Goal: Task Accomplishment & Management: Complete application form

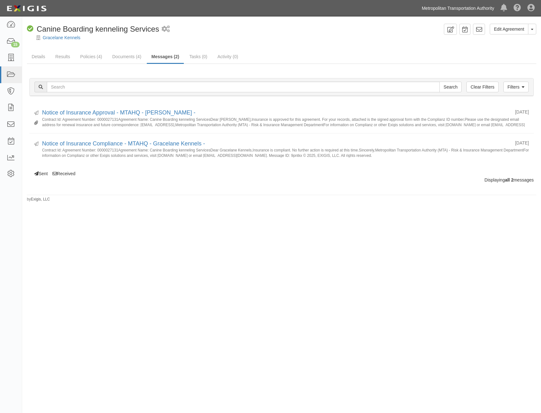
click at [453, 10] on link "Metropolitan Transportation Authority" at bounding box center [457, 8] width 79 height 13
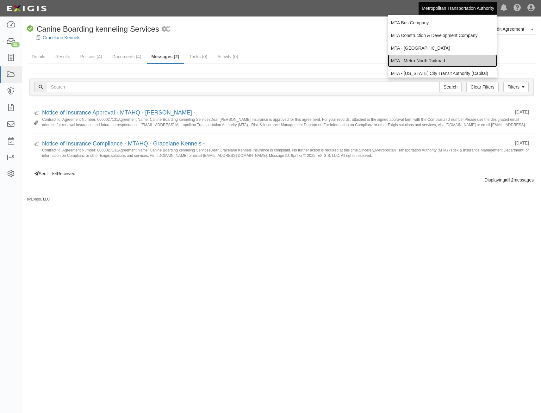
click at [445, 59] on link "MTA - Metro-North Railroad" at bounding box center [442, 60] width 109 height 13
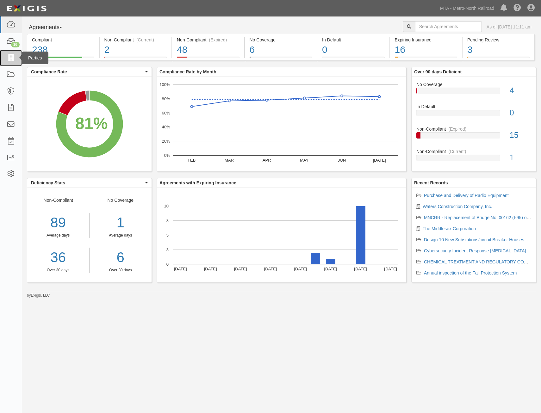
click at [11, 60] on icon at bounding box center [10, 57] width 9 height 7
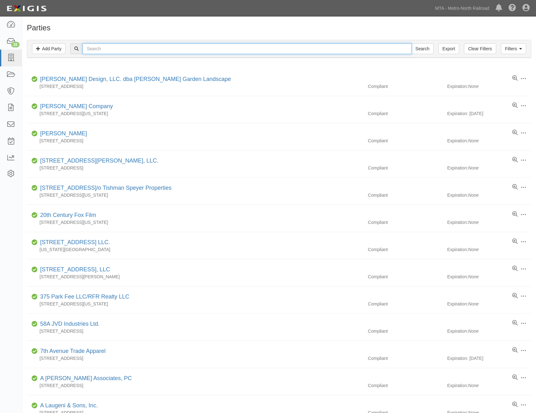
click at [192, 52] on input "text" at bounding box center [247, 48] width 329 height 11
click at [170, 50] on input "text" at bounding box center [247, 48] width 329 height 11
type input "turtle"
click at [411, 43] on input "Search" at bounding box center [422, 48] width 22 height 11
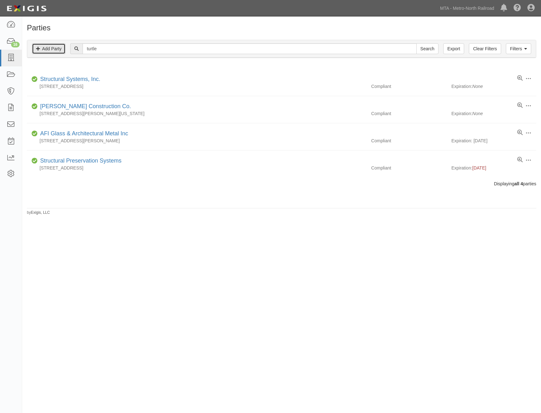
click at [51, 52] on link "Add Party" at bounding box center [49, 48] width 34 height 11
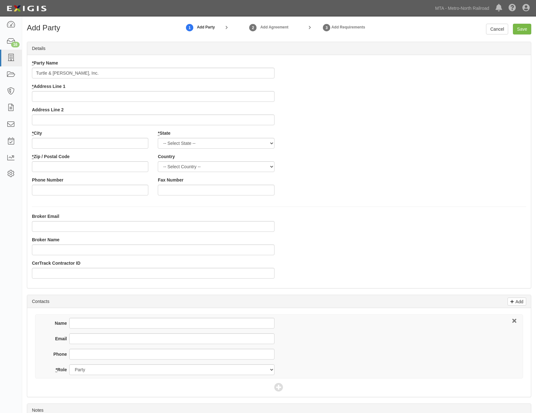
type input "Turtle & [PERSON_NAME], Inc."
click at [399, 113] on div "* Party Name Turtle & Hughes, Inc. * Address Line 1 Address Line 2 * City * Sta…" at bounding box center [279, 130] width 504 height 140
click at [244, 92] on input "* Address Line 1" at bounding box center [153, 96] width 242 height 11
paste input "100 Walnut Ave., 4th Fl."
type input "100 Walnut Ave., 4th Fl."
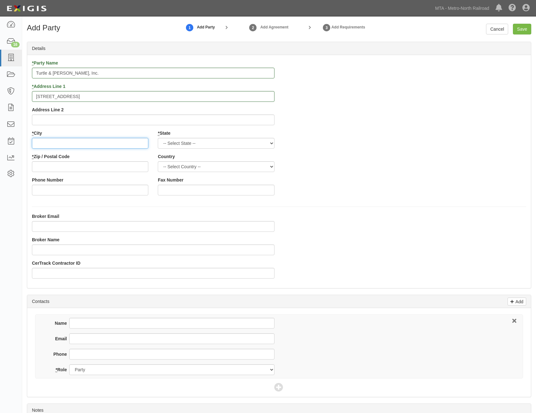
click at [132, 139] on input "* City" at bounding box center [90, 143] width 116 height 11
paste input "Clark,"
type input "Clark"
drag, startPoint x: 238, startPoint y: 144, endPoint x: 233, endPoint y: 150, distance: 8.3
click at [238, 144] on select "-- Select State -- Alabama Alaska Arizona Arkansas California Colorado Connecti…" at bounding box center [216, 143] width 116 height 11
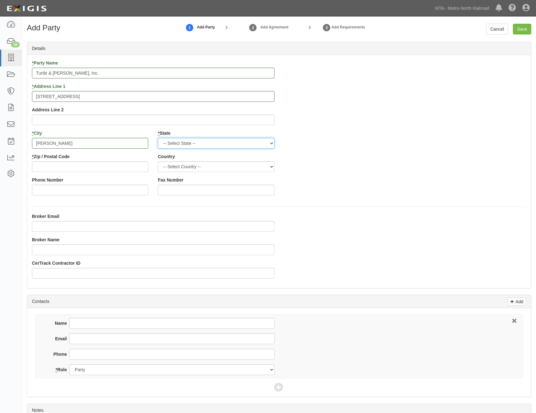
select select "NY"
click at [158, 138] on select "-- Select State -- Alabama Alaska Arizona Arkansas California Colorado Connecti…" at bounding box center [216, 143] width 116 height 11
drag, startPoint x: 203, startPoint y: 168, endPoint x: 201, endPoint y: 173, distance: 5.3
click at [203, 168] on select "-- Select Country -- United States Canada --------------- Afghanistan Åland Isl…" at bounding box center [216, 166] width 116 height 11
select select "US"
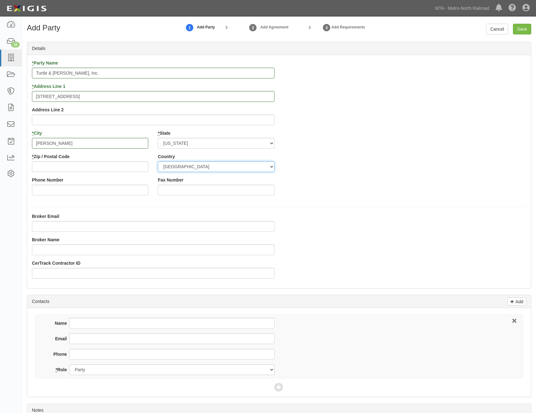
click at [158, 161] on select "-- Select Country -- United States Canada --------------- Afghanistan Åland Isl…" at bounding box center [216, 166] width 116 height 11
click at [132, 165] on input "* Zip / Postal Code" at bounding box center [90, 166] width 116 height 11
paste input "07066"
type input "07066"
click at [386, 175] on div "* Party Name Turtle & Hughes, Inc. * Address Line 1 100 Walnut Ave., 4th Fl. Ad…" at bounding box center [279, 130] width 504 height 140
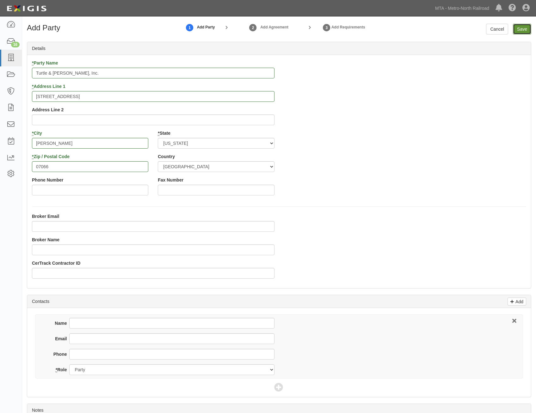
click at [521, 33] on input "Save" at bounding box center [522, 29] width 18 height 11
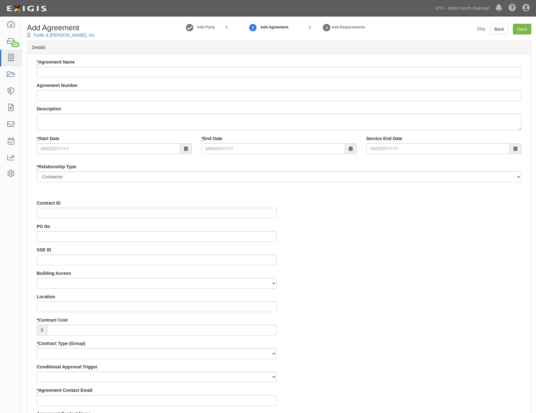
select select
click at [318, 72] on input "* Agreement Name" at bounding box center [279, 72] width 485 height 11
paste input "Install and test OEM Replacement"
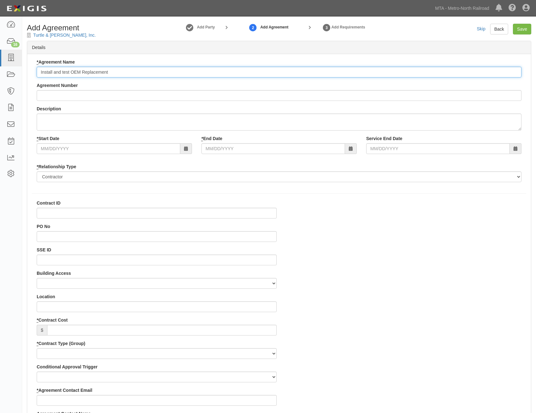
type input "Install and test OEM Replacement"
click at [305, 94] on input "Agreement Number" at bounding box center [279, 95] width 485 height 11
paste input "0000256782"
type input "0000256782"
click at [132, 150] on input "* Start Date" at bounding box center [109, 148] width 144 height 11
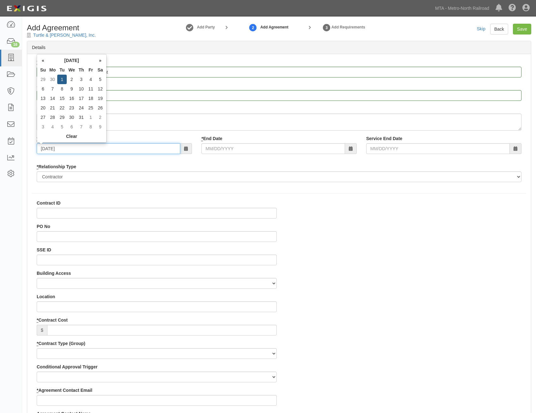
type input "07/01/2025"
click at [324, 159] on div "* Start Date 07/01/2025 * End Date Service End Date" at bounding box center [279, 146] width 494 height 23
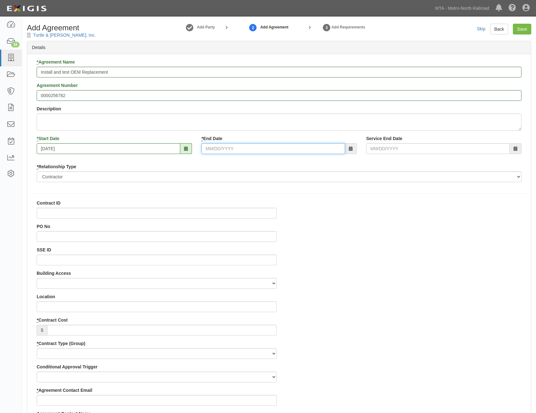
click at [316, 151] on input "* End Date" at bounding box center [273, 148] width 144 height 11
type input "07/01/2026"
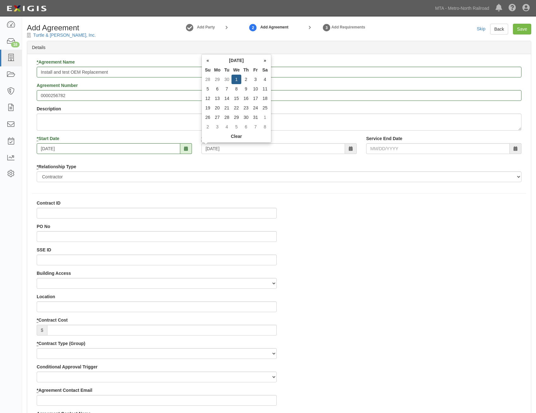
type input "07/01/2026"
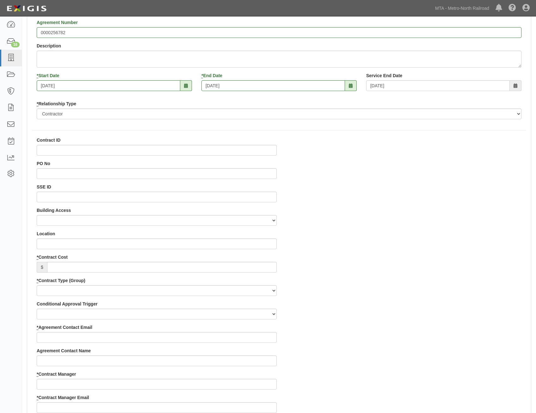
scroll to position [63, 0]
click at [204, 264] on input "* Contract Cost" at bounding box center [162, 266] width 230 height 11
paste input "116,732.64"
type input "116,732.64"
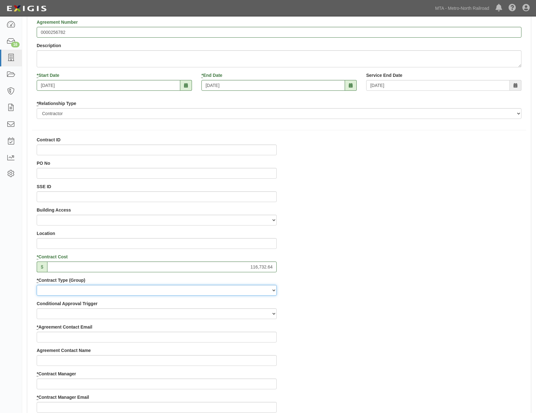
click at [206, 290] on select "Capital Operating Not for Benefit (incls. FA, Entry Permits) Real Estate Other" at bounding box center [157, 290] width 240 height 11
select select "112"
click at [37, 285] on select "Capital Operating Not for Benefit (incls. FA, Entry Permits) Real Estate Other" at bounding box center [157, 290] width 240 height 11
click at [198, 306] on div "* Contract Type (Sub Group) Construction Loan / Test and Demo Maintenance Paint…" at bounding box center [157, 309] width 240 height 19
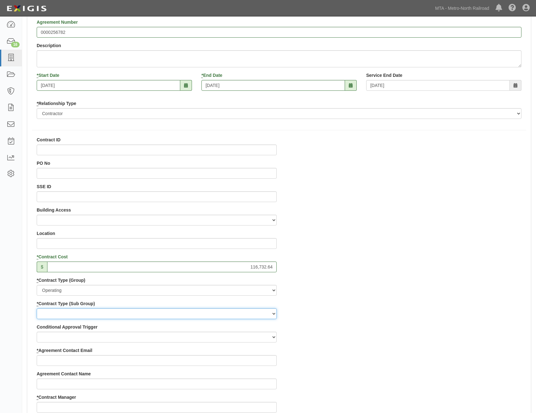
drag, startPoint x: 198, startPoint y: 316, endPoint x: 198, endPoint y: 319, distance: 3.5
click at [198, 316] on select "Construction Loan / Test and Demo Maintenance Painting Personal Services Contra…" at bounding box center [157, 313] width 240 height 11
select select "205"
click at [37, 308] on select "Construction Loan / Test and Demo Maintenance Painting Personal Services Contra…" at bounding box center [157, 313] width 240 height 11
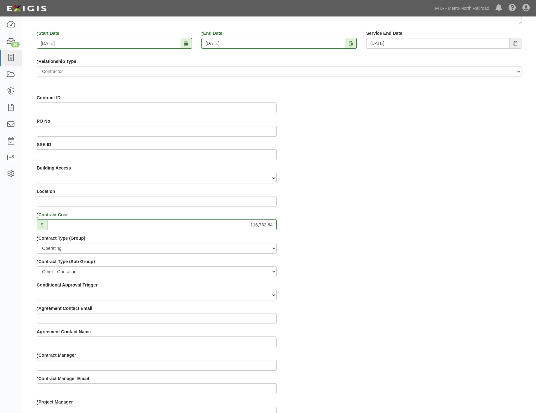
scroll to position [221, 0]
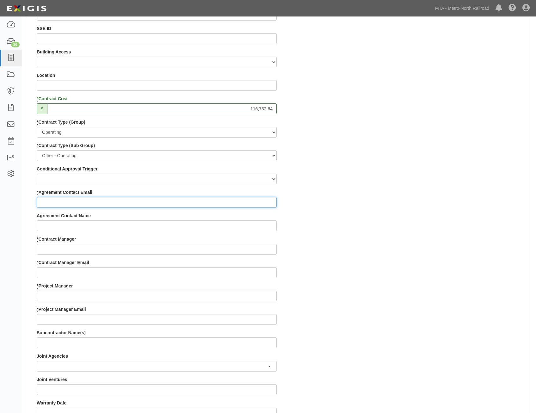
click at [272, 201] on input "* Agreement Contact Email" at bounding box center [157, 202] width 240 height 11
drag, startPoint x: 272, startPoint y: 201, endPoint x: 270, endPoint y: 198, distance: 4.1
paste input "kiely.boyington@turtle.com"
type input "kiely.boyington@turtle.com"
click at [361, 243] on div "Contract ID PO No SSE ID Building Access 2 Broadway 341/345/347 BREP 333 Other …" at bounding box center [279, 283] width 504 height 608
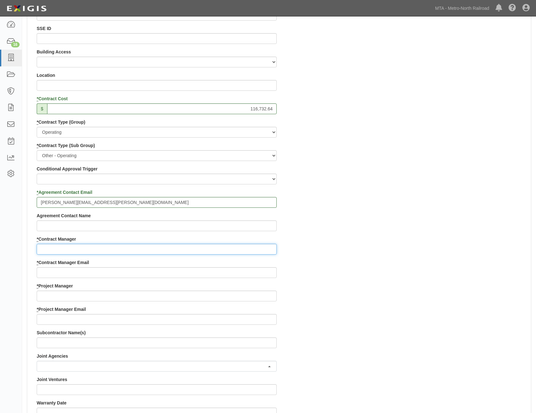
click at [229, 248] on input "* Contract Manager" at bounding box center [157, 249] width 240 height 11
paste input "Hillary Aguirre"
type input "Hillary Aguirre"
click at [410, 269] on div "Contract ID PO No SSE ID Building Access 2 Broadway 341/345/347 BREP 333 Other …" at bounding box center [279, 283] width 504 height 608
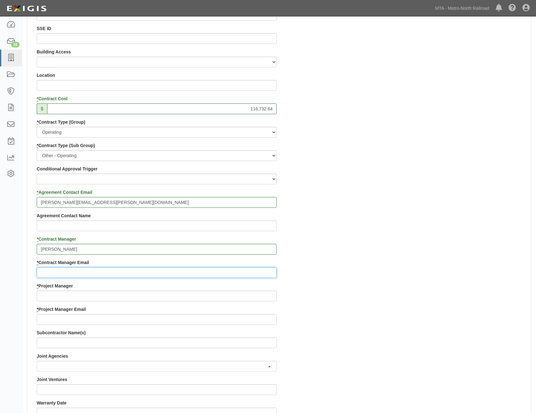
click at [233, 272] on input "* Contract Manager Email" at bounding box center [157, 272] width 240 height 11
paste input "hillary.aguirre@mtahq.org"
type input "hillary.aguirre@mtahq.org"
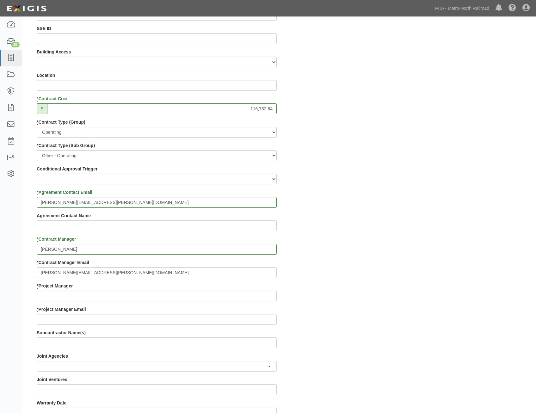
click at [408, 293] on div "Contract ID PO No SSE ID Building Access 2 Broadway 341/345/347 BREP 333 Other …" at bounding box center [279, 283] width 504 height 608
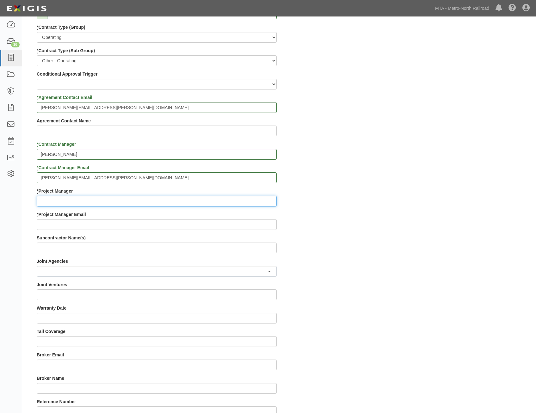
click at [242, 196] on input "* Project Manager" at bounding box center [157, 201] width 240 height 11
paste input "Jumana Azar"
type input "Jumana Azar"
click at [424, 222] on div "Contract ID PO No SSE ID Building Access 2 Broadway 341/345/347 BREP 333 Other …" at bounding box center [279, 188] width 504 height 608
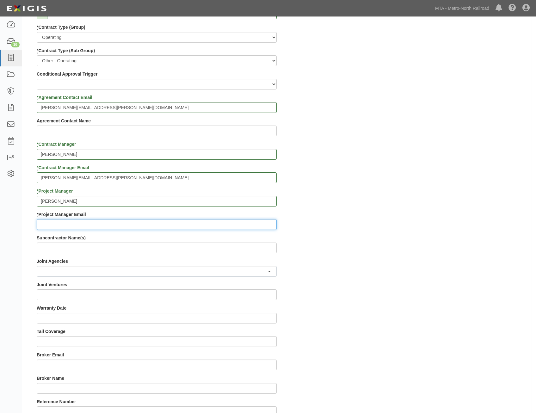
click at [228, 230] on input "* Project Manager Email" at bounding box center [157, 224] width 240 height 11
paste input "jumana.azar@mnr.org"
type input "jumana.azar@mnr.org"
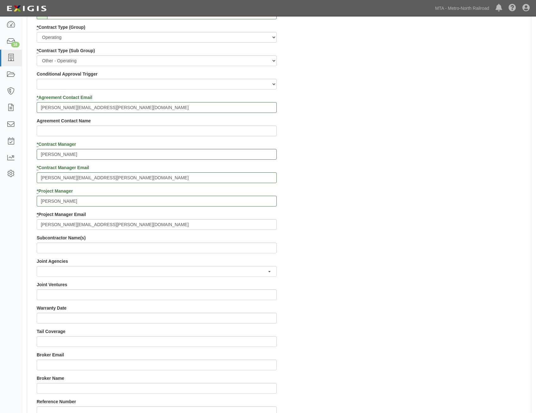
click at [328, 249] on div "Contract ID PO No SSE ID Building Access 2 Broadway 341/345/347 BREP 333 Other …" at bounding box center [279, 188] width 504 height 608
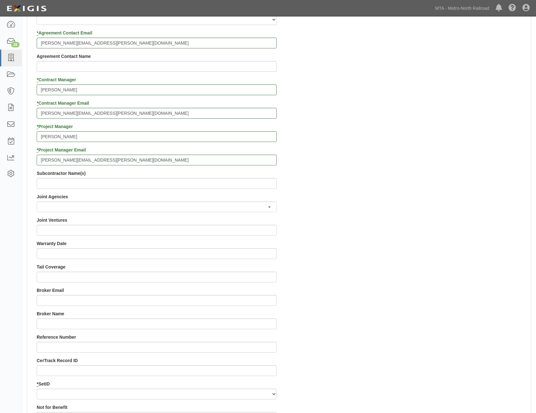
scroll to position [537, 0]
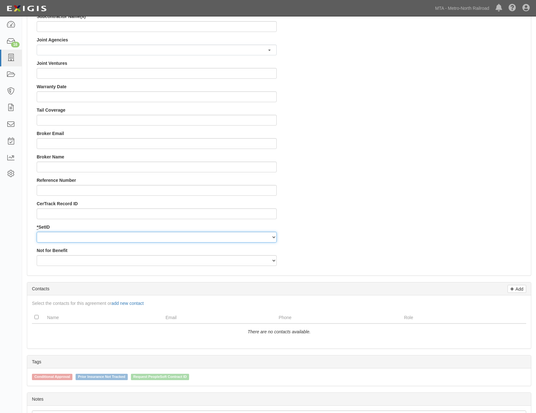
click at [245, 236] on select "MNCRR" at bounding box center [157, 237] width 240 height 11
select select "94"
click at [37, 232] on select "MNCRR" at bounding box center [157, 237] width 240 height 11
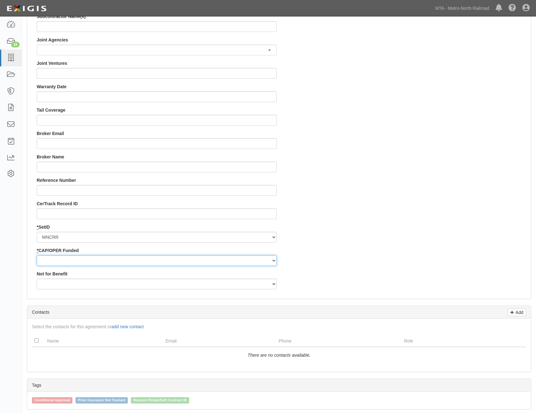
drag, startPoint x: 234, startPoint y: 260, endPoint x: 234, endPoint y: 263, distance: 3.2
click at [234, 260] on select "Capital Operating" at bounding box center [157, 260] width 240 height 11
select select "355"
click at [37, 255] on select "Capital Operating" at bounding box center [157, 260] width 240 height 11
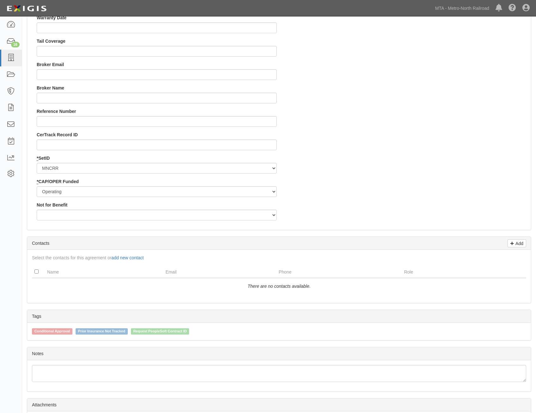
scroll to position [664, 0]
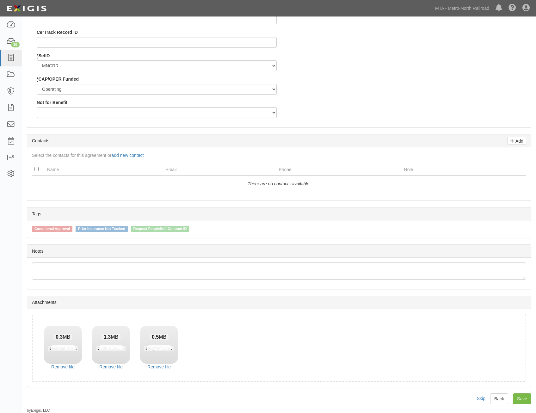
scroll to position [709, 0]
click at [527, 400] on link "Save" at bounding box center [522, 398] width 18 height 11
type input "116732.64"
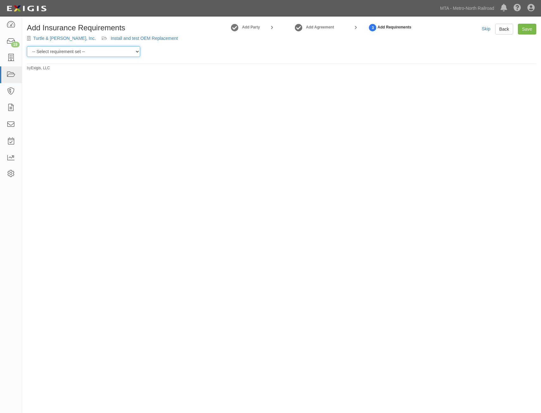
click at [104, 52] on select "-- Select requirement set -- Basic Basic Enhanced Option for Operating Agreemen…" at bounding box center [83, 51] width 113 height 11
select select "7461"
click at [27, 46] on select "-- Select requirement set -- Basic Basic Enhanced Option for Operating Agreemen…" at bounding box center [83, 51] width 113 height 11
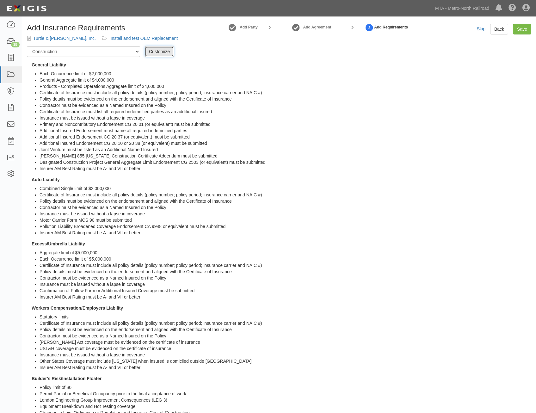
click at [160, 51] on link "Customize" at bounding box center [159, 51] width 29 height 11
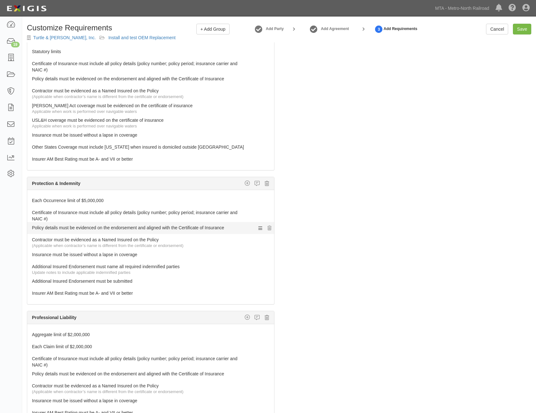
scroll to position [443, 0]
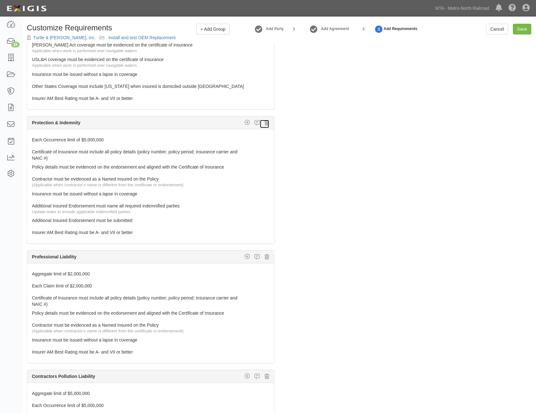
click at [265, 124] on icon at bounding box center [267, 123] width 4 height 6
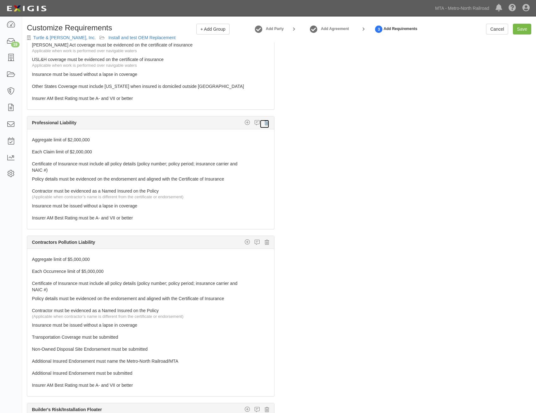
click at [265, 124] on icon at bounding box center [267, 123] width 4 height 6
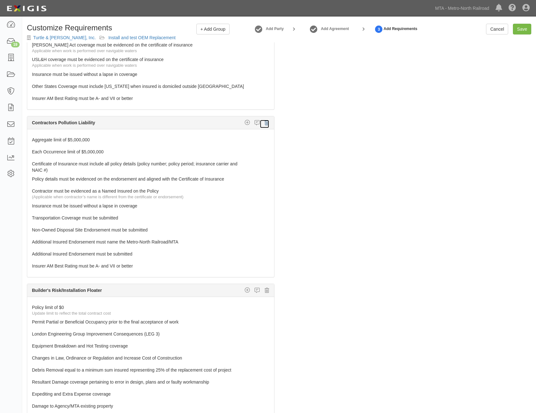
click at [265, 124] on icon at bounding box center [267, 123] width 4 height 6
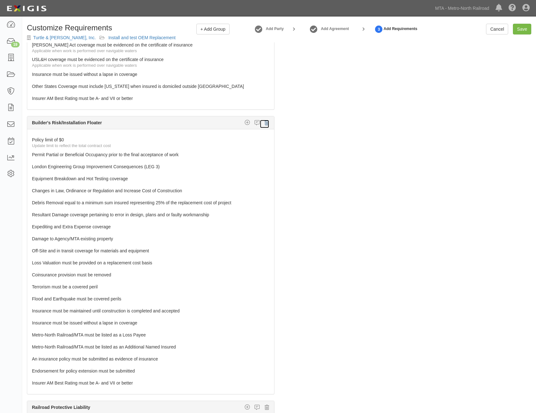
click at [265, 124] on icon at bounding box center [267, 123] width 4 height 6
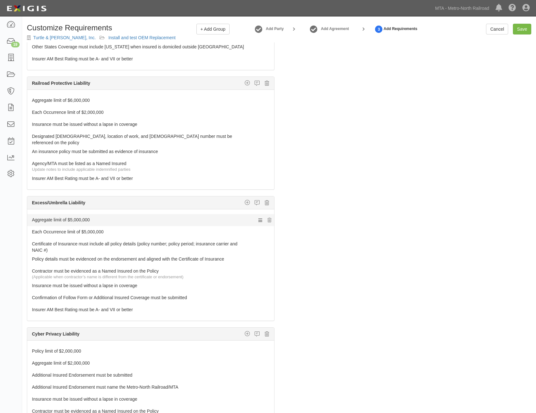
scroll to position [537, 0]
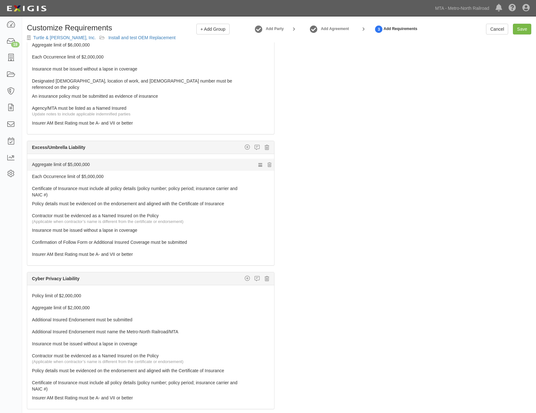
click at [221, 159] on link "Aggregate limit of $5,000,000" at bounding box center [139, 163] width 214 height 9
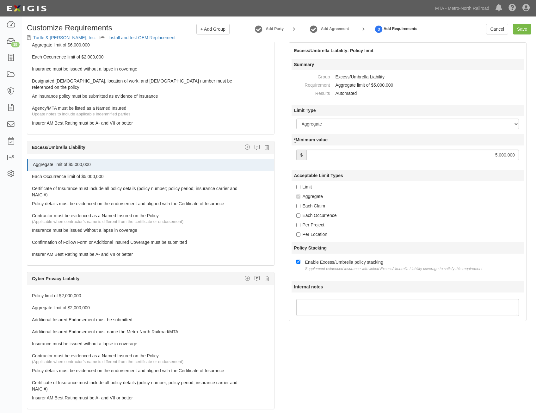
click at [497, 156] on input "5,000,000" at bounding box center [412, 155] width 212 height 11
type input "3,000,000"
click at [132, 172] on link "Each Occurrence limit of $5,000,000" at bounding box center [139, 175] width 214 height 9
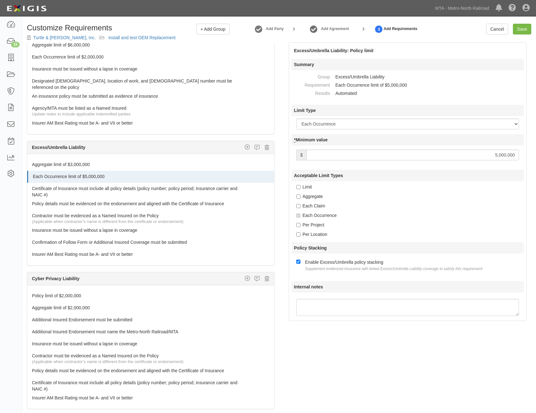
click at [497, 156] on input "5,000,000" at bounding box center [412, 155] width 212 height 11
click at [495, 156] on input "5,000,000" at bounding box center [412, 155] width 212 height 11
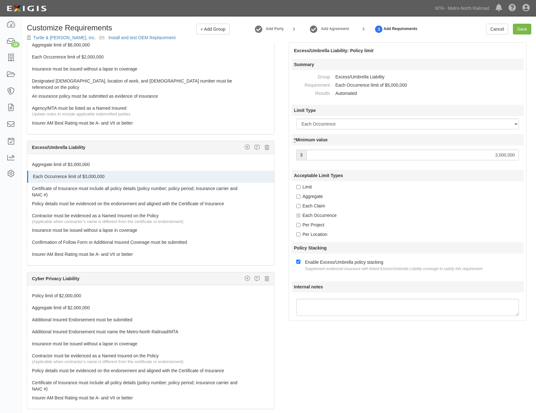
type input "3,000,000"
click at [404, 337] on div "The requirements in red require changes in order to save. General Liability Add…" at bounding box center [279, 243] width 514 height 402
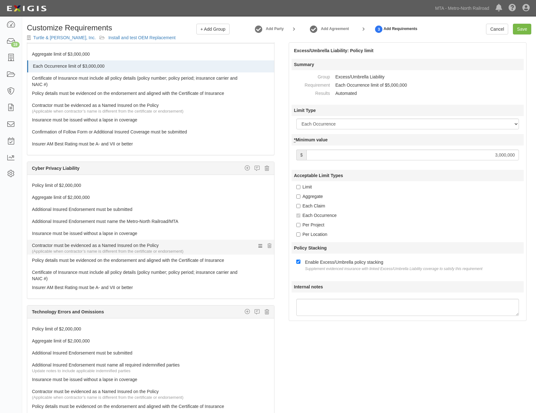
scroll to position [664, 0]
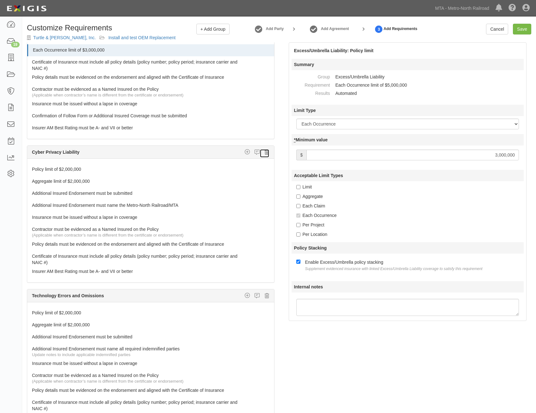
click at [265, 149] on icon at bounding box center [267, 152] width 4 height 6
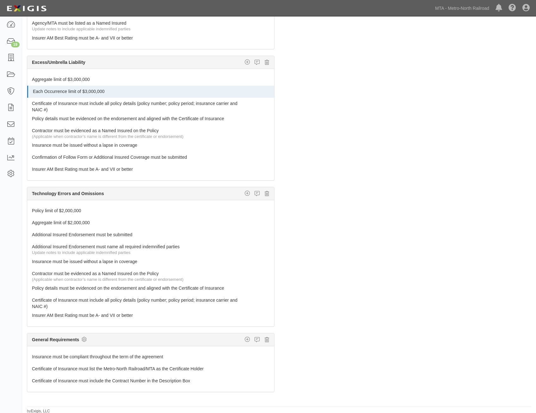
scroll to position [40, 0]
click at [265, 191] on icon at bounding box center [267, 193] width 4 height 6
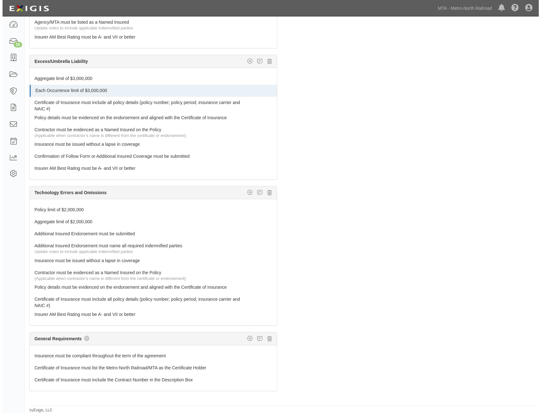
scroll to position [437, 0]
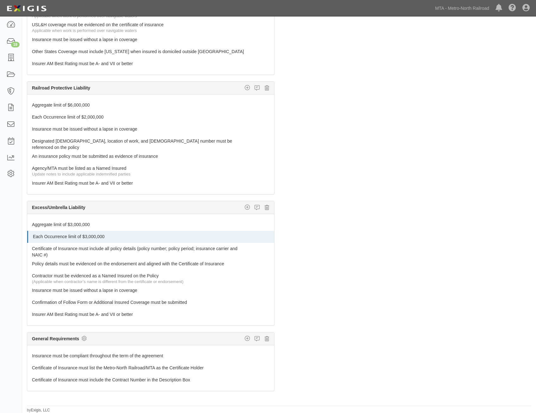
click at [86, 339] on div "General Requirements Custom requirement Insurer Rating Policy deductible or Sel…" at bounding box center [150, 338] width 247 height 13
click at [86, 336] on icon at bounding box center [84, 338] width 5 height 6
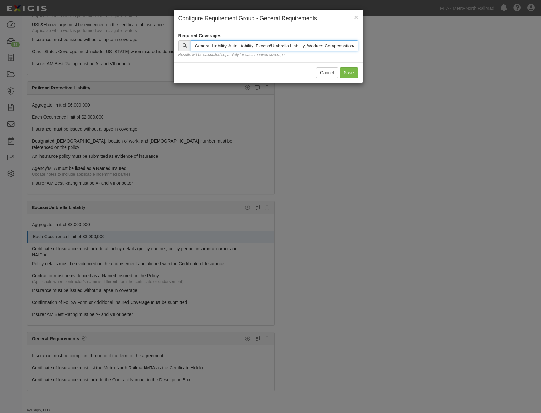
click at [276, 46] on input "text" at bounding box center [274, 45] width 167 height 11
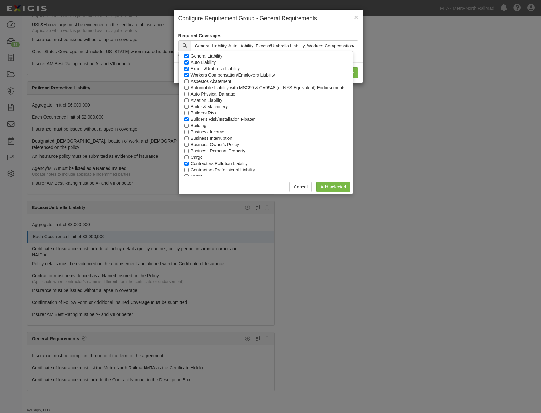
click at [233, 120] on label "Builder's Risk/Installation Floater" at bounding box center [223, 119] width 64 height 6
click at [188, 120] on input "Builder's Risk/Installation Floater" at bounding box center [186, 119] width 4 height 4
checkbox input "false"
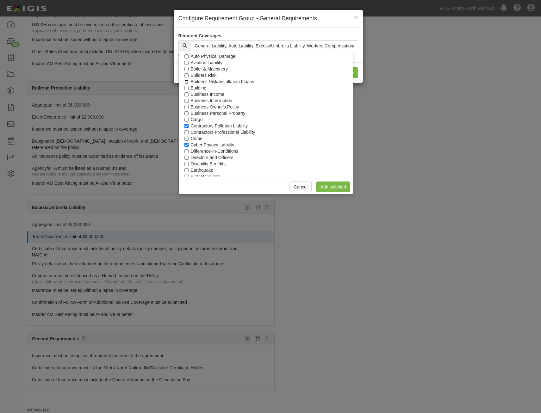
scroll to position [63, 0]
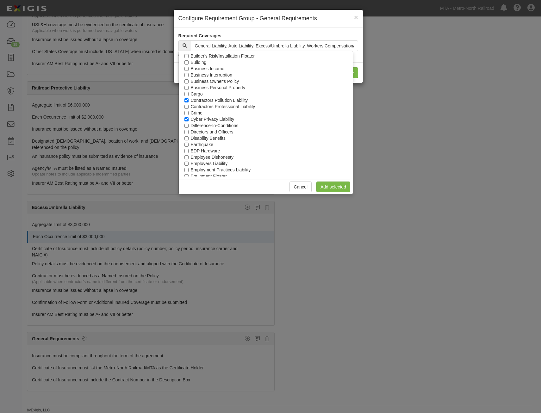
click at [227, 101] on label "Contractors Pollution Liability" at bounding box center [219, 100] width 57 height 6
click at [188, 101] on input "Contractors Pollution Liability" at bounding box center [186, 100] width 4 height 4
checkbox input "false"
click at [222, 116] on label "Cyber Privacy Liability" at bounding box center [213, 119] width 44 height 6
click at [188, 117] on input "Cyber Privacy Liability" at bounding box center [186, 119] width 4 height 4
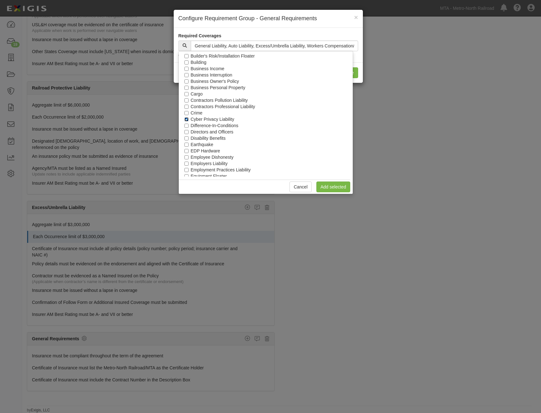
checkbox input "false"
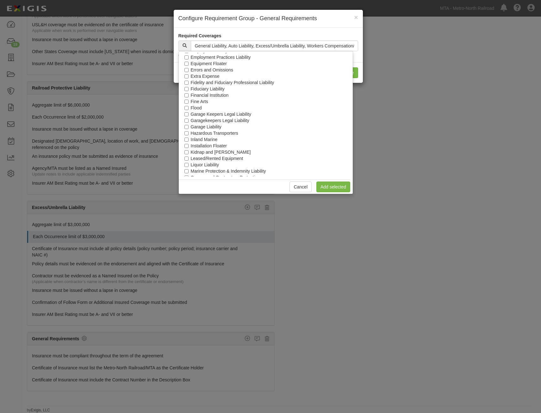
scroll to position [285, 0]
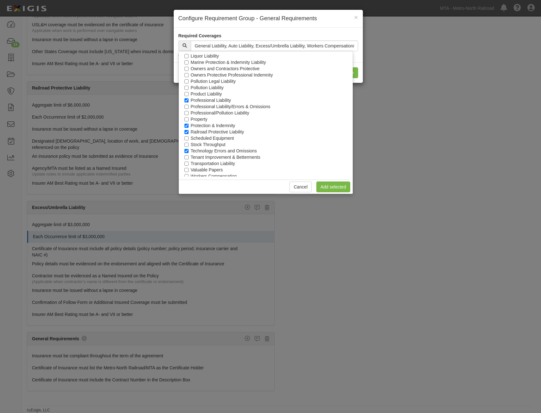
click at [219, 99] on label "Professional Liability" at bounding box center [211, 100] width 40 height 6
click at [188, 99] on input "Professional Liability" at bounding box center [186, 100] width 4 height 4
checkbox input "false"
click at [220, 124] on label "Protection & Indemnity" at bounding box center [213, 125] width 45 height 6
click at [188, 124] on input "Protection & Indemnity" at bounding box center [186, 126] width 4 height 4
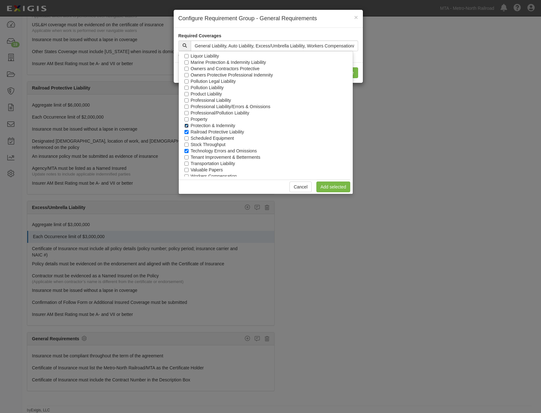
checkbox input "false"
click at [212, 151] on label "Technology Errors and Omissions" at bounding box center [224, 151] width 66 height 6
click at [188, 151] on input "Technology Errors and Omissions" at bounding box center [186, 151] width 4 height 4
checkbox input "false"
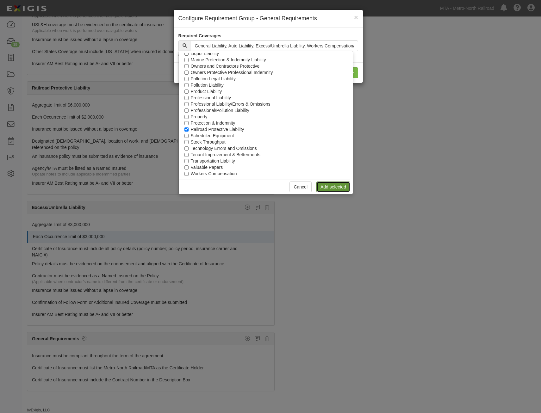
click at [336, 186] on link "Add selected" at bounding box center [333, 186] width 34 height 11
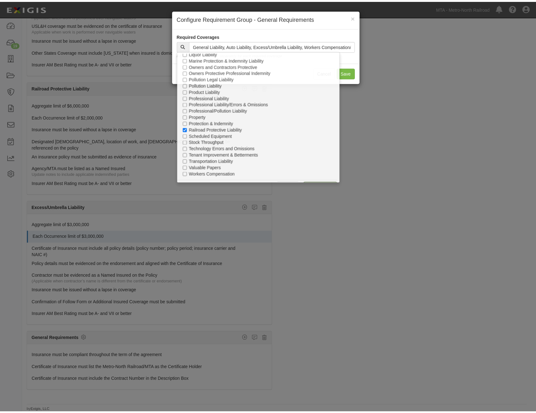
scroll to position [647, 0]
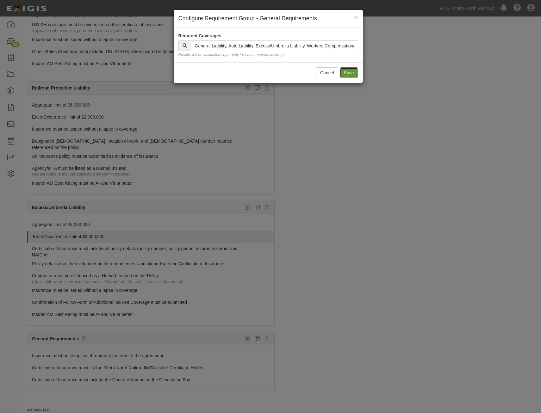
click at [349, 74] on button "Save" at bounding box center [349, 72] width 18 height 11
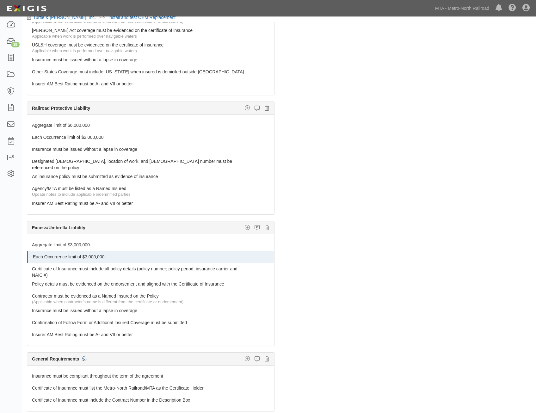
scroll to position [0, 0]
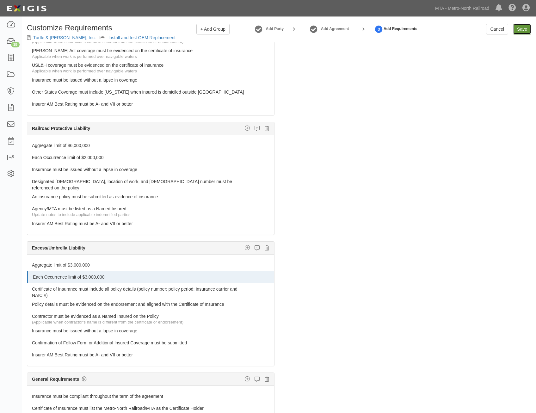
click at [521, 24] on input "Save" at bounding box center [522, 29] width 18 height 11
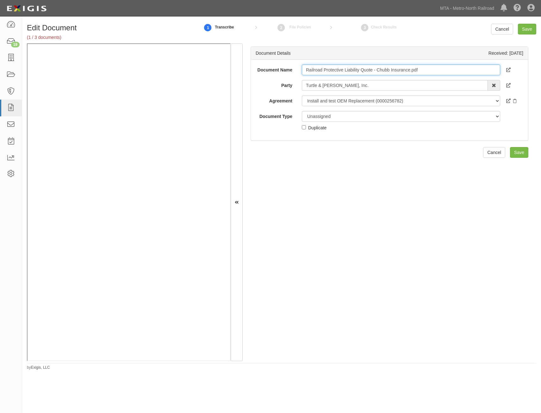
click at [423, 71] on input "Railroad Protective Liability Quote - Chubb Insurance.pdf" at bounding box center [401, 69] width 198 height 11
click at [436, 66] on input "Railroad Protective Liability Quote - Chubb Insurance.pdf" at bounding box center [401, 69] width 198 height 11
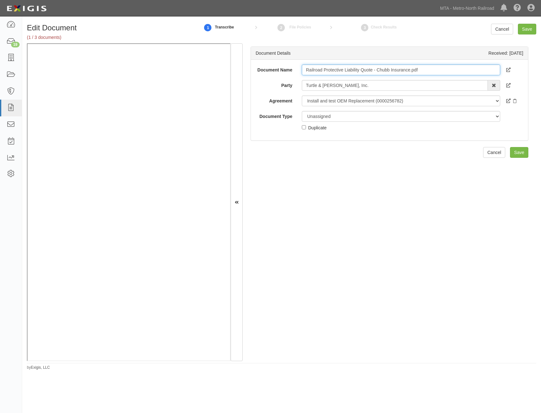
click at [436, 66] on input "Railroad Protective Liability Quote - Chubb Insurance.pdf" at bounding box center [401, 69] width 198 height 11
type input "RRPL Binder"
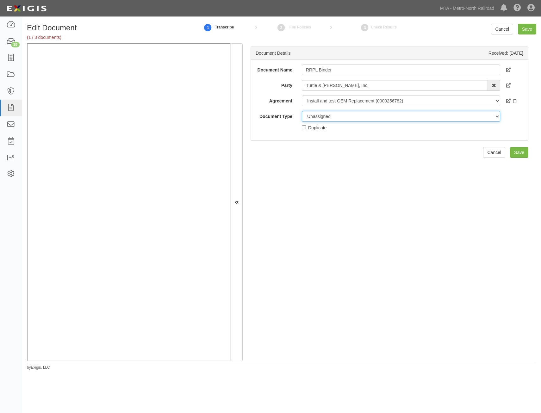
drag, startPoint x: 371, startPoint y: 121, endPoint x: 372, endPoint y: 116, distance: 5.7
click at [372, 116] on select "Unassigned Binder Cancellation Notice Certificate Contract Endorsement Insuranc…" at bounding box center [401, 116] width 198 height 11
select select "BinderDetail"
click at [302, 111] on select "Unassigned Binder Cancellation Notice Certificate Contract Endorsement Insuranc…" at bounding box center [401, 116] width 198 height 11
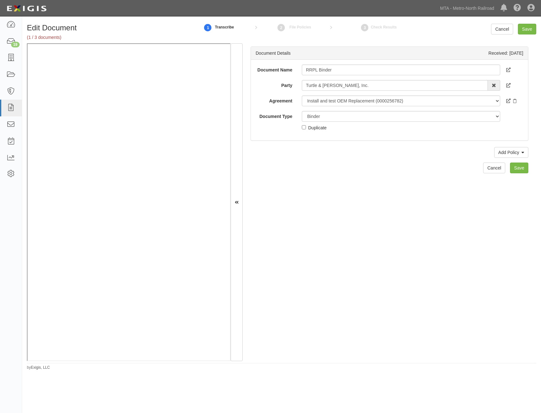
click at [513, 141] on div "Document Details Received: 08/19/2025 Document Name RRPL Binder Party Turtle & …" at bounding box center [388, 202] width 293 height 318
click at [512, 151] on link "Add Policy" at bounding box center [511, 152] width 34 height 11
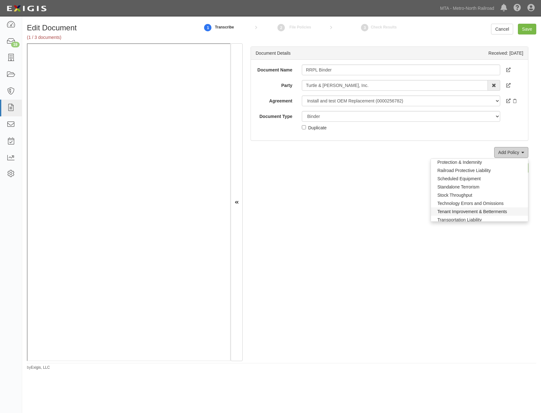
scroll to position [460, 0]
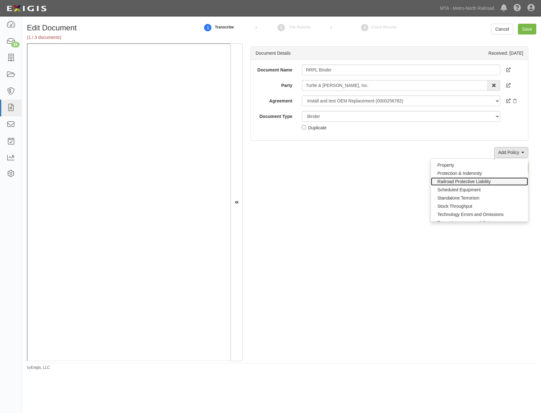
click at [480, 181] on link "Railroad Protective Liability" at bounding box center [479, 181] width 97 height 8
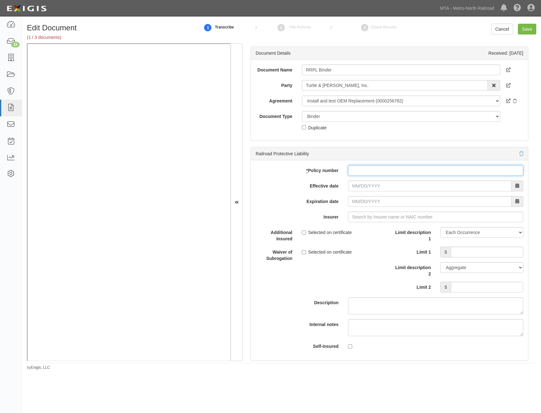
click at [420, 172] on input "* Policy number" at bounding box center [435, 170] width 175 height 11
paste input "MNCRR0000256782"
type input "MNCRR0000256782"
click at [409, 187] on input "Effective date" at bounding box center [429, 186] width 163 height 11
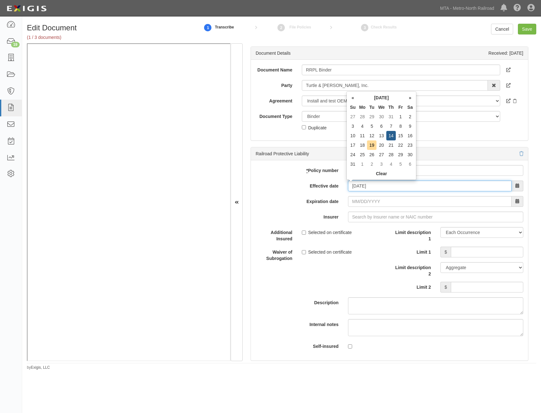
type input "08/14/2025"
type input "08/14/2026"
click at [291, 208] on div "* Policy number MNCRR0000256782 Effective date 08/14/2025 Expiration date 08/14…" at bounding box center [389, 260] width 277 height 200
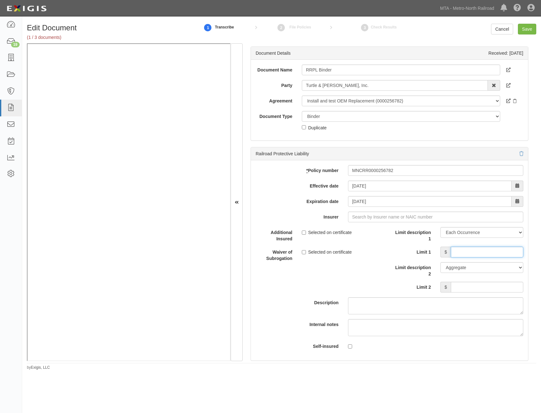
click at [484, 250] on input "Limit 1" at bounding box center [487, 252] width 72 height 11
type input "2,000,000"
click at [492, 290] on input "Limit 2" at bounding box center [487, 287] width 72 height 11
type input "6,000,000"
click at [434, 216] on input "Insurer" at bounding box center [435, 217] width 175 height 11
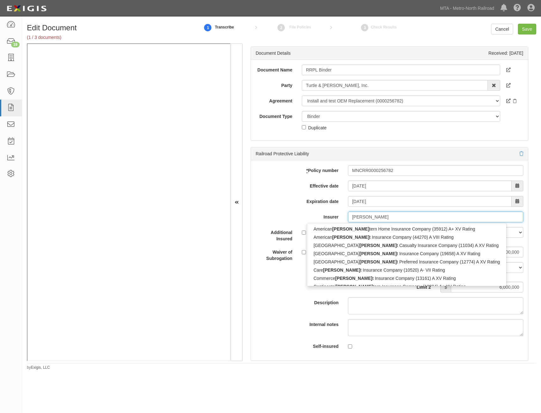
type input "west"
type input "westchester Fire Insurance Company (10030) A++ XV Rating"
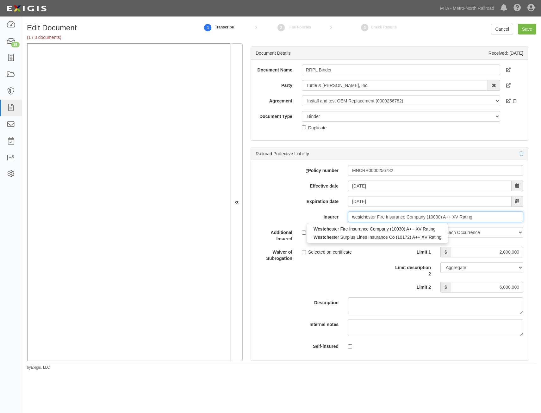
type input "westches"
click at [403, 232] on div "Westches ter Fire Insurance Company (10030) A++ XV Rating" at bounding box center [377, 229] width 141 height 8
type input "Westchester Fire Insurance Company (10030) A++ XV Rating"
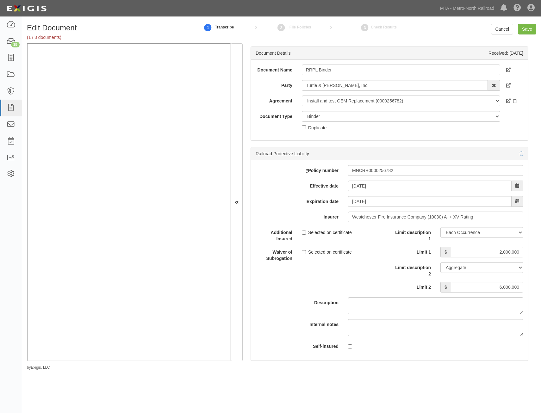
click at [375, 275] on div "Additional Insured Selected on certificate Waiver of Subrogation Selected on ce…" at bounding box center [389, 291] width 277 height 129
click at [528, 29] on input "Save" at bounding box center [527, 29] width 18 height 11
type input "2000000"
type input "6000000"
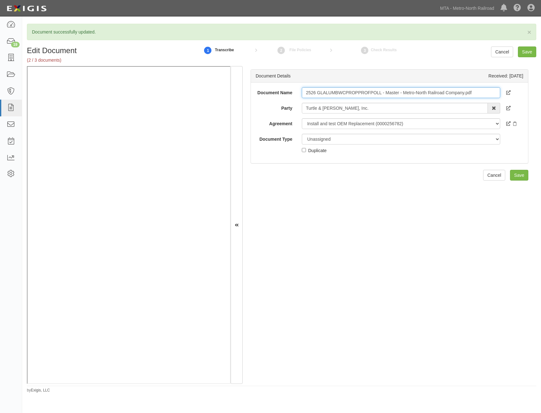
click at [432, 91] on input "2526 GLALUMBWCPROPPROFPOLL - Master - Metro-North Railroad Company.pdf" at bounding box center [401, 92] width 198 height 11
type input "COI with AIE"
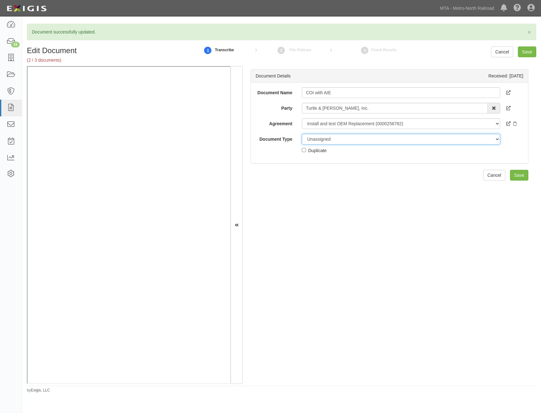
click at [419, 138] on select "Unassigned Binder Cancellation Notice Certificate Contract Endorsement Insuranc…" at bounding box center [401, 139] width 198 height 11
select select "CertificateDetail"
click at [302, 134] on select "Unassigned Binder Cancellation Notice Certificate Contract Endorsement Insuranc…" at bounding box center [401, 139] width 198 height 11
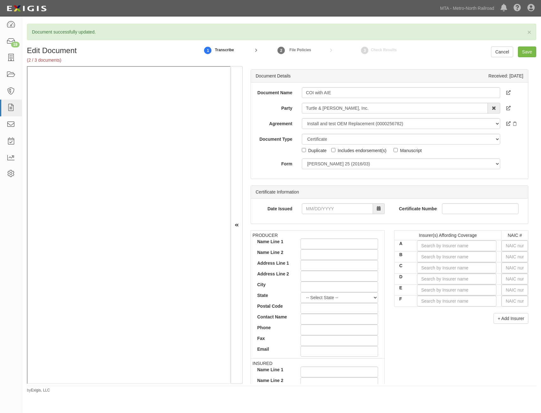
click at [495, 222] on div "Date Issued Certificate Number" at bounding box center [389, 211] width 277 height 25
click at [516, 251] on input "text" at bounding box center [514, 256] width 27 height 11
click at [520, 244] on input "text" at bounding box center [514, 245] width 27 height 11
type input "16862"
type input "16"
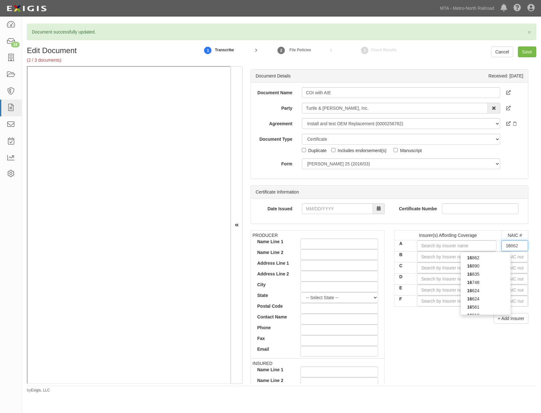
type input "16561"
type input "165"
type input "16535"
type input "1653"
type input "16535"
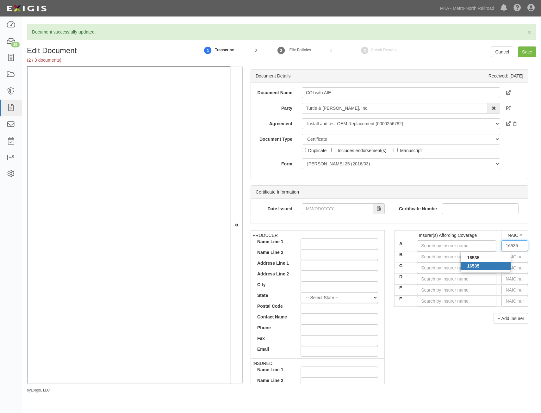
click at [486, 270] on div "16535" at bounding box center [485, 266] width 50 height 8
type input "Zurich American Insurance Company (A+ XV Rating)"
type input "16535"
click at [518, 255] on input "text" at bounding box center [514, 256] width 27 height 11
click at [515, 256] on input "text" at bounding box center [514, 256] width 27 height 11
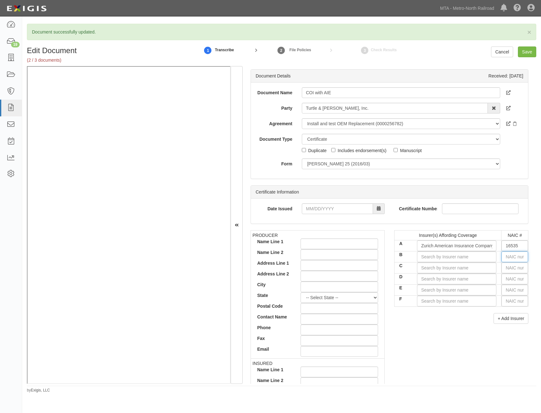
type input "36404"
type input "3"
type input "35173"
type input "35"
type input "35289"
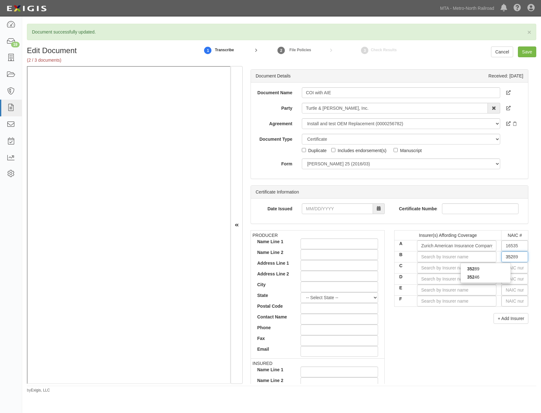
type input "3528"
type input "35289"
click at [487, 272] on div "35289" at bounding box center [485, 269] width 50 height 8
type input "Continental Insurance Company (A XV Rating)"
type input "35289"
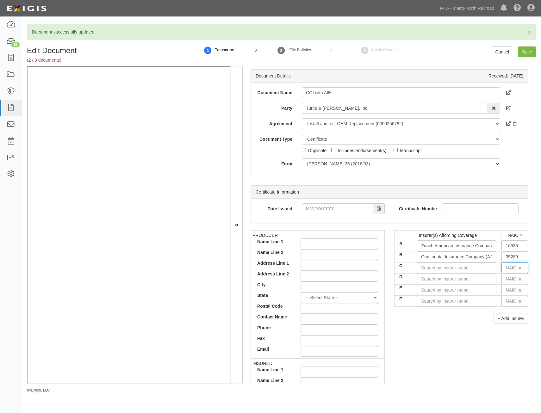
click at [506, 266] on input "text" at bounding box center [514, 267] width 27 height 11
type input "44725"
type input "4"
type input "40258"
type input "40"
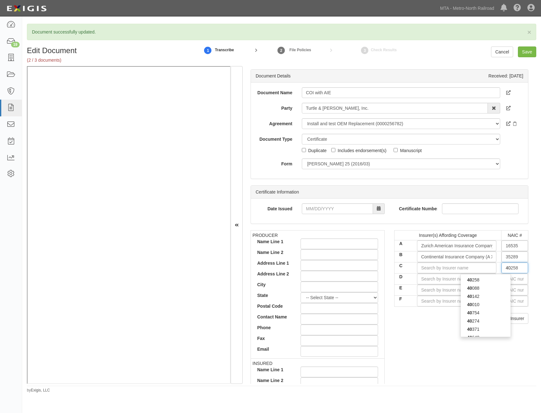
type input "40142"
type input "4014"
type input "40142"
click at [490, 281] on div "40142" at bounding box center [485, 280] width 50 height 8
type input "American Zurich Insurance Company (A+ XV Rating)"
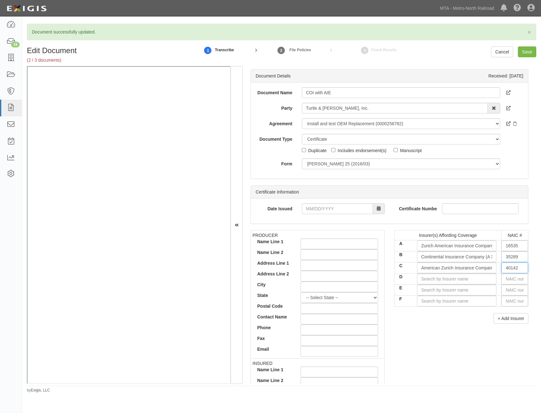
type input "40142"
click at [505, 279] on input "text" at bounding box center [514, 278] width 27 height 11
type input "16862"
type input "1"
type input "10750"
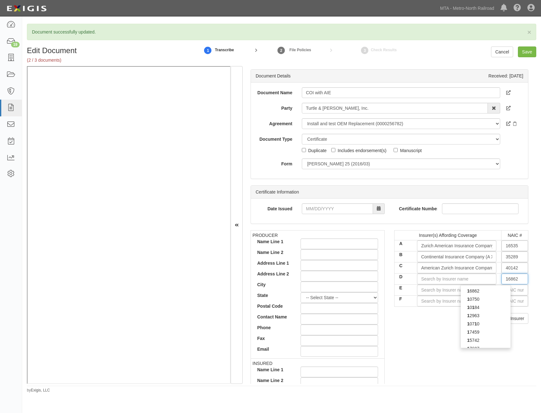
type input "10"
type input "10184"
type input "101"
type input "10127"
type input "1012"
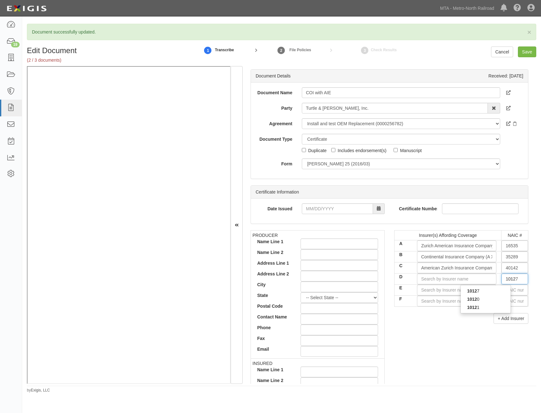
type input "10120"
click at [490, 291] on div "10120" at bounding box center [485, 291] width 50 height 8
type input "Everest National Insurance Company (A+ XV Rating)"
type input "10120"
click at [507, 288] on input "text" at bounding box center [514, 290] width 27 height 11
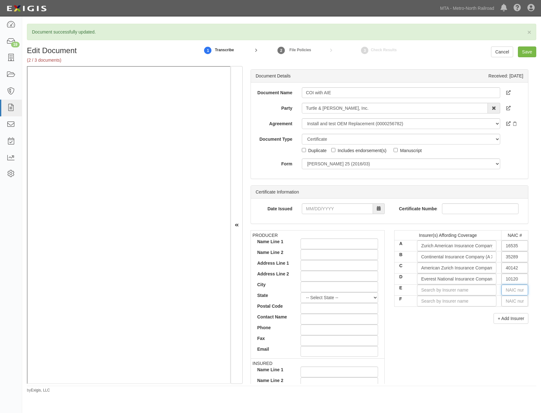
type input "25232"
type input "2"
type input "22667"
type input "22"
type input "22837"
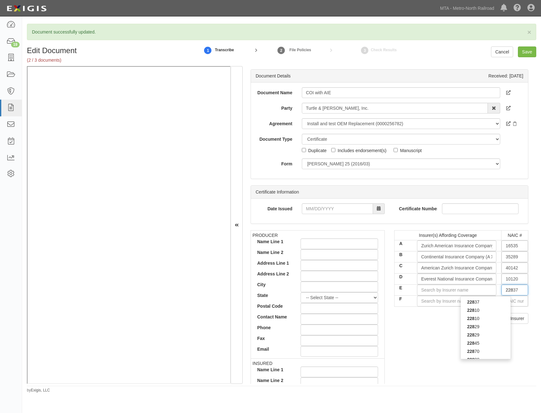
type input "2283"
type input "22837"
click at [486, 299] on div "22837" at bounding box center [485, 302] width 50 height 8
type input "AGCS Marine Insurance Company (A+ XV Rating)"
type input "22837"
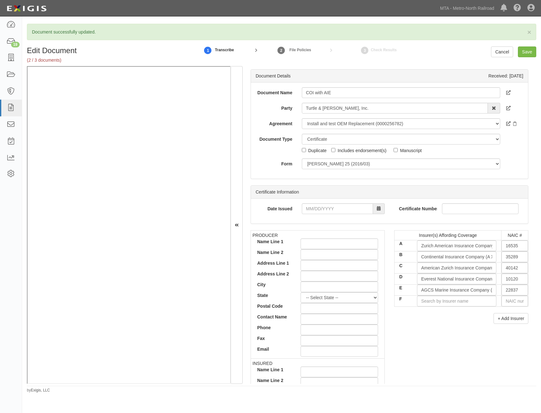
click at [439, 326] on div "Insurer(s) Affording Coverage NAIC # A Zurich American Insurance Company (A+ XV…" at bounding box center [461, 279] width 144 height 98
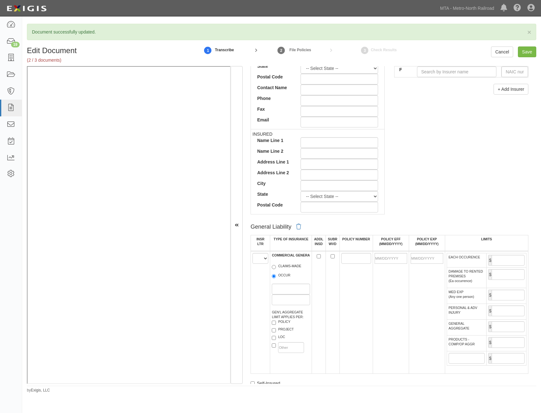
drag, startPoint x: 425, startPoint y: 181, endPoint x: 422, endPoint y: 217, distance: 36.5
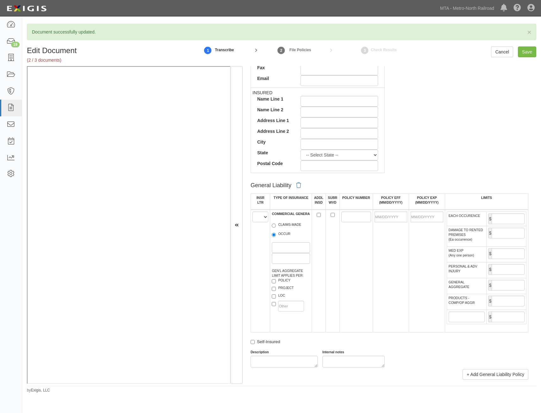
scroll to position [301, 0]
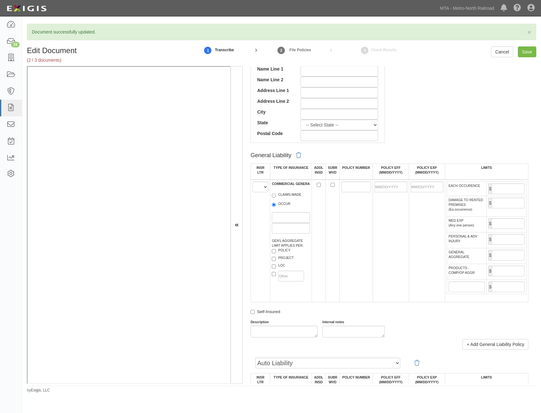
click at [452, 315] on div "Self-Insured" at bounding box center [389, 313] width 278 height 8
click at [257, 192] on select "A B C D E F" at bounding box center [260, 186] width 16 height 11
select select "A"
click at [252, 181] on select "A B C D E F" at bounding box center [260, 186] width 16 height 11
click at [344, 238] on td at bounding box center [355, 241] width 33 height 123
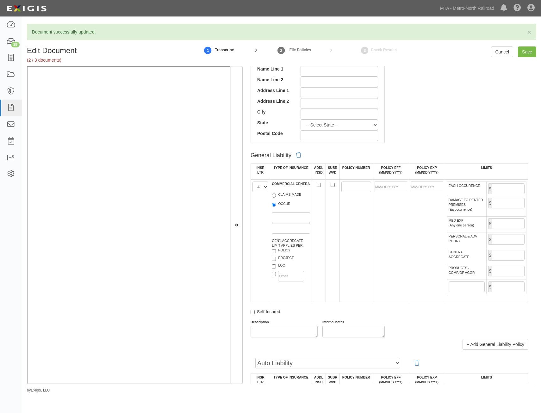
click at [284, 206] on label "OCCUR" at bounding box center [281, 204] width 19 height 6
click at [276, 206] on input "OCCUR" at bounding box center [274, 205] width 4 height 4
radio input "true"
click at [284, 258] on label "PROJECT" at bounding box center [283, 258] width 22 height 6
click at [276, 258] on input "PROJECT" at bounding box center [274, 259] width 4 height 4
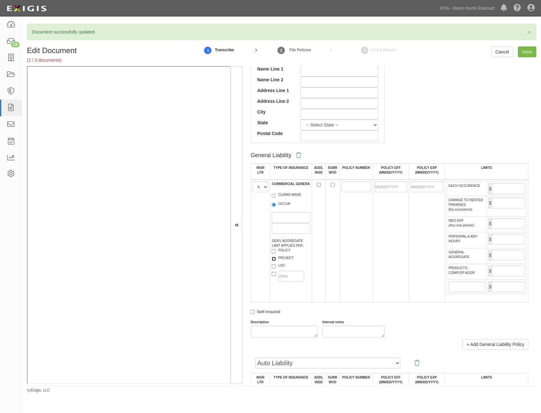
checkbox input "true"
click at [374, 265] on td at bounding box center [390, 241] width 36 height 123
click at [359, 187] on input "POLICY NUMBER" at bounding box center [356, 186] width 30 height 11
paste input "GLO5611229"
type input "GLO5611229"
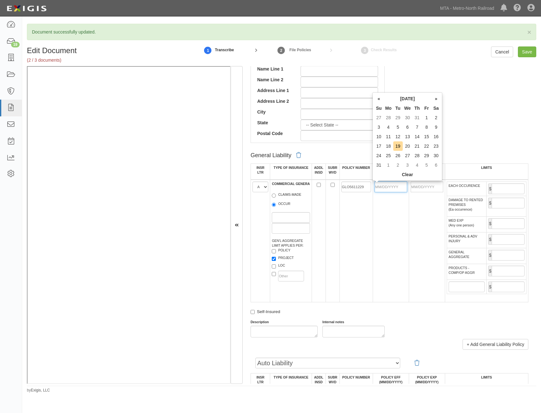
drag, startPoint x: 387, startPoint y: 186, endPoint x: 378, endPoint y: 205, distance: 20.6
click at [387, 186] on input "POLICY EFF (MM/DD/YYYY)" at bounding box center [390, 186] width 33 height 11
type input "01/01/2025"
type input "01/01/2026"
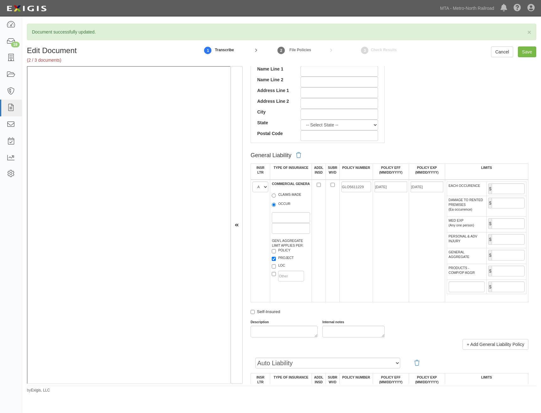
click at [384, 244] on td "01/01/2025" at bounding box center [390, 241] width 36 height 123
click at [500, 187] on input "EACH OCCURENCE" at bounding box center [507, 188] width 33 height 11
type input "1,000,000"
drag, startPoint x: 511, startPoint y: 255, endPoint x: 509, endPoint y: 258, distance: 3.6
click at [511, 255] on input "GENERAL AGGREGATE" at bounding box center [507, 255] width 33 height 11
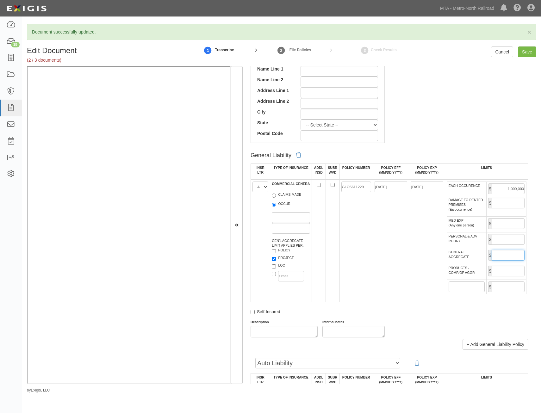
type input "2,000,000"
click at [500, 275] on input "PRODUCTS - COMP/OP AGGR" at bounding box center [507, 271] width 33 height 11
type input "2,000,000"
click at [368, 284] on td "GLO5611229" at bounding box center [355, 241] width 33 height 123
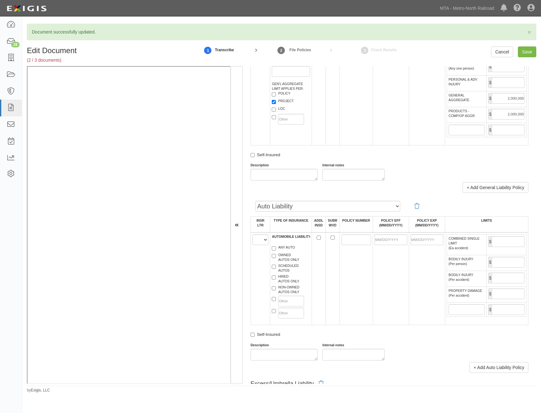
scroll to position [459, 0]
click at [259, 241] on select "A B C D E F" at bounding box center [260, 238] width 16 height 11
select select "A"
click at [252, 233] on select "A B C D E F" at bounding box center [260, 238] width 16 height 11
click at [284, 246] on label "ANY AUTO" at bounding box center [283, 247] width 23 height 6
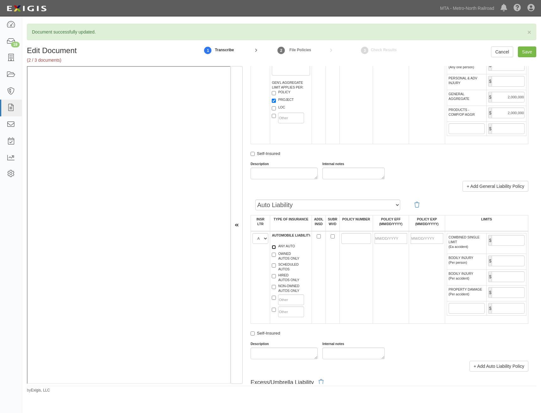
click at [276, 246] on input "ANY AUTO" at bounding box center [274, 247] width 4 height 4
checkbox input "true"
click at [350, 236] on input "POLICY NUMBER" at bounding box center [356, 238] width 30 height 11
paste input "BAP5611230"
type input "BAP5611230"
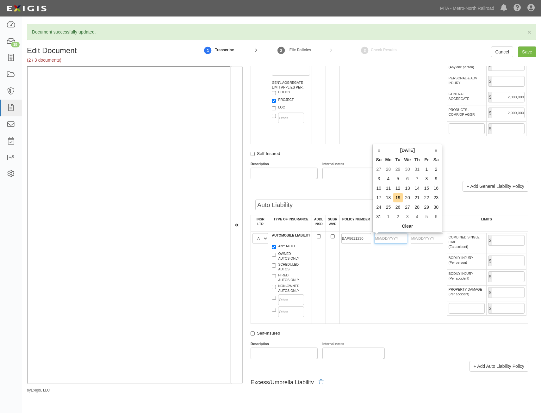
drag, startPoint x: 396, startPoint y: 239, endPoint x: 393, endPoint y: 241, distance: 4.4
click at [396, 239] on input "POLICY EFF (MM/DD/YYYY)" at bounding box center [390, 238] width 33 height 11
type input "01/01/2025"
type input "01/01/2026"
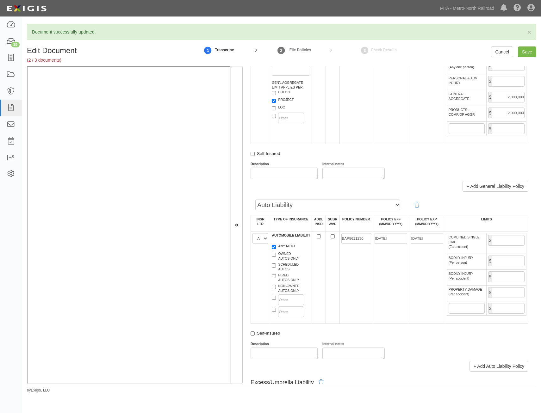
click at [396, 272] on td "01/01/2025" at bounding box center [390, 277] width 36 height 93
click at [501, 238] on input "COMBINED SINGLE LIMIT (Ea accident)" at bounding box center [507, 240] width 33 height 11
type input "1,000,000"
click at [386, 281] on td "01/01/2025" at bounding box center [390, 277] width 36 height 93
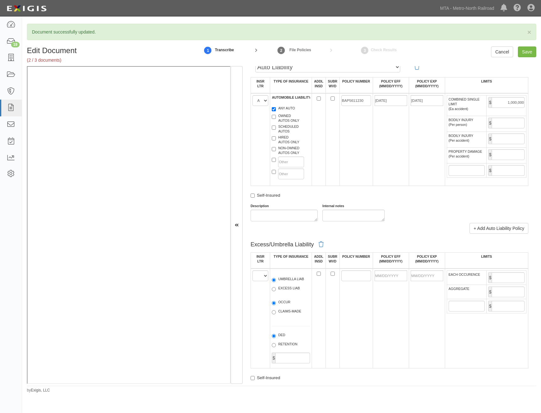
scroll to position [617, 0]
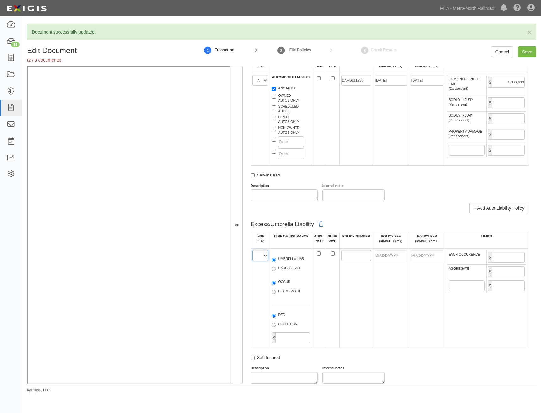
click at [261, 256] on select "A B C D E F" at bounding box center [260, 255] width 16 height 11
select select "B"
click at [252, 250] on select "A B C D E F" at bounding box center [260, 255] width 16 height 11
click at [333, 289] on td at bounding box center [332, 298] width 14 height 100
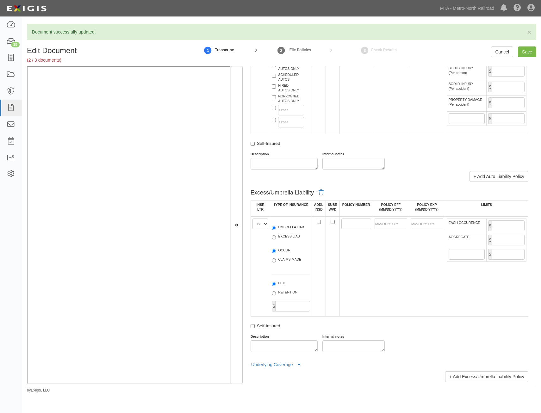
click at [283, 230] on label "UMBRELLA LIAB" at bounding box center [288, 228] width 32 height 6
click at [276, 230] on input "UMBRELLA LIAB" at bounding box center [274, 228] width 4 height 4
radio input "true"
click at [282, 248] on label "OCCUR" at bounding box center [281, 251] width 19 height 6
click at [276, 249] on input "OCCUR" at bounding box center [274, 251] width 4 height 4
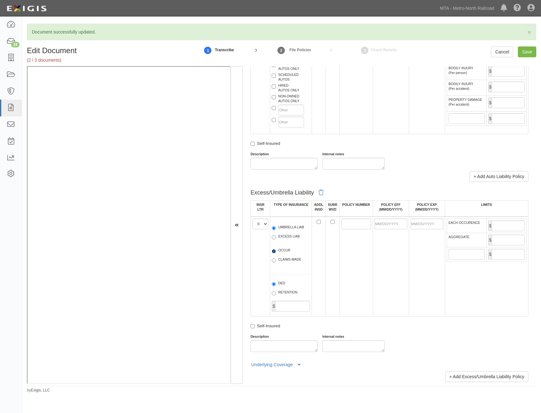
radio input "true"
click at [346, 223] on input "POLICY NUMBER" at bounding box center [356, 223] width 30 height 11
paste input "CUE7036191994"
type input "CUE7036191994"
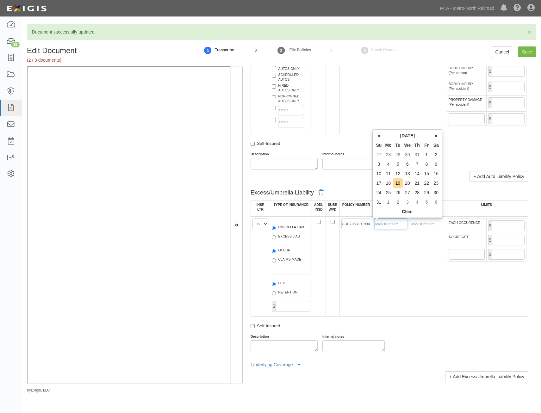
click at [397, 225] on input "POLICY EFF (MM/DD/YYYY)" at bounding box center [390, 223] width 33 height 11
type input "01/01/2025"
type input "01/01/2026"
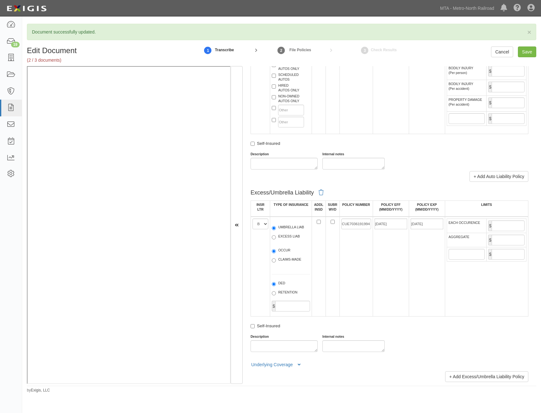
click at [367, 282] on td "CUE7036191994" at bounding box center [355, 267] width 33 height 100
click at [508, 224] on input "EACH OCCURENCE" at bounding box center [507, 225] width 33 height 11
type input "10,000,000"
click at [497, 243] on input "AGGREGATE" at bounding box center [507, 240] width 33 height 11
type input "10,000,000"
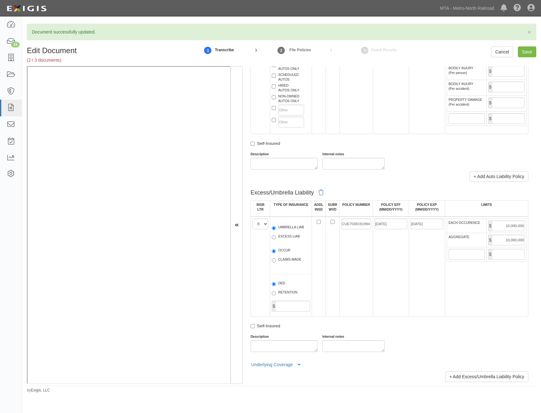
click at [382, 279] on td "01/01/2025" at bounding box center [390, 267] width 36 height 100
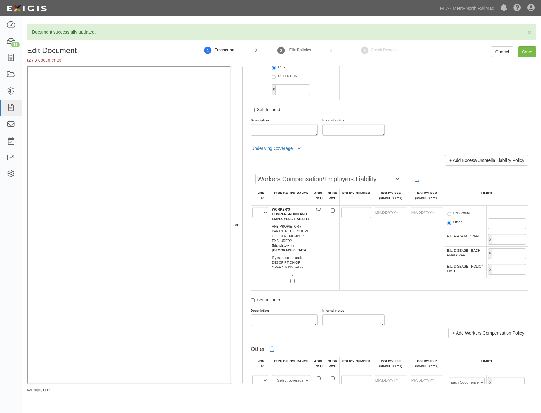
scroll to position [870, 0]
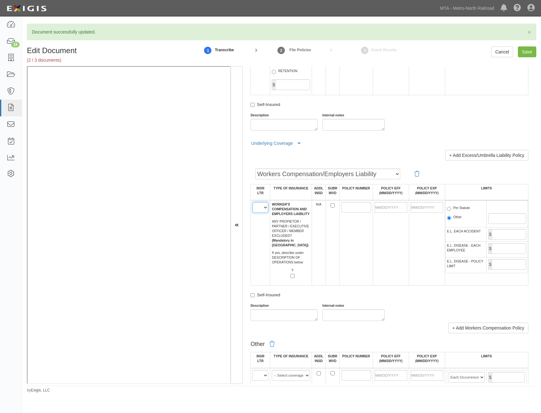
drag, startPoint x: 257, startPoint y: 208, endPoint x: 258, endPoint y: 212, distance: 3.9
click at [257, 208] on select "A B C D E F" at bounding box center [260, 207] width 16 height 11
select select "C"
click at [252, 202] on select "A B C D E F" at bounding box center [260, 207] width 16 height 11
click at [374, 265] on td at bounding box center [390, 242] width 36 height 85
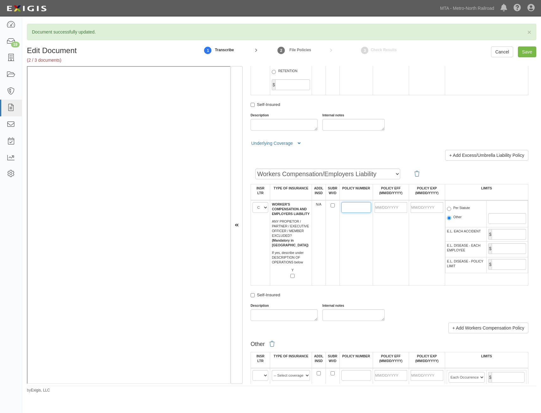
click at [352, 207] on input "POLICY NUMBER" at bounding box center [356, 207] width 30 height 11
paste input "WC5611228"
type input "WC5611228"
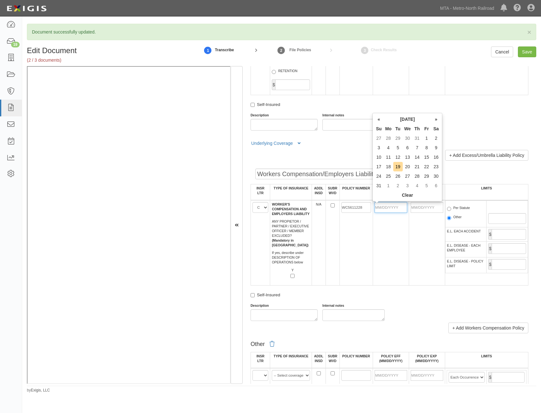
drag, startPoint x: 391, startPoint y: 212, endPoint x: 379, endPoint y: 222, distance: 15.9
click at [391, 212] on input "POLICY EFF (MM/DD/YYYY)" at bounding box center [390, 207] width 33 height 11
type input "01/01/2025"
type input "01/01/2026"
click at [398, 268] on td "01/01/2025" at bounding box center [390, 242] width 36 height 85
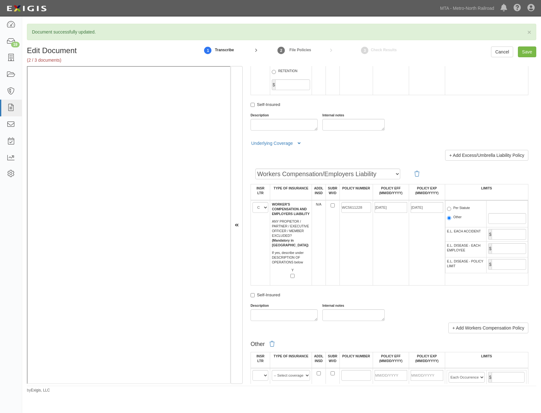
click at [450, 212] on span "Per Statute" at bounding box center [466, 209] width 38 height 8
click at [457, 209] on label "Per Statute" at bounding box center [458, 208] width 23 height 6
click at [451, 209] on input "Per Statute" at bounding box center [449, 209] width 4 height 4
radio input "true"
click at [498, 234] on input "E.L. EACH ACCIDENT" at bounding box center [508, 234] width 34 height 11
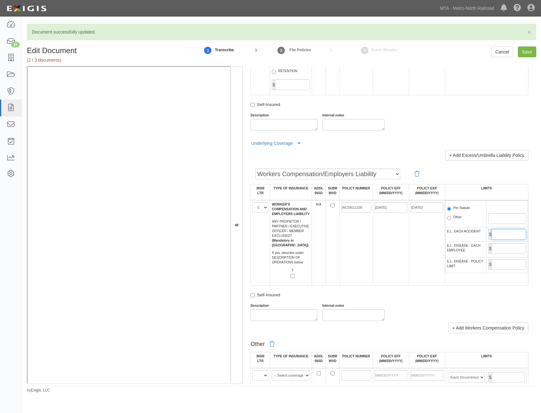
type input "1,000,000"
click at [509, 250] on input "E.L. DISEASE - EACH EMPLOYEE" at bounding box center [508, 248] width 34 height 11
type input "1,000,000"
click at [498, 263] on input "E.L. DISEASE - POLICY LIMIT" at bounding box center [508, 264] width 34 height 11
type input "1,000,000"
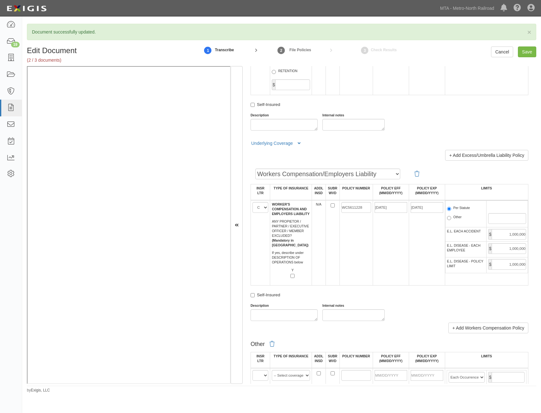
click at [367, 279] on td "WC5611228" at bounding box center [355, 242] width 33 height 85
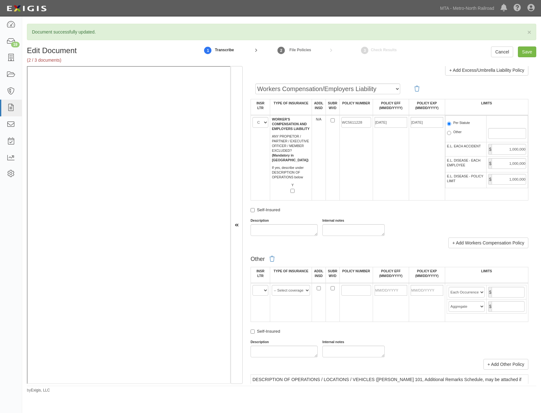
scroll to position [965, 0]
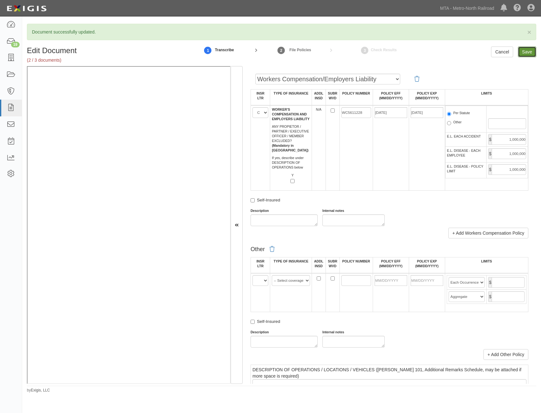
click at [534, 52] on input "Save" at bounding box center [527, 51] width 18 height 11
type input "1000000"
type input "2000000"
type input "1000000"
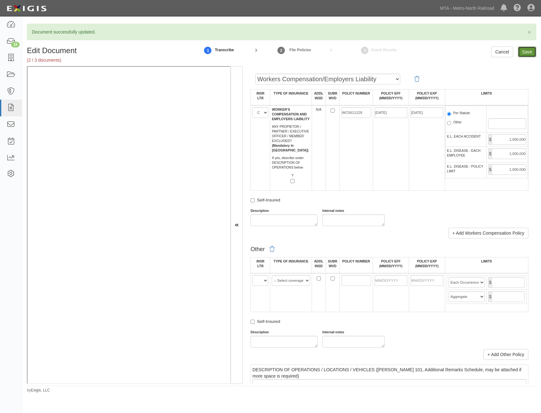
type input "10000000"
type input "1000000"
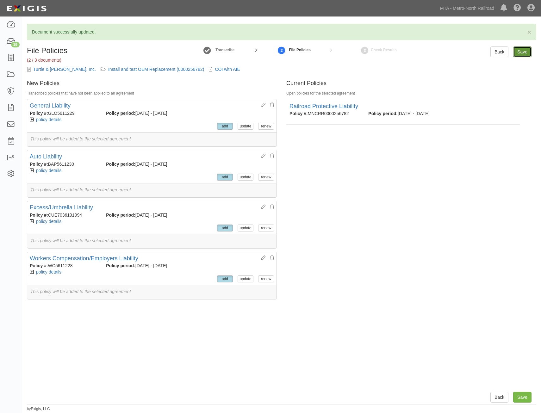
click at [522, 51] on input "Save" at bounding box center [522, 51] width 18 height 11
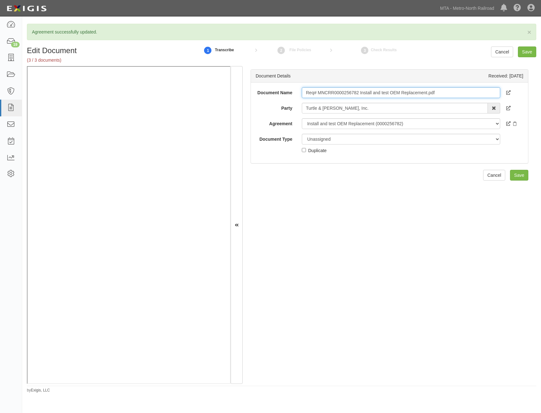
click at [451, 94] on input "Req# MNCRR0000256782 Install and test OEM Replacement.pdf" at bounding box center [401, 92] width 198 height 11
type input "Insurance Requirements"
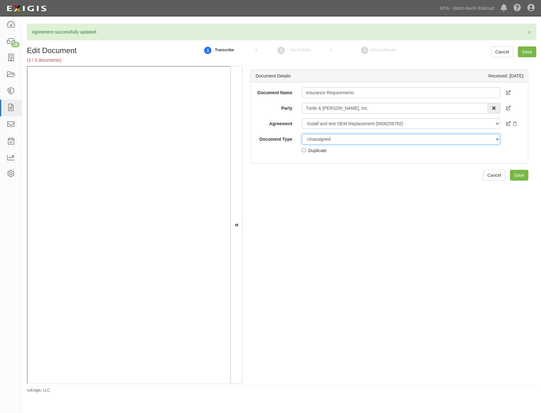
click at [384, 140] on select "Unassigned Binder Cancellation Notice Certificate Contract Endorsement Insuranc…" at bounding box center [401, 139] width 198 height 11
select select "RequirementDetail"
click at [302, 134] on select "Unassigned Binder Cancellation Notice Certificate Contract Endorsement Insuranc…" at bounding box center [401, 139] width 198 height 11
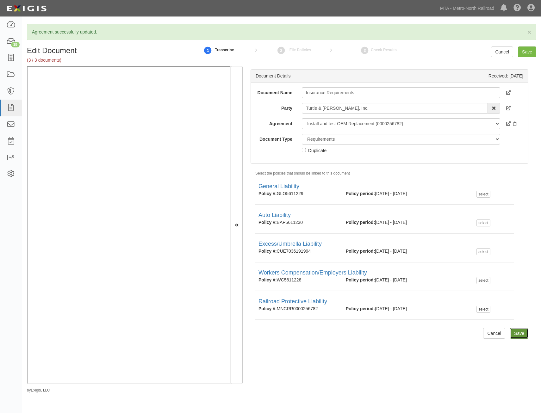
click at [520, 332] on input "Save" at bounding box center [519, 333] width 18 height 11
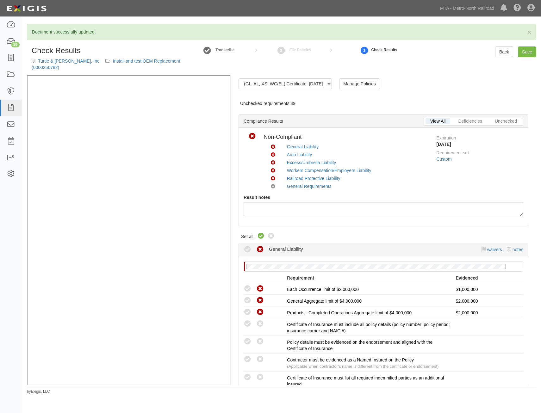
click at [257, 232] on icon at bounding box center [261, 236] width 8 height 8
radio input "true"
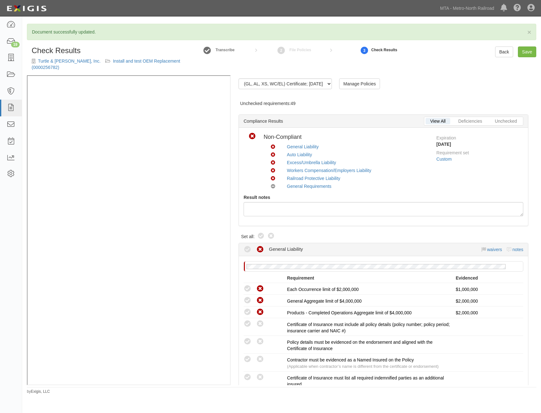
radio input "true"
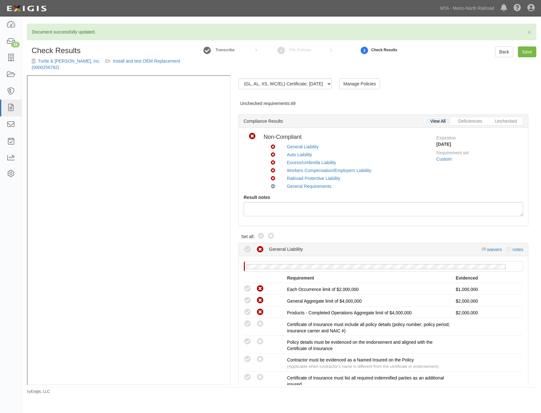
radio input "true"
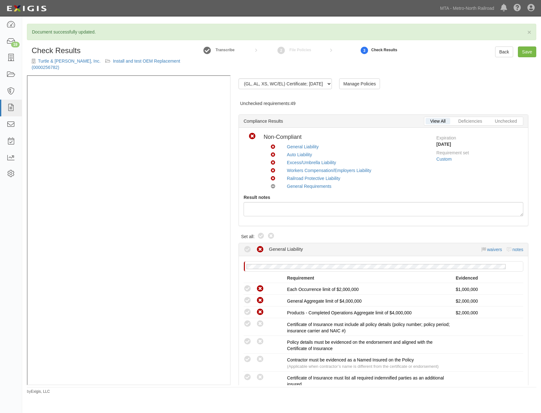
radio input "true"
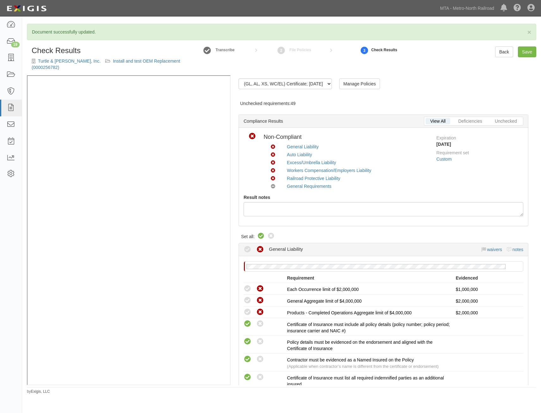
radio input "true"
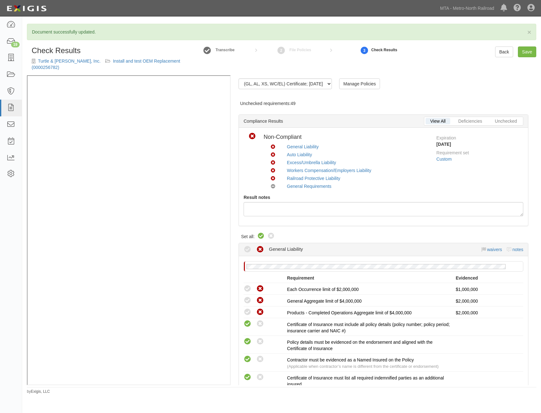
radio input "true"
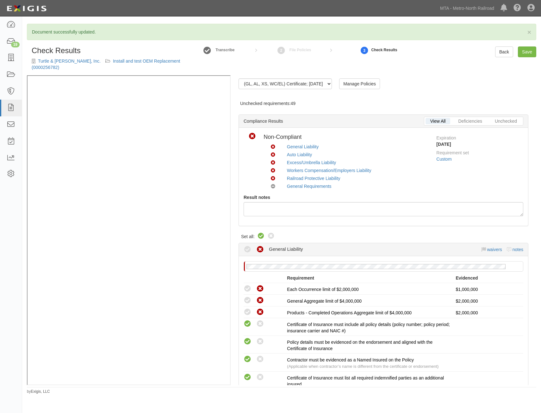
radio input "true"
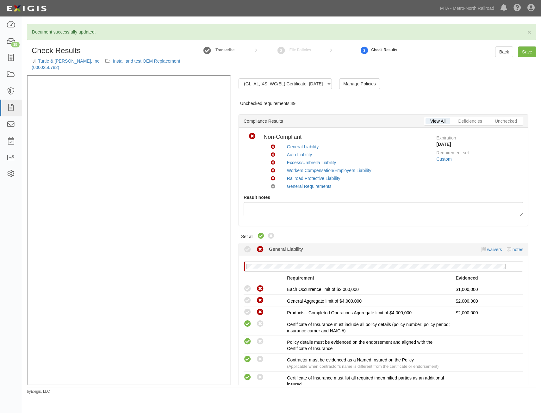
radio input "true"
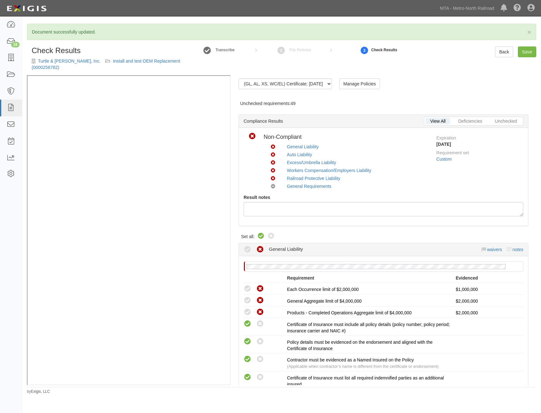
radio input "true"
radio input "false"
radio input "true"
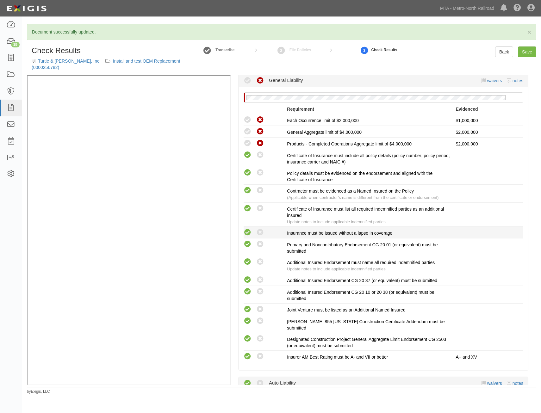
drag, startPoint x: 481, startPoint y: 162, endPoint x: 465, endPoint y: 224, distance: 63.7
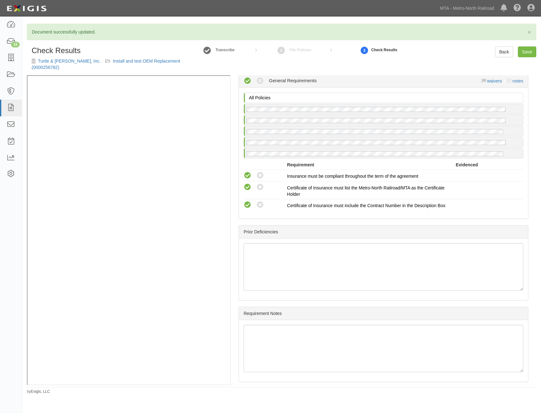
drag, startPoint x: 463, startPoint y: 203, endPoint x: 473, endPoint y: 302, distance: 99.4
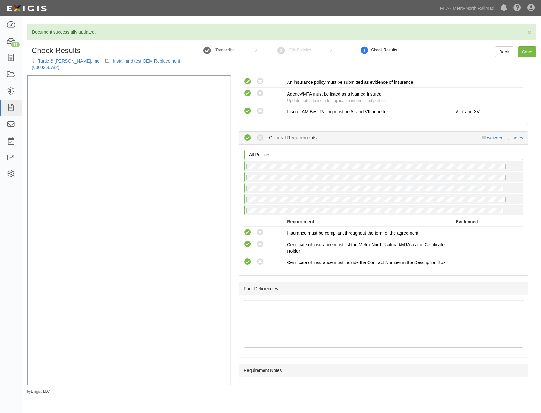
drag, startPoint x: 477, startPoint y: 271, endPoint x: 478, endPoint y: 260, distance: 11.8
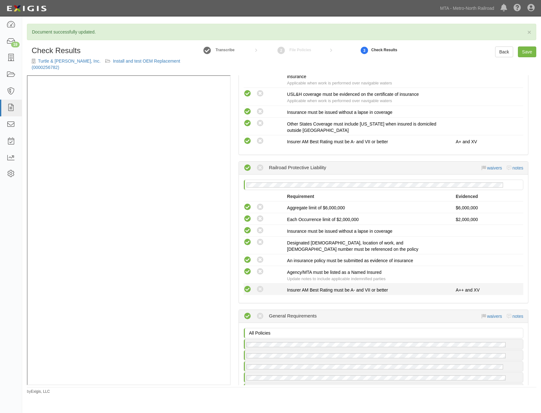
drag, startPoint x: 478, startPoint y: 257, endPoint x: 476, endPoint y: 208, distance: 49.4
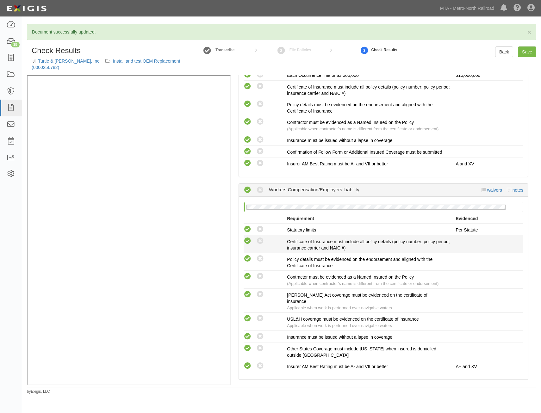
drag, startPoint x: 470, startPoint y: 224, endPoint x: 483, endPoint y: 189, distance: 37.7
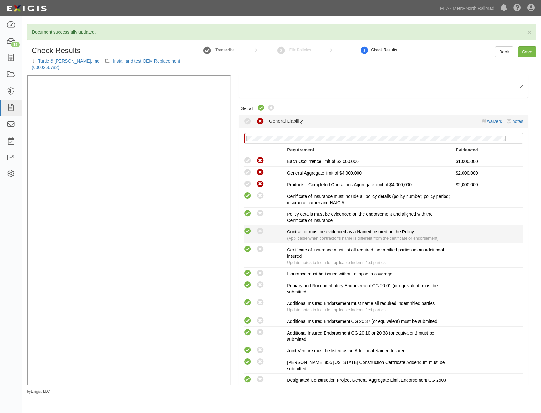
scroll to position [76, 0]
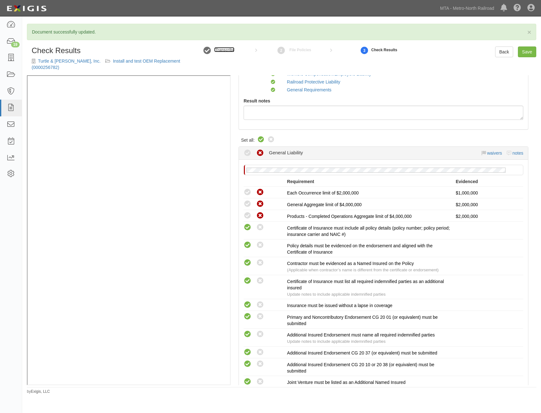
click at [230, 51] on small "Transcribe" at bounding box center [224, 50] width 19 height 4
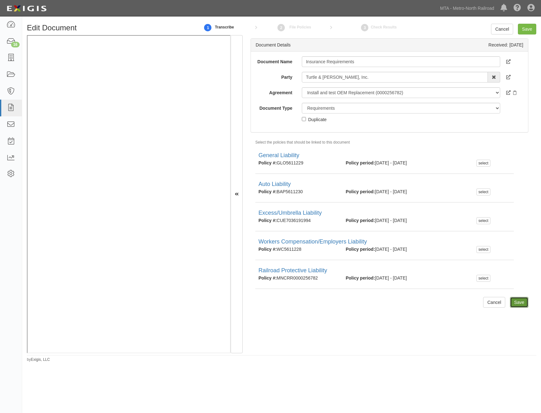
click at [518, 305] on input "Save" at bounding box center [519, 302] width 18 height 11
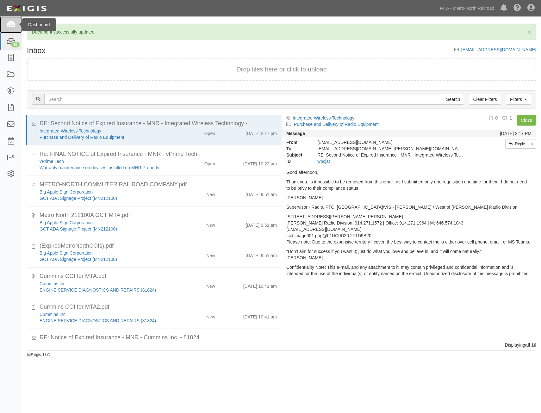
click at [11, 27] on icon at bounding box center [10, 24] width 9 height 7
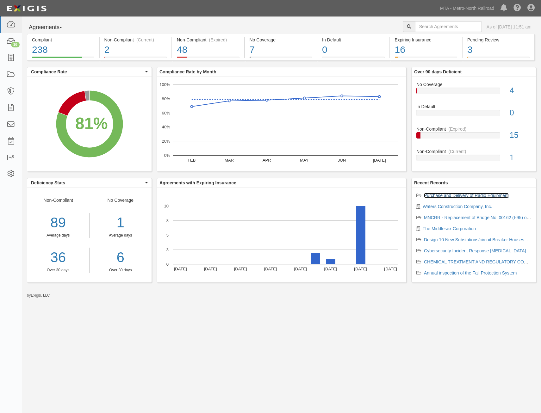
click at [464, 197] on link "Purchase and Delivery of Radio Equipment" at bounding box center [466, 195] width 85 height 5
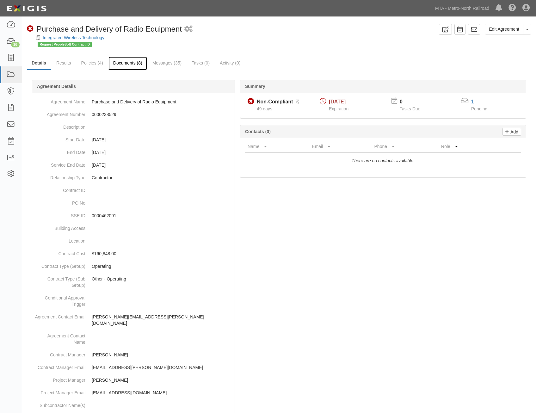
click at [124, 63] on link "Documents (8)" at bounding box center [127, 64] width 39 height 14
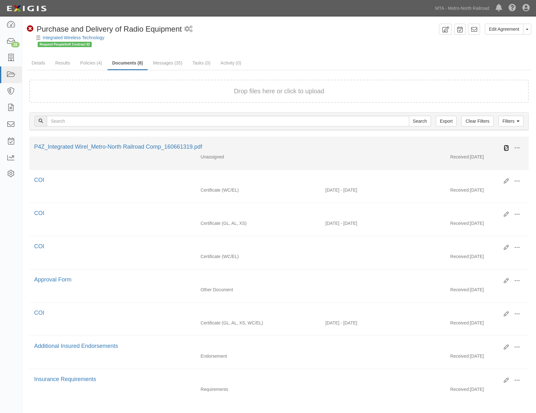
click at [505, 150] on icon at bounding box center [506, 147] width 5 height 5
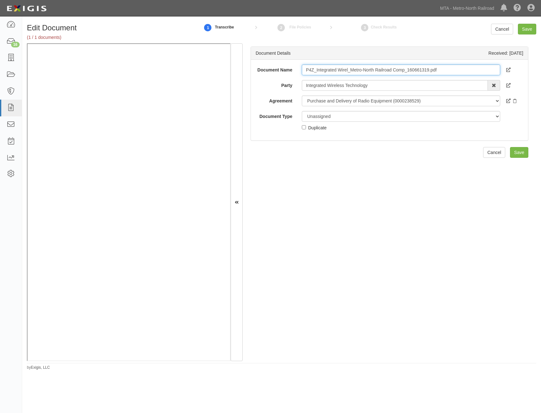
click at [445, 71] on input "P4Z_Integrated Wirel_Metro-North Railroad Comp_160661319.pdf" at bounding box center [401, 69] width 198 height 11
type input "COI"
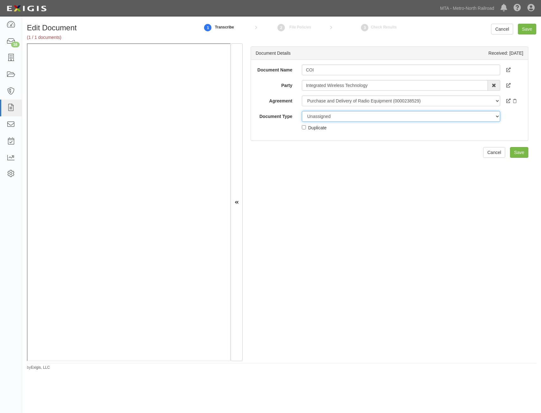
click at [359, 118] on select "Unassigned Binder Cancellation Notice Certificate Contract Endorsement Insuranc…" at bounding box center [401, 116] width 198 height 11
select select "CertificateDetail"
click at [302, 111] on select "Unassigned Binder Cancellation Notice Certificate Contract Endorsement Insuranc…" at bounding box center [401, 116] width 198 height 11
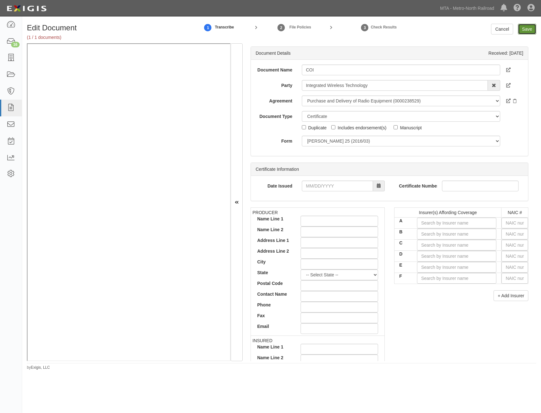
click at [529, 24] on input "Save" at bounding box center [527, 29] width 18 height 11
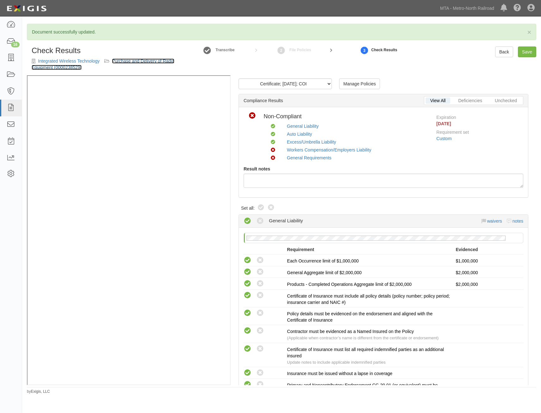
click at [164, 59] on link "Purchase and Delivery of Radio Equipment (0000238529)" at bounding box center [103, 63] width 143 height 11
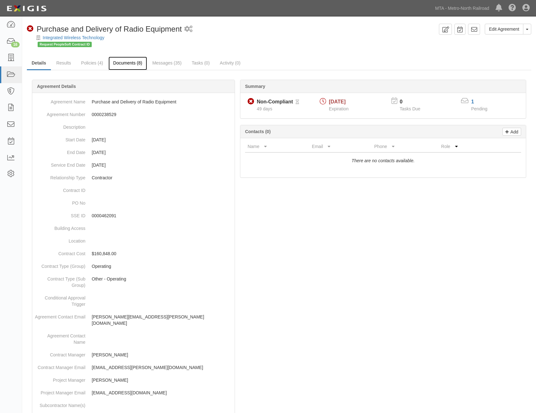
click at [131, 64] on link "Documents (8)" at bounding box center [127, 64] width 39 height 14
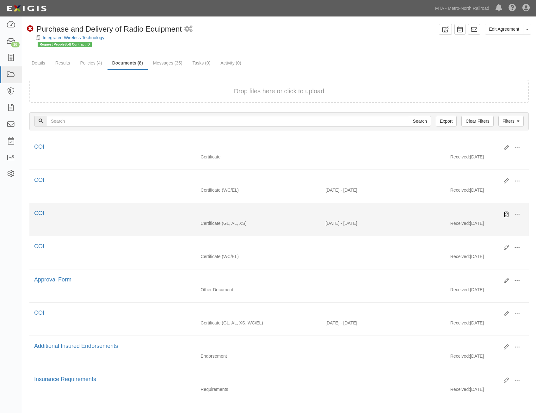
click at [506, 216] on icon at bounding box center [506, 214] width 5 height 5
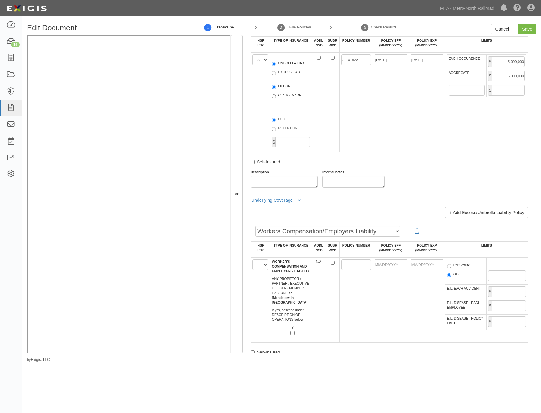
scroll to position [790, 0]
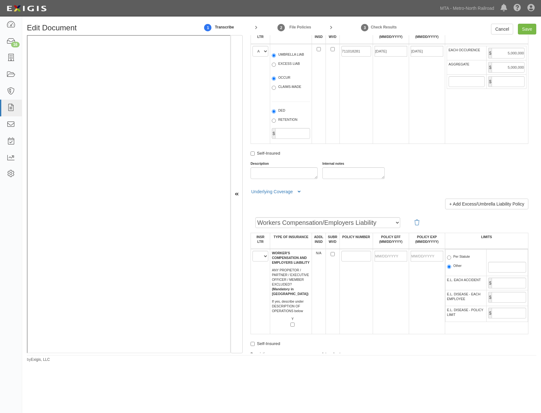
click at [281, 187] on h5 "Underlying Coverage General Liability Policy Number: 711018281 Auto Liability P…" at bounding box center [389, 189] width 278 height 11
click at [281, 190] on button "Underlying Coverage" at bounding box center [276, 191] width 52 height 7
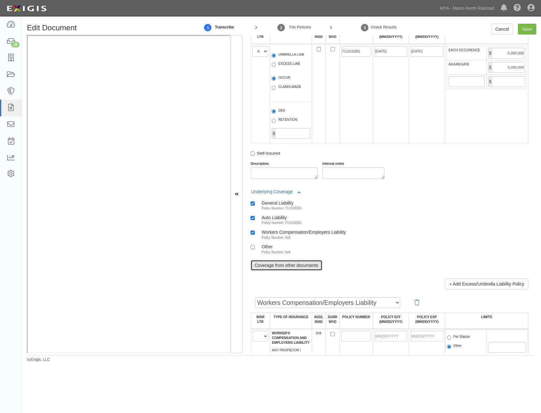
click at [295, 268] on link "Coverage from other documents" at bounding box center [286, 265] width 72 height 11
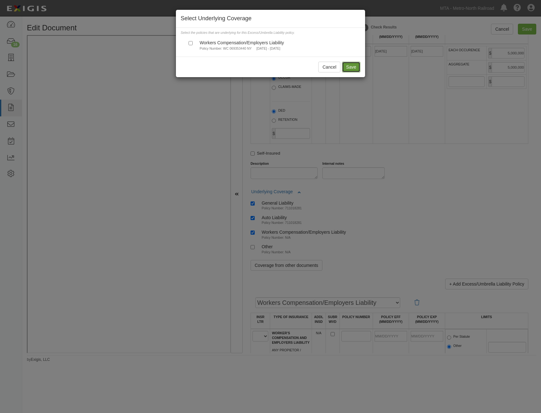
click at [354, 69] on button "Save" at bounding box center [351, 67] width 18 height 11
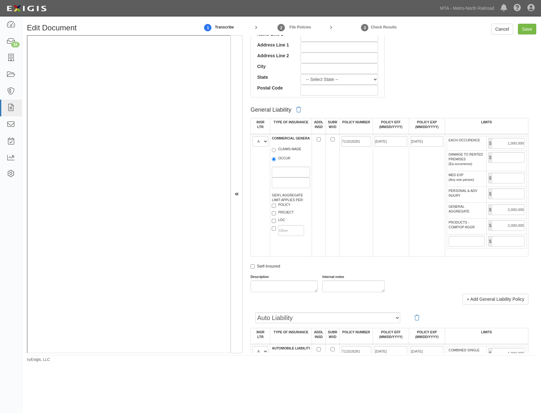
scroll to position [285, 0]
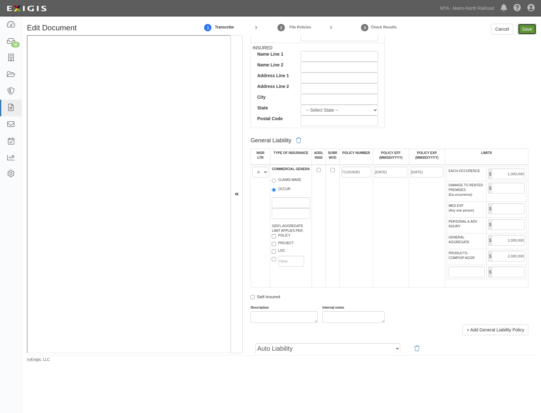
click at [523, 26] on input "Save" at bounding box center [527, 29] width 18 height 11
type input "1000000"
type input "2000000"
type input "1000000"
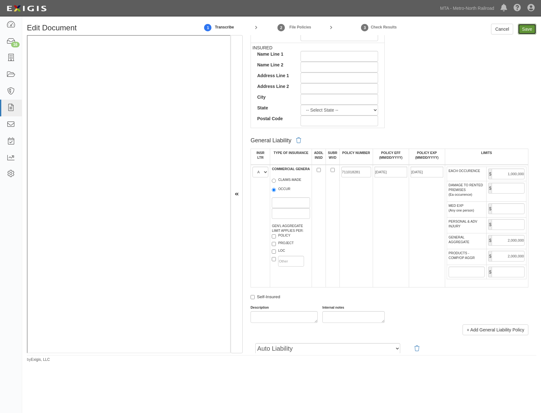
type input "5000000"
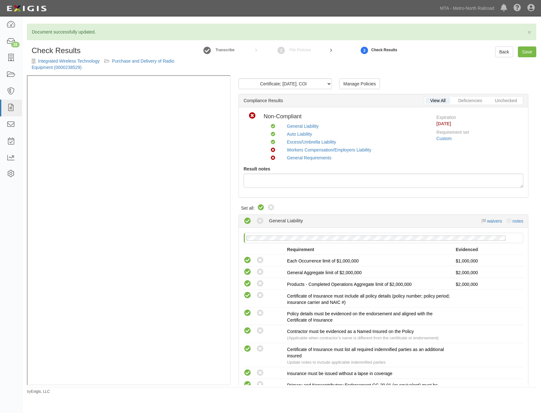
click at [260, 206] on icon at bounding box center [261, 208] width 8 height 8
radio input "true"
click at [272, 208] on icon at bounding box center [271, 208] width 8 height 8
radio input "true"
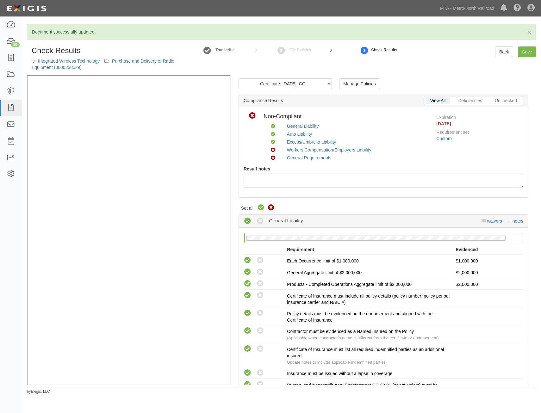
radio input "true"
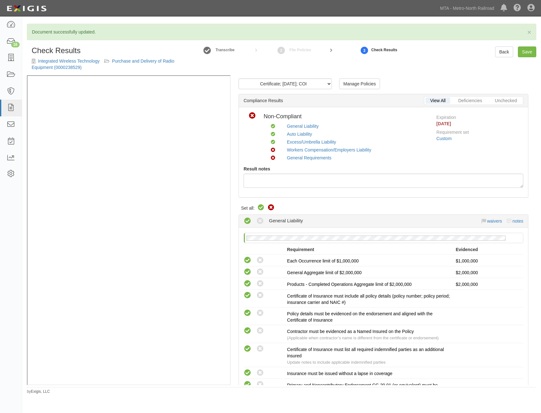
radio input "true"
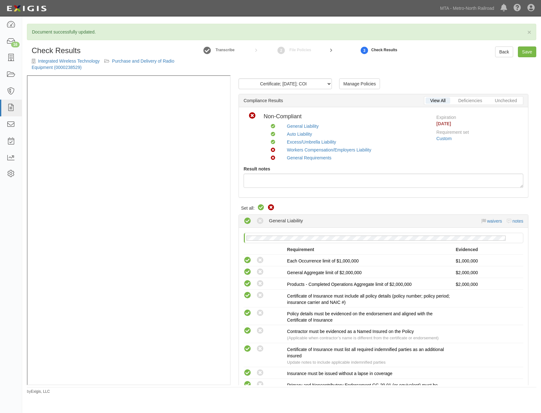
radio input "true"
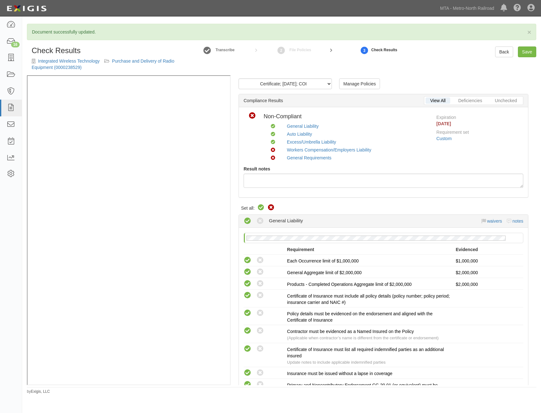
radio input "true"
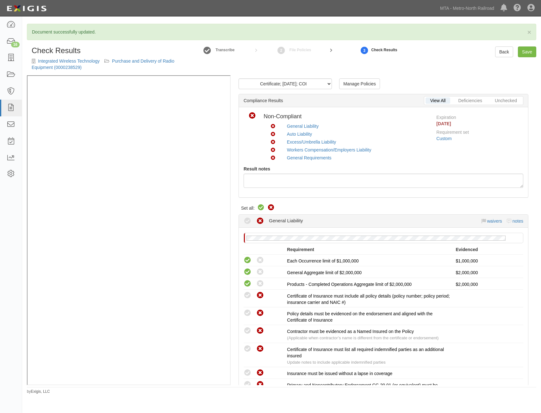
click at [261, 208] on icon at bounding box center [261, 208] width 8 height 8
radio input "true"
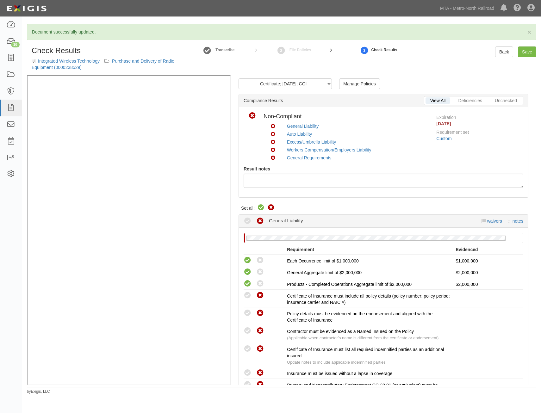
radio input "true"
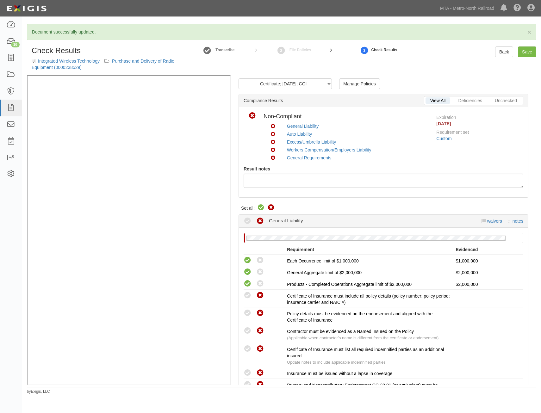
radio input "true"
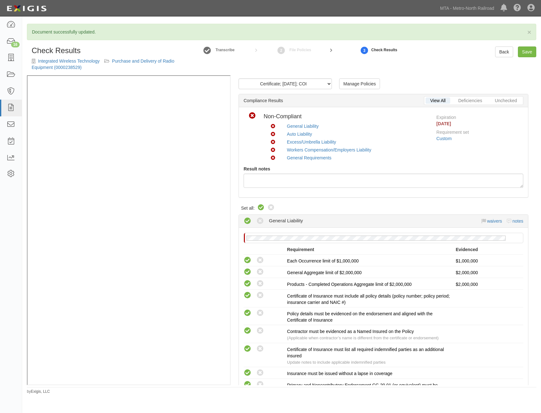
radio input "true"
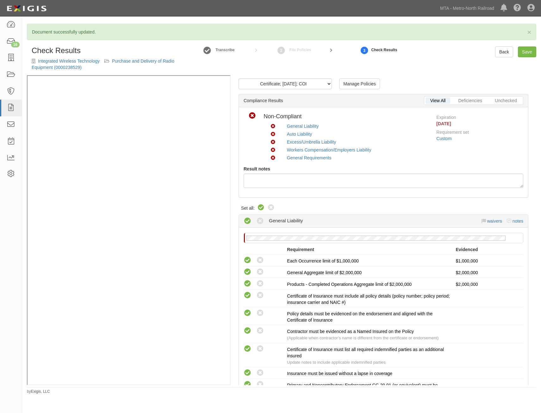
radio input "true"
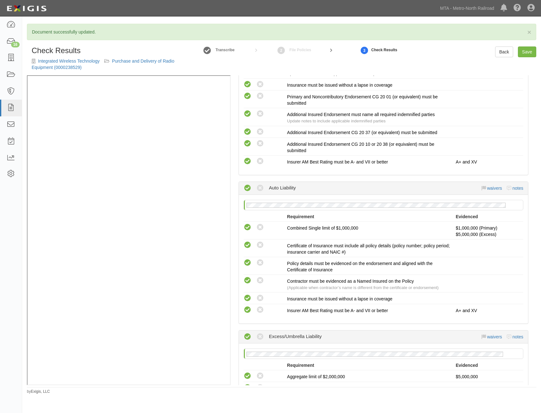
drag, startPoint x: 393, startPoint y: 161, endPoint x: 381, endPoint y: 233, distance: 73.1
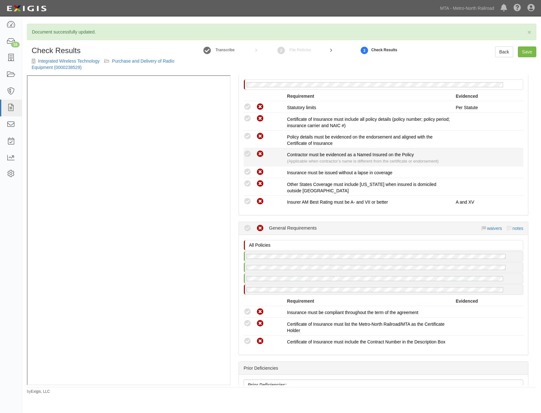
drag, startPoint x: 392, startPoint y: 216, endPoint x: 391, endPoint y: 272, distance: 56.0
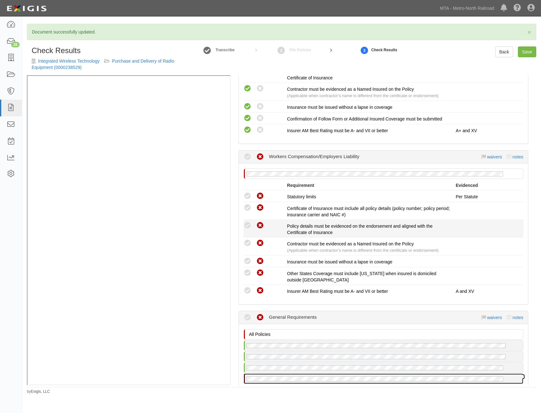
scroll to position [584, 0]
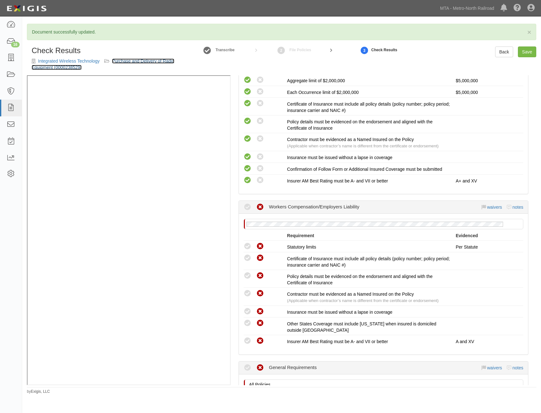
click at [161, 63] on link "Purchase and Delivery of Radio Equipment (0000238529)" at bounding box center [103, 63] width 143 height 11
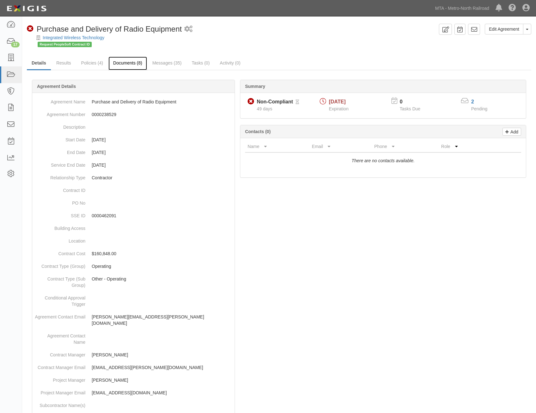
click at [123, 59] on link "Documents (8)" at bounding box center [127, 64] width 39 height 14
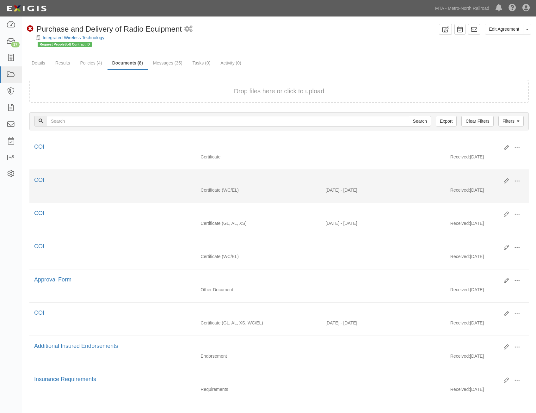
click at [503, 181] on div "Edit View View details Archive [GEOGRAPHIC_DATA]" at bounding box center [511, 181] width 25 height 11
click at [507, 181] on icon at bounding box center [506, 181] width 5 height 5
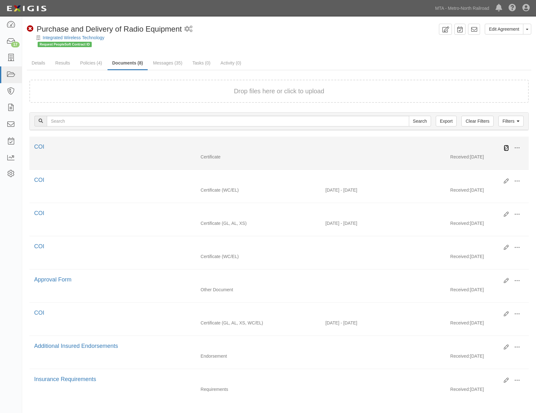
click at [507, 149] on icon at bounding box center [506, 147] width 5 height 5
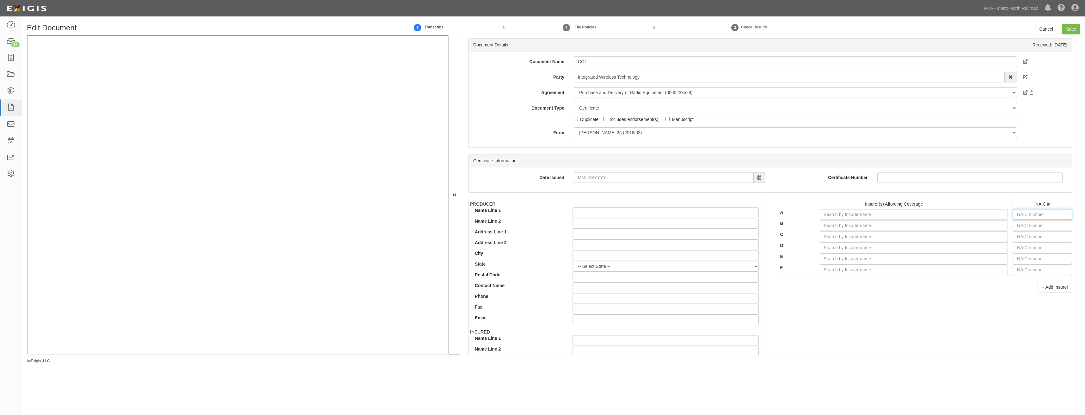
click at [1037, 210] on input "text" at bounding box center [1042, 214] width 59 height 11
type input "0"
click at [1007, 227] on div "0" at bounding box center [997, 227] width 50 height 8
type input "State Compensation Insurance Fund (A++ XV Rating)"
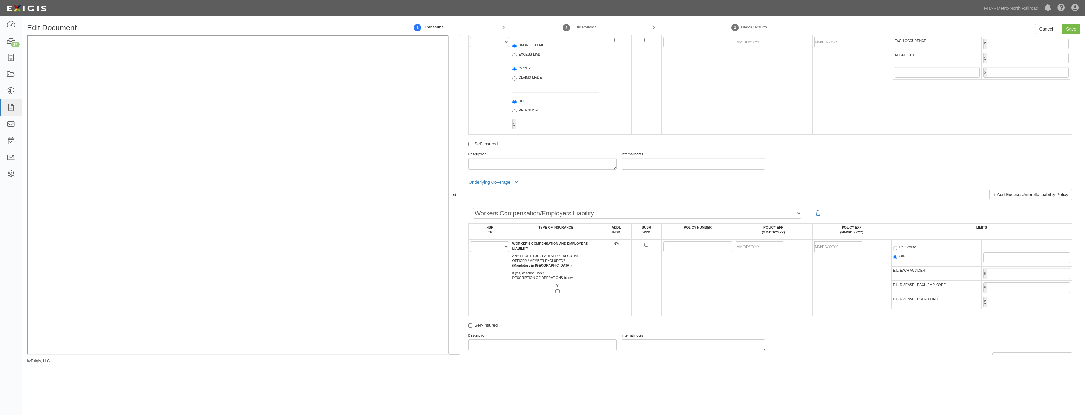
scroll to position [790, 0]
drag, startPoint x: 481, startPoint y: 248, endPoint x: 481, endPoint y: 252, distance: 3.5
click at [481, 248] on select "A B C D E F" at bounding box center [489, 246] width 39 height 11
select select "A"
click at [470, 241] on select "A B C D E F" at bounding box center [489, 246] width 39 height 11
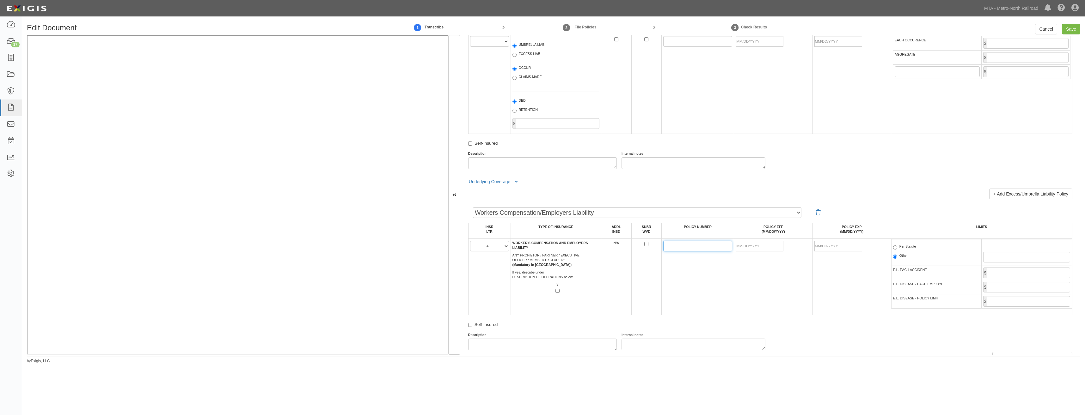
click at [670, 243] on input "POLICY NUMBER" at bounding box center [697, 246] width 69 height 11
drag, startPoint x: 670, startPoint y: 243, endPoint x: 670, endPoint y: 247, distance: 3.5
paste input "WC 063541795 [GEOGRAPHIC_DATA]"
type input "WC 063541795 [GEOGRAPHIC_DATA]"
click at [689, 290] on td "WC 063541795 [GEOGRAPHIC_DATA]" at bounding box center [698, 277] width 72 height 77
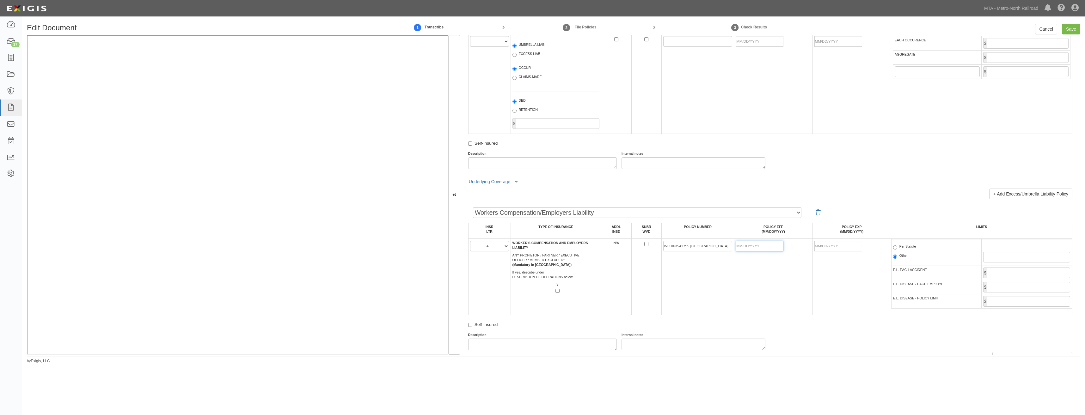
drag, startPoint x: 766, startPoint y: 247, endPoint x: 728, endPoint y: 264, distance: 41.2
click at [766, 247] on input "POLICY EFF (MM/DD/YYYY)" at bounding box center [760, 246] width 48 height 11
type input "[DATE]"
click at [718, 277] on td "WC 063541795 [GEOGRAPHIC_DATA]" at bounding box center [698, 277] width 72 height 77
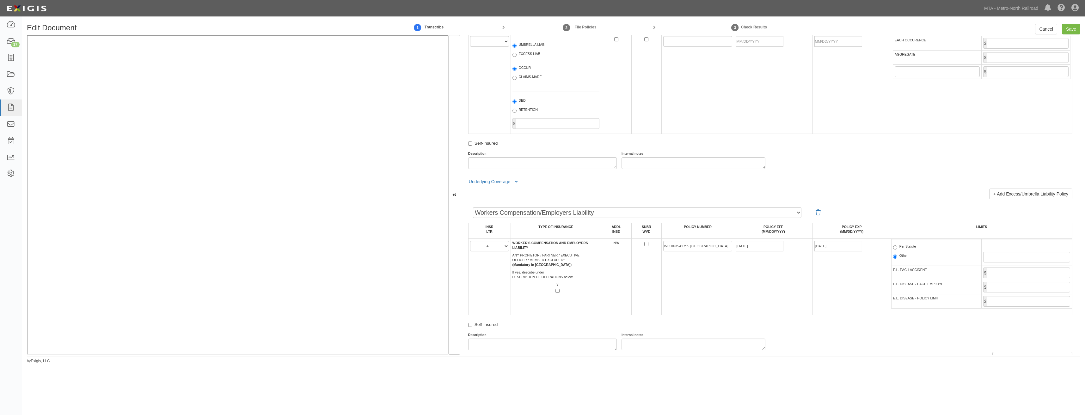
click at [907, 248] on label "Per Statute" at bounding box center [904, 247] width 23 height 6
click at [897, 248] on input "Per Statute" at bounding box center [895, 248] width 4 height 4
radio input "true"
click at [1030, 273] on input "E.L. EACH ACCIDENT" at bounding box center [1028, 273] width 83 height 11
type input "1,000,000"
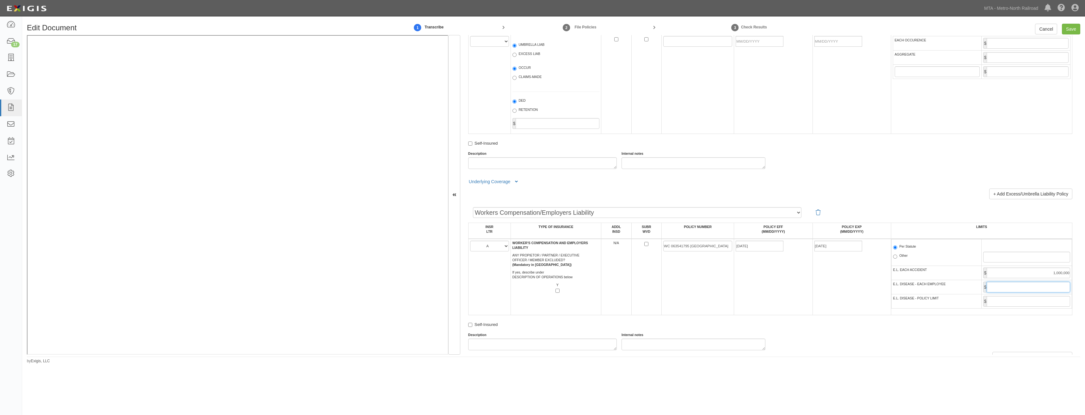
click at [1024, 288] on input "E.L. DISEASE - EACH EMPLOYEE" at bounding box center [1028, 287] width 83 height 11
type input "1,000,000"
click at [1011, 301] on input "E.L. DISEASE - POLICY LIMIT" at bounding box center [1028, 301] width 83 height 11
type input "1,000,000"
click at [828, 309] on td "[DATE]" at bounding box center [851, 277] width 78 height 77
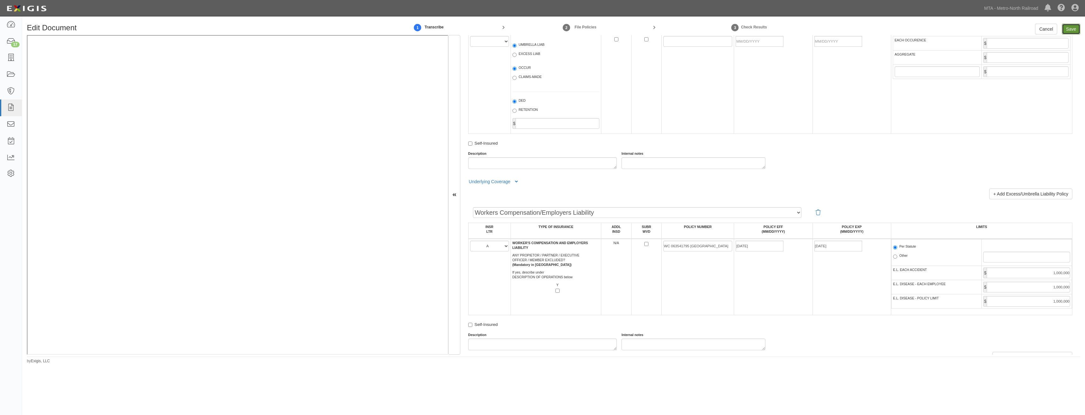
click at [1070, 30] on input "Save" at bounding box center [1071, 29] width 18 height 11
type input "1000000"
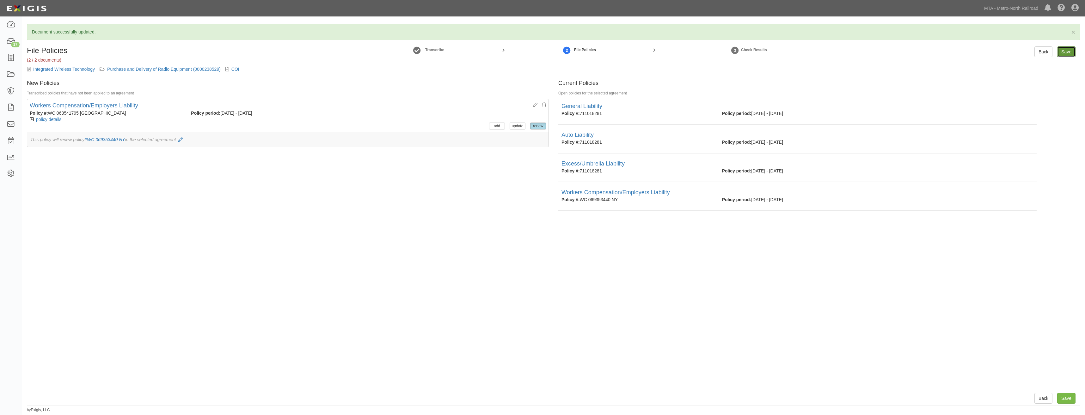
click at [1068, 53] on input "Save" at bounding box center [1066, 51] width 18 height 11
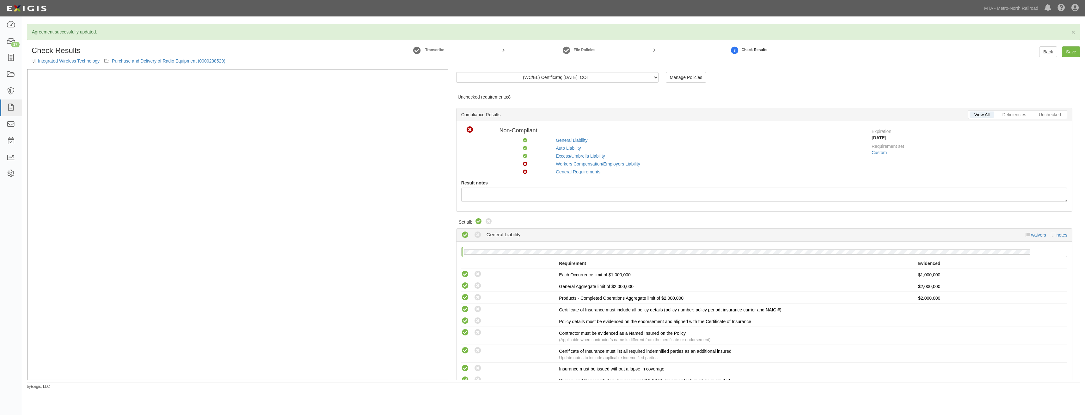
click at [476, 224] on icon at bounding box center [479, 222] width 8 height 8
radio input "true"
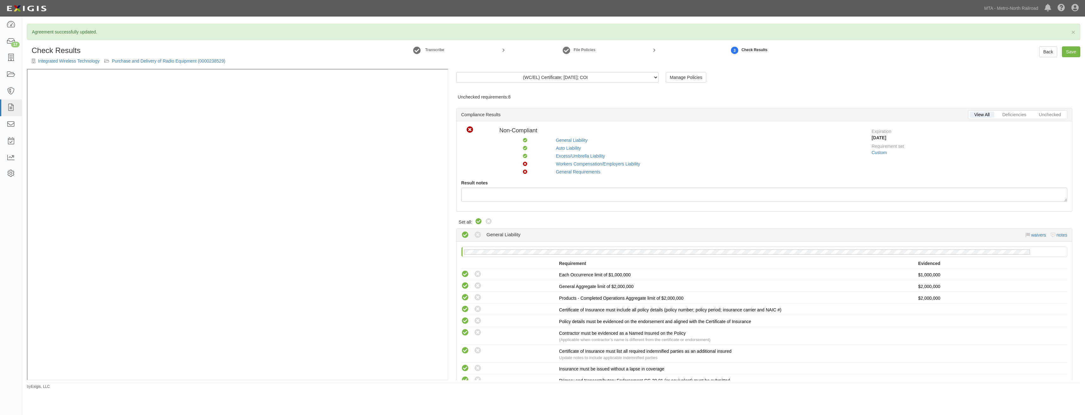
radio input "true"
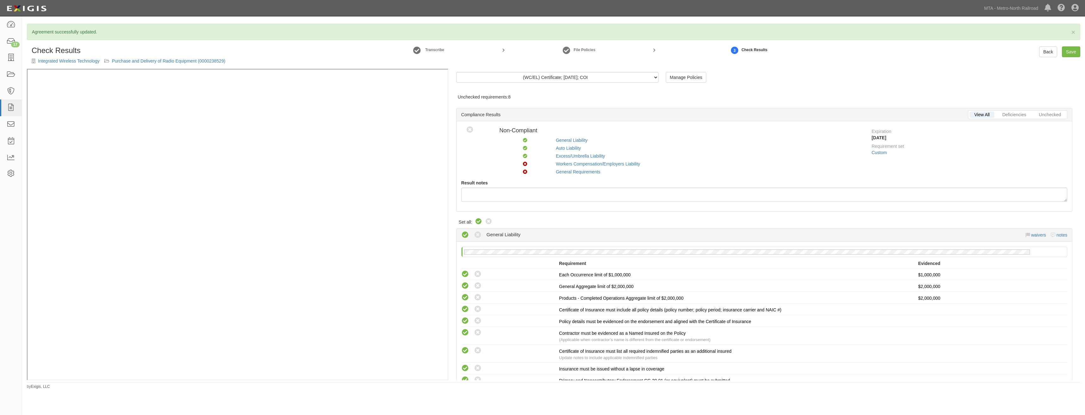
radio input "true"
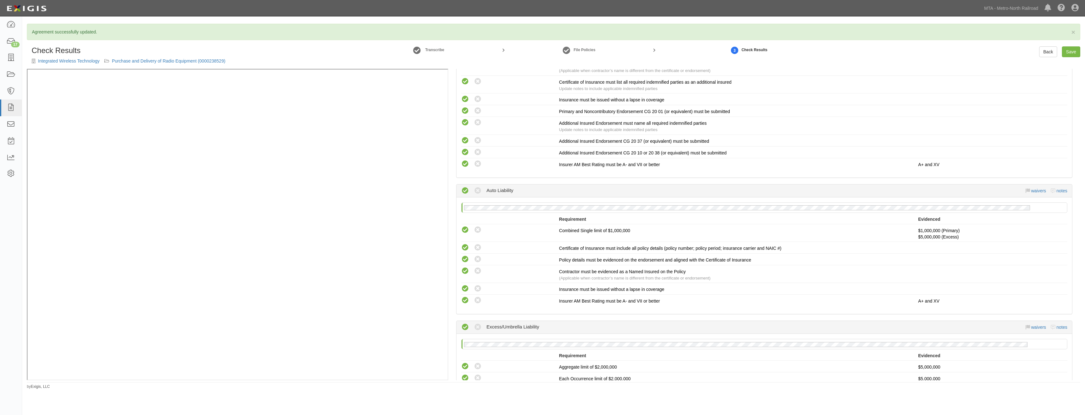
scroll to position [825, 0]
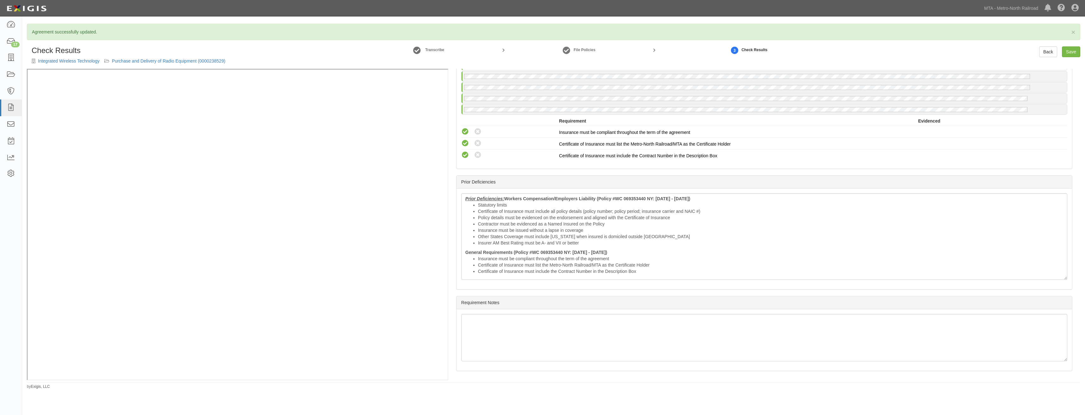
drag, startPoint x: 689, startPoint y: 139, endPoint x: 699, endPoint y: 221, distance: 82.8
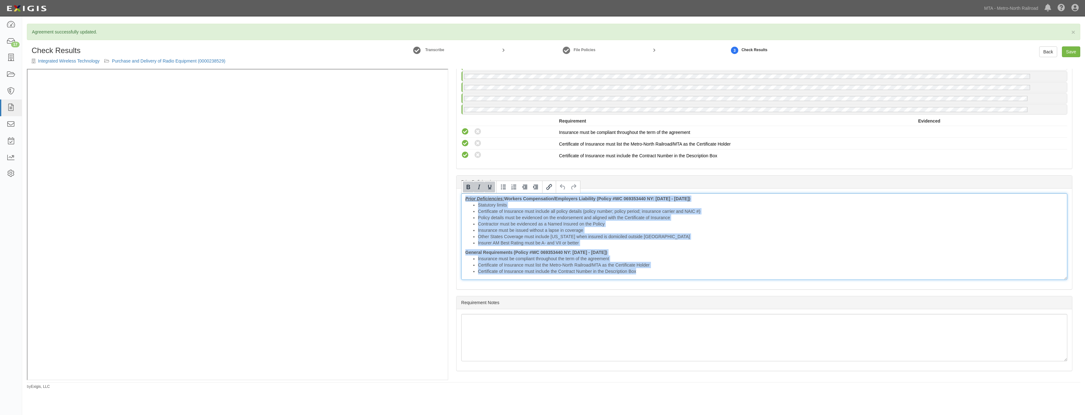
drag, startPoint x: 645, startPoint y: 274, endPoint x: 447, endPoint y: 197, distance: 212.5
click at [419, 127] on div "(WC/EL) Certificate; 8/19/2025; COI (WC/EL) Certificate; 5/5/2025; COI (GL, AL,…" at bounding box center [553, 225] width 1053 height 312
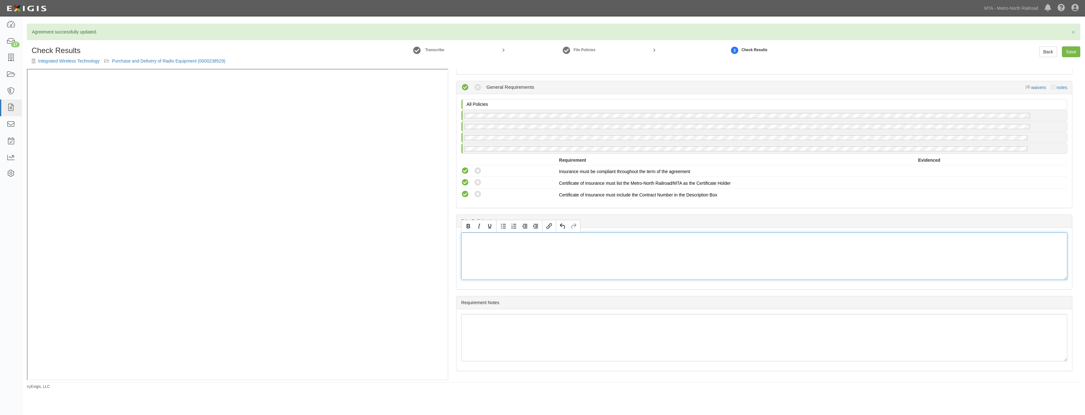
scroll to position [786, 0]
click at [769, 220] on div "Prior Deficiencies" at bounding box center [765, 221] width 616 height 13
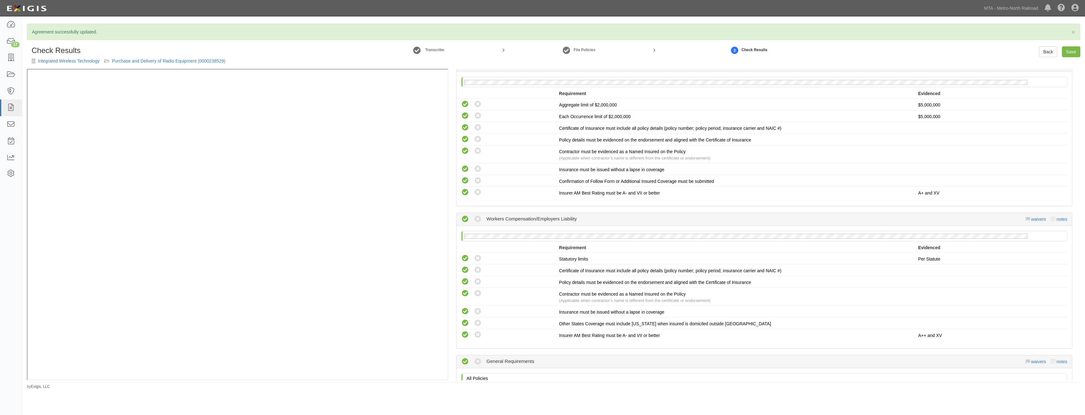
scroll to position [0, 0]
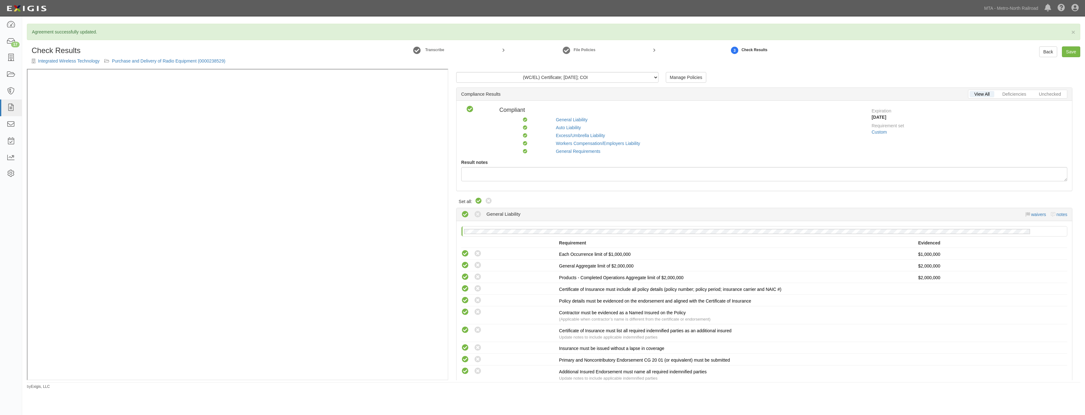
drag, startPoint x: 999, startPoint y: 310, endPoint x: 1054, endPoint y: 98, distance: 218.3
click at [1072, 49] on link "Save" at bounding box center [1071, 51] width 18 height 11
radio input "true"
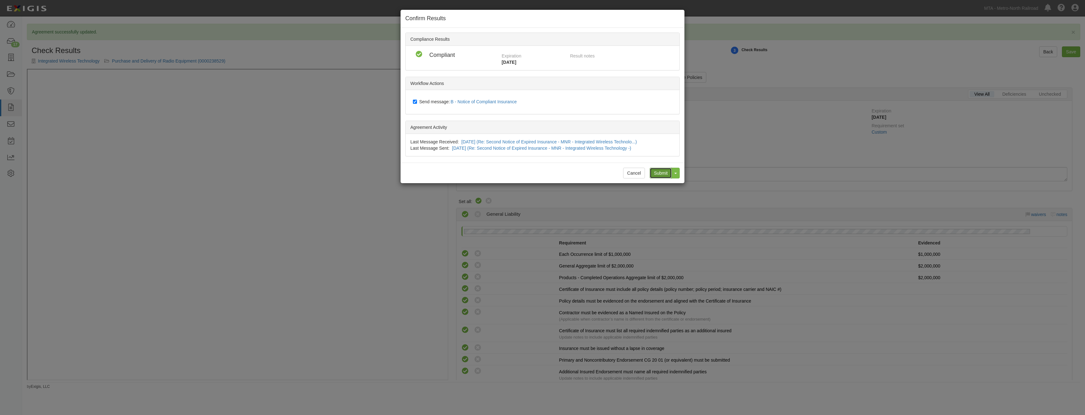
click at [667, 175] on input "Submit" at bounding box center [661, 173] width 22 height 11
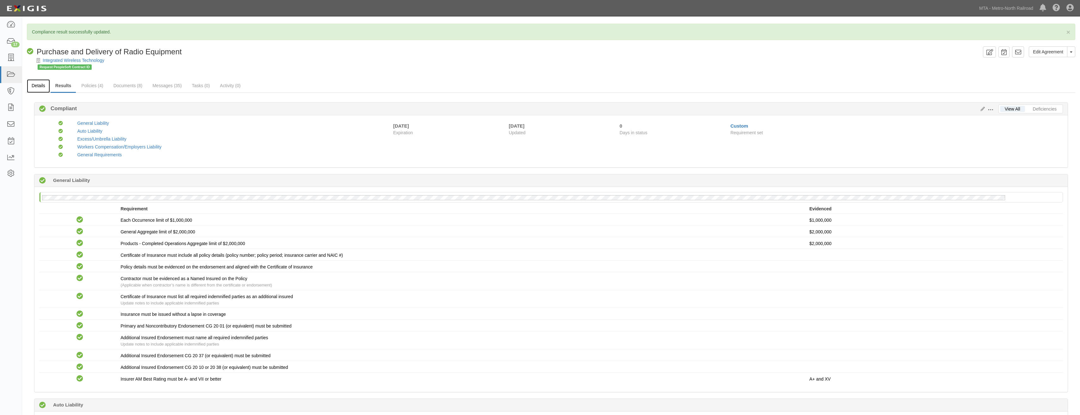
click at [37, 84] on link "Details" at bounding box center [38, 86] width 23 height 14
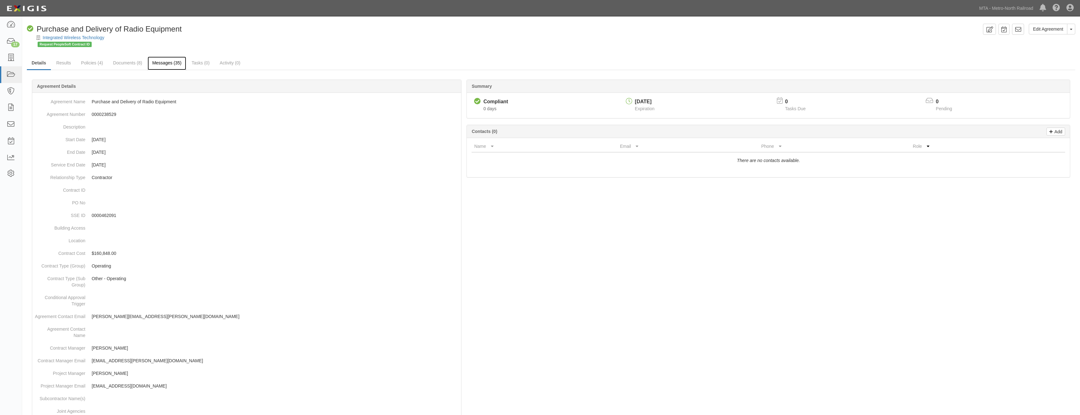
click at [171, 66] on link "Messages (35)" at bounding box center [167, 64] width 39 height 14
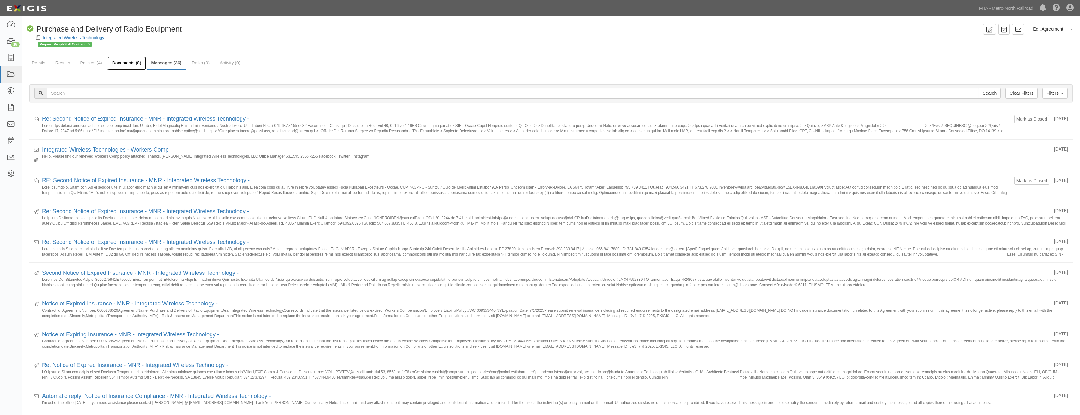
click at [128, 65] on link "Documents (8)" at bounding box center [126, 64] width 39 height 14
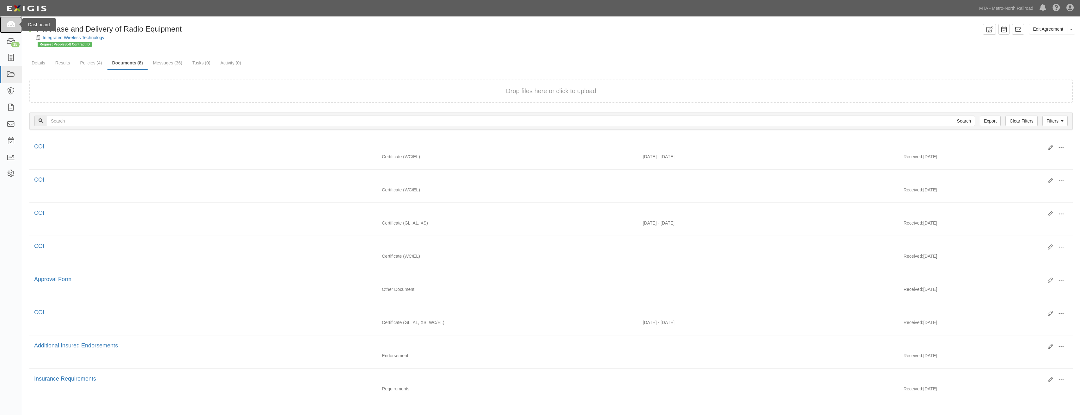
click at [14, 26] on icon at bounding box center [10, 24] width 9 height 7
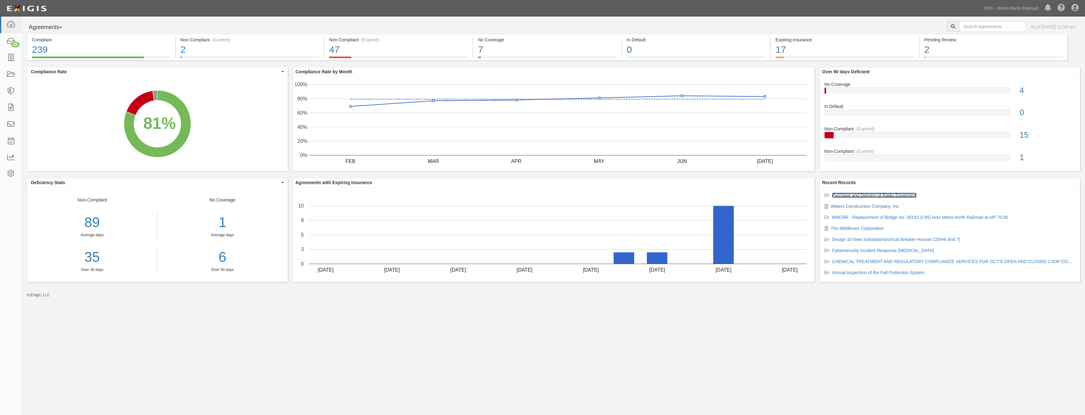
click at [902, 196] on link "Purchase and Delivery of Radio Equipment" at bounding box center [874, 195] width 85 height 5
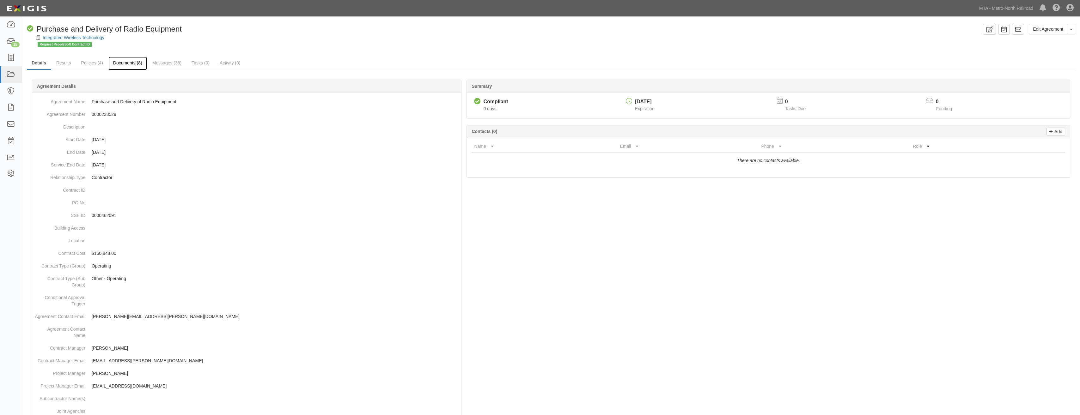
click at [124, 61] on link "Documents (8)" at bounding box center [127, 64] width 39 height 14
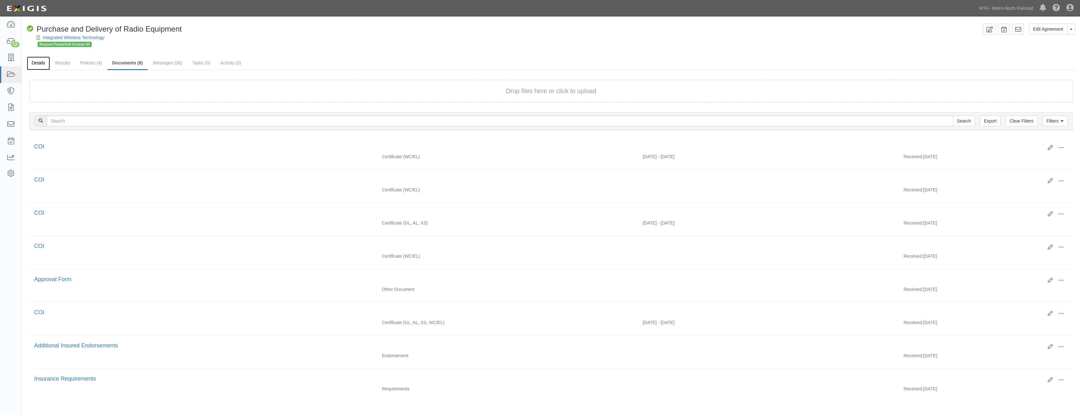
click at [34, 65] on link "Details" at bounding box center [38, 64] width 23 height 14
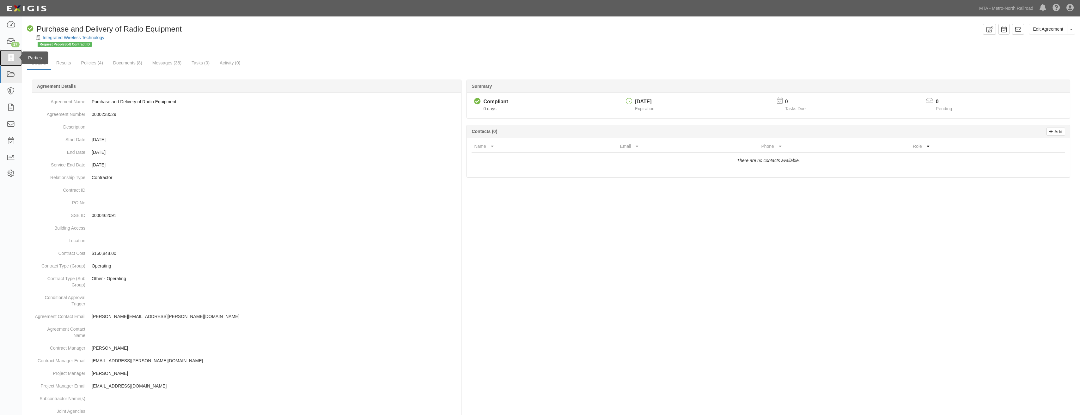
click at [8, 55] on icon at bounding box center [10, 57] width 9 height 7
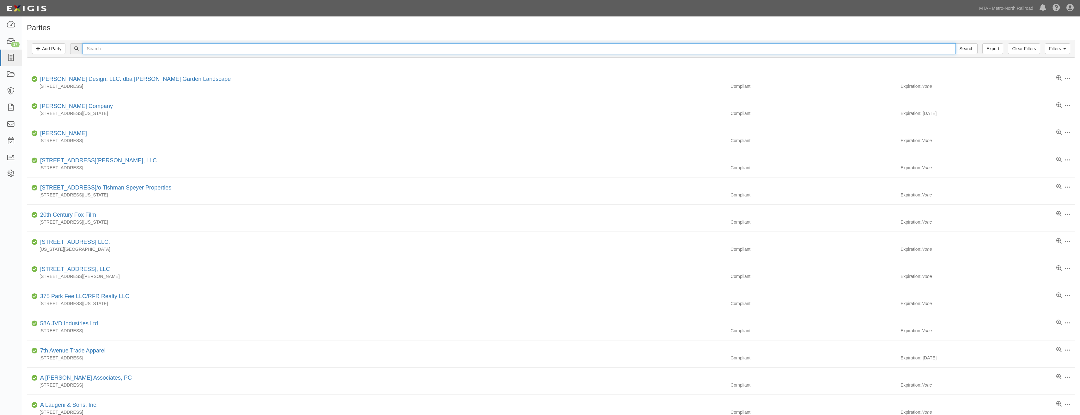
click at [142, 48] on input "text" at bounding box center [519, 48] width 873 height 11
type input "TURTLE"
click at [956, 43] on input "Search" at bounding box center [967, 48] width 22 height 11
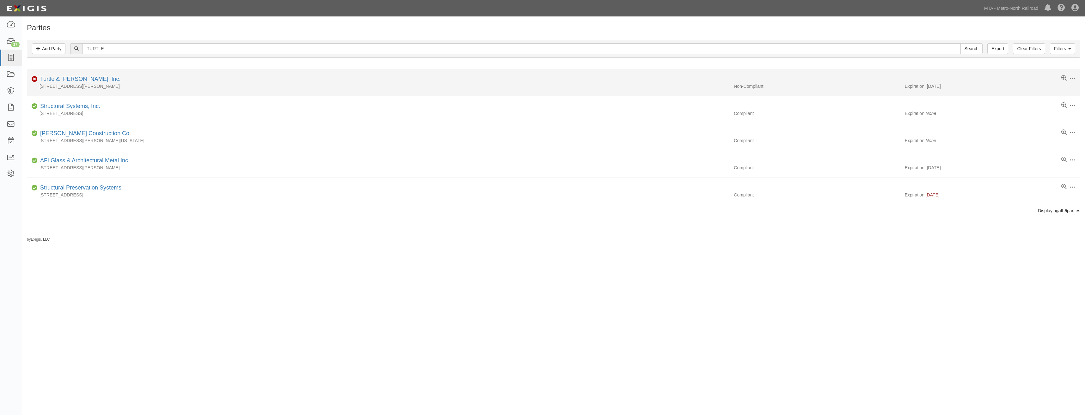
click at [81, 83] on div "Turtle & [PERSON_NAME], Inc." at bounding box center [79, 79] width 83 height 8
click at [89, 80] on link "Turtle & [PERSON_NAME], Inc." at bounding box center [80, 79] width 80 height 6
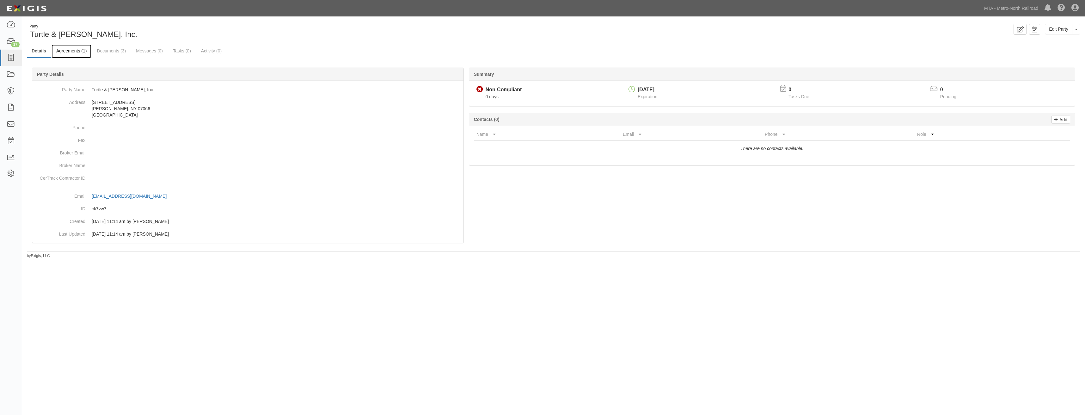
click at [77, 54] on link "Agreements (1)" at bounding box center [72, 52] width 40 height 14
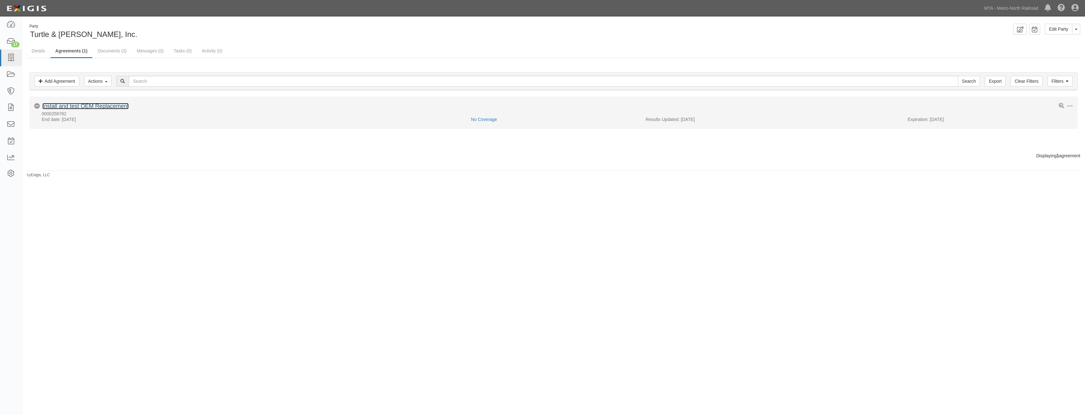
click at [106, 105] on link "Install and test OEM Replacement" at bounding box center [85, 106] width 86 height 6
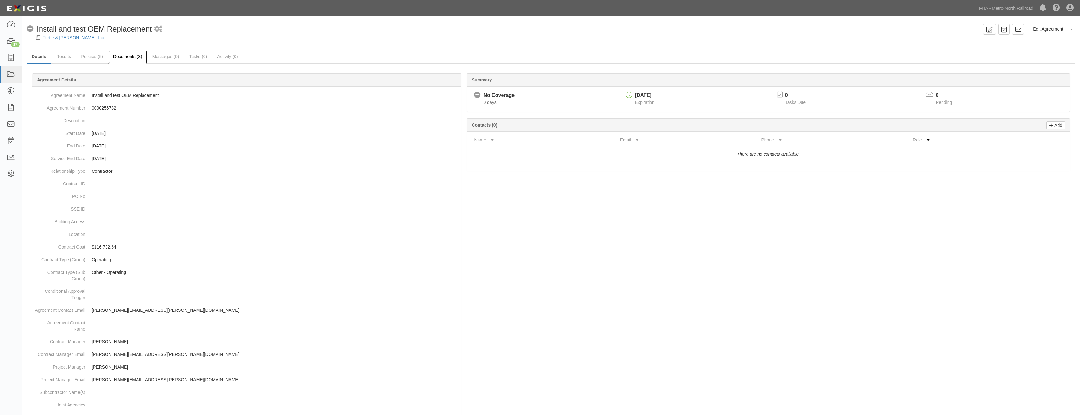
click at [132, 61] on link "Documents (3)" at bounding box center [127, 57] width 39 height 14
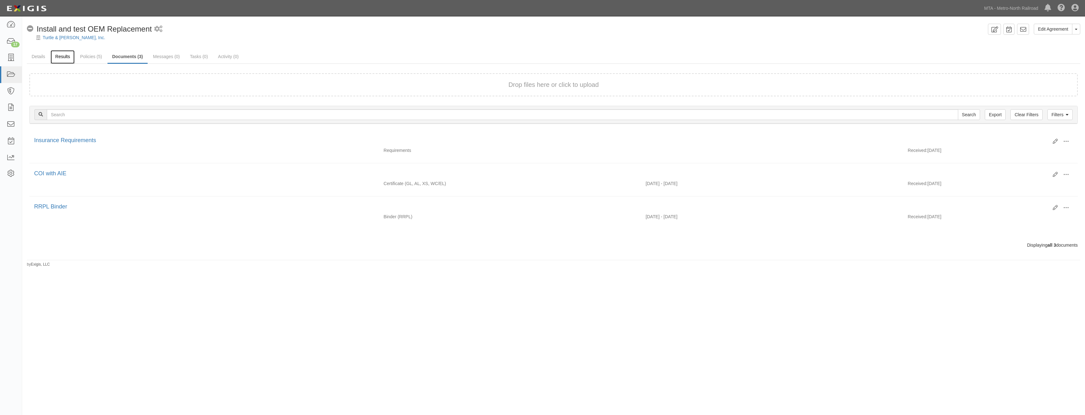
click at [60, 59] on link "Results" at bounding box center [63, 57] width 24 height 14
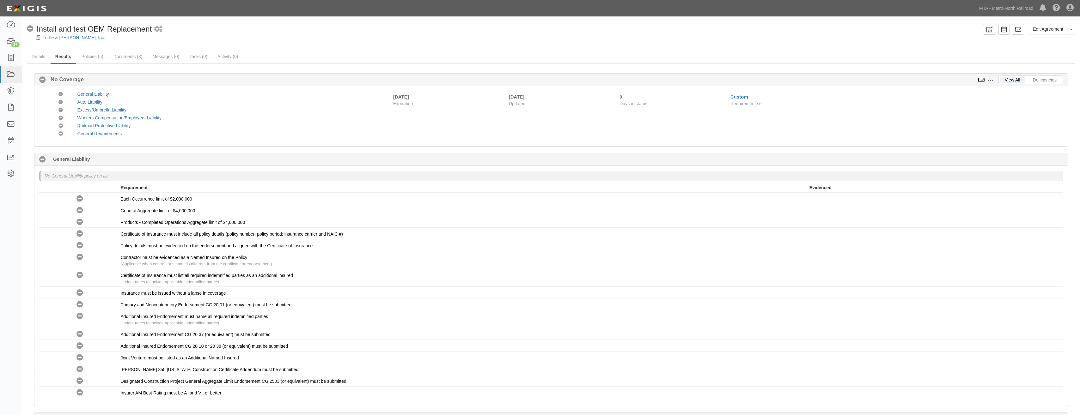
click at [980, 82] on icon at bounding box center [981, 80] width 7 height 4
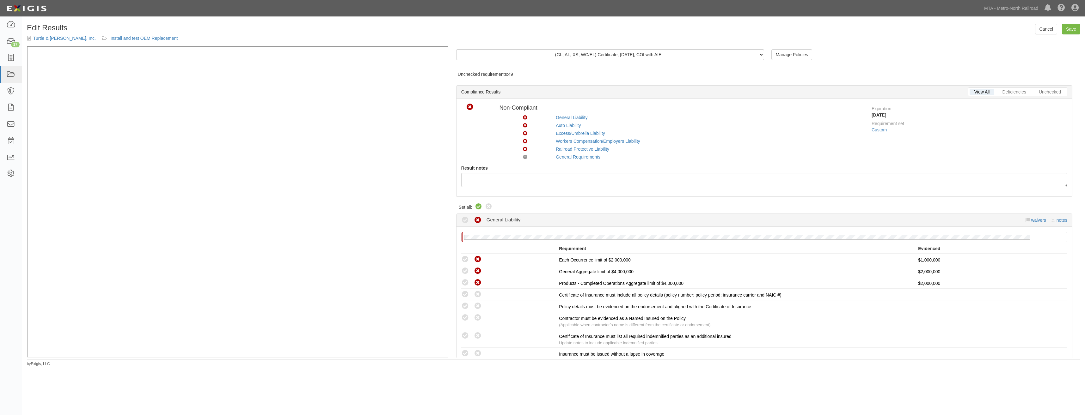
click at [479, 207] on icon at bounding box center [479, 207] width 8 height 8
radio input "true"
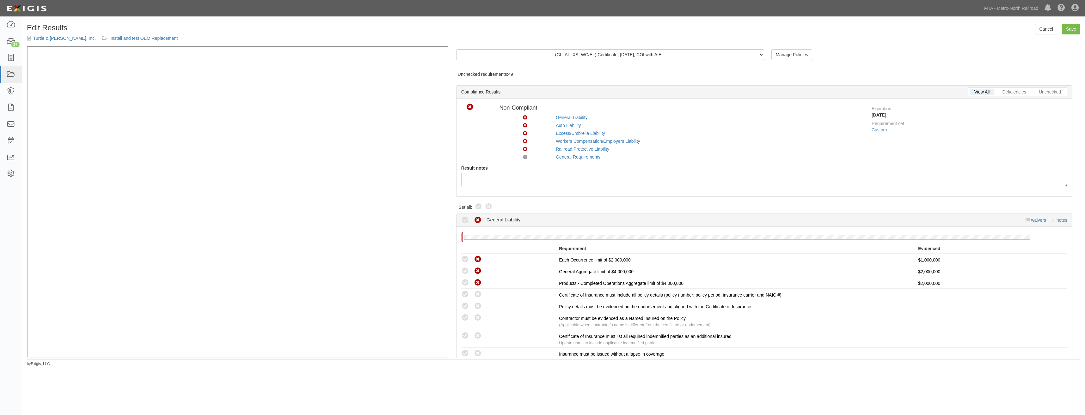
radio input "true"
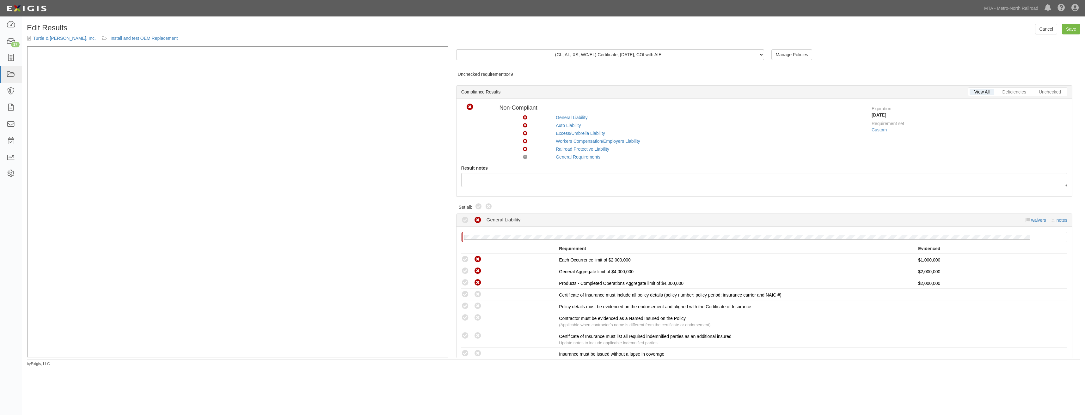
radio input "true"
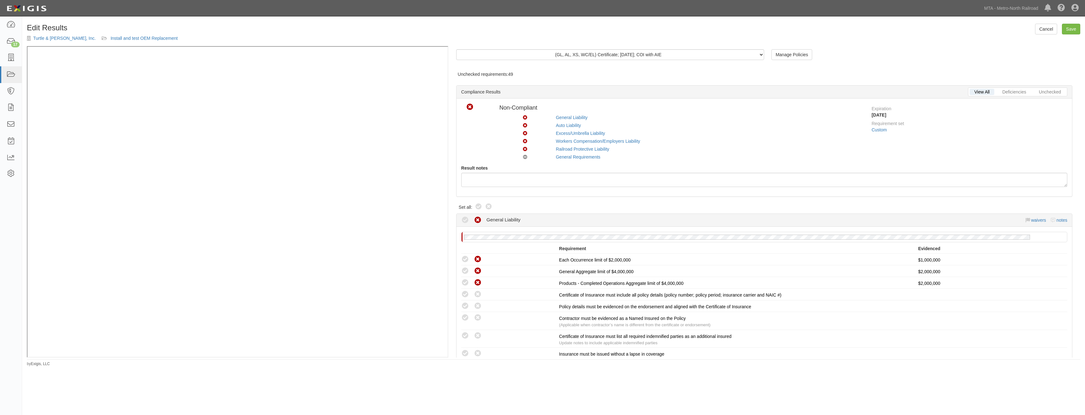
radio input "true"
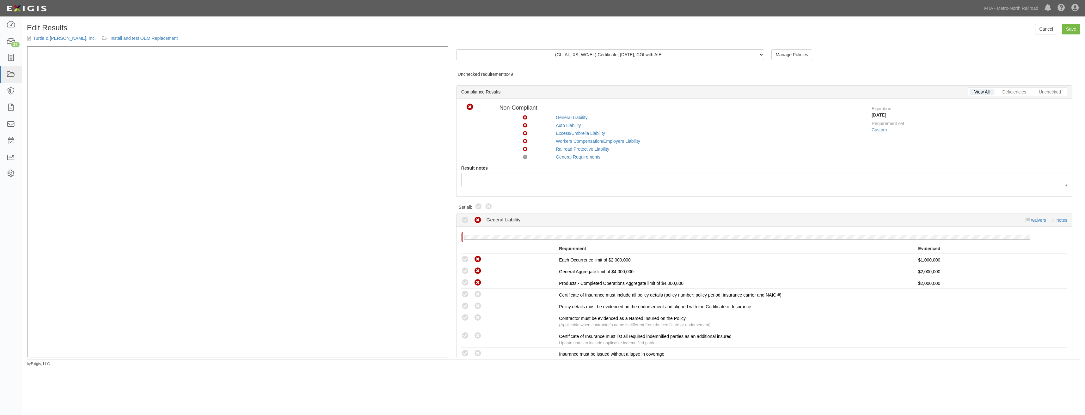
radio input "true"
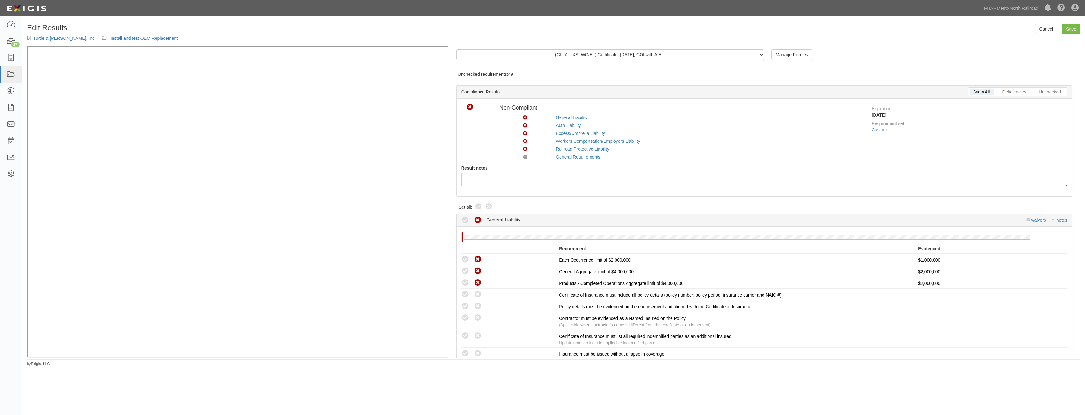
radio input "true"
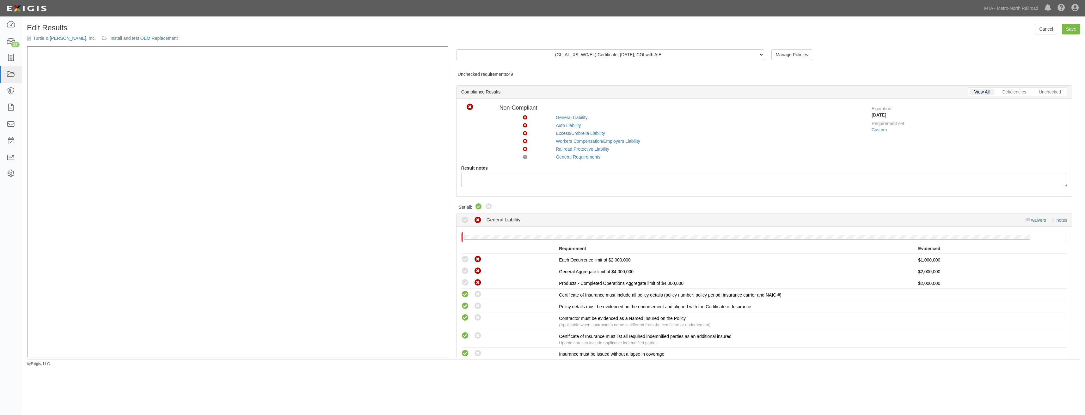
radio input "true"
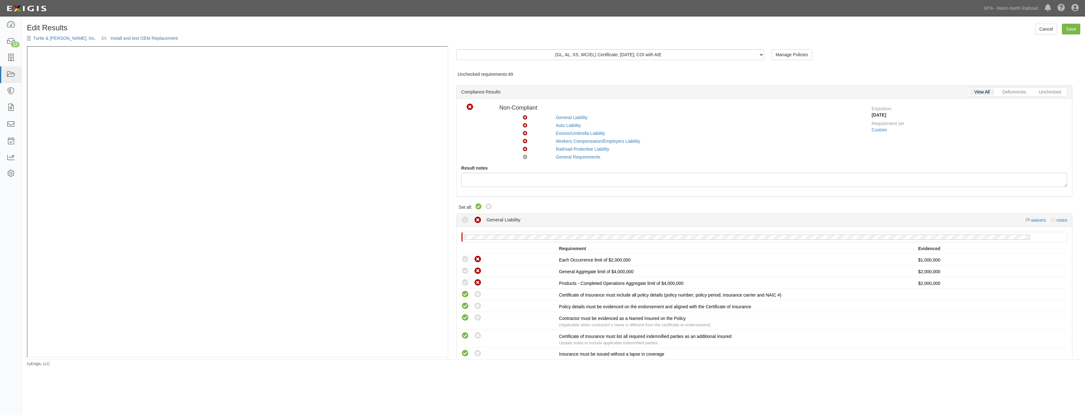
radio input "true"
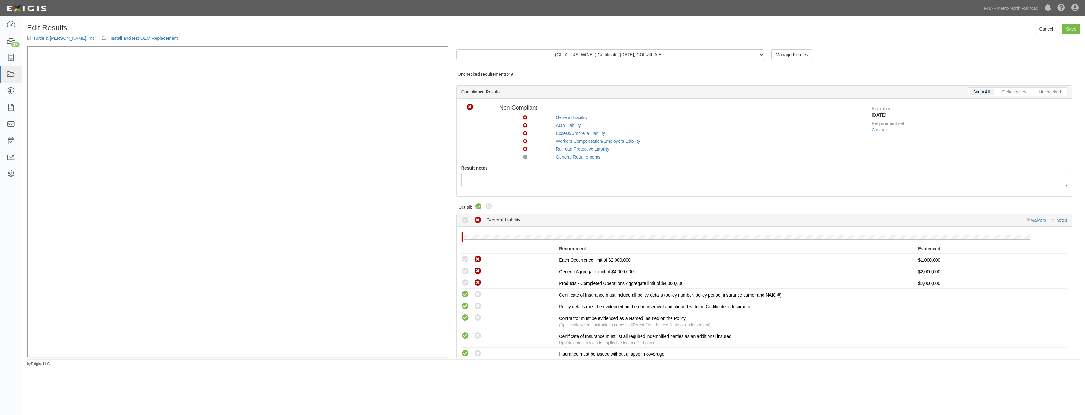
radio input "true"
radio input "false"
radio input "true"
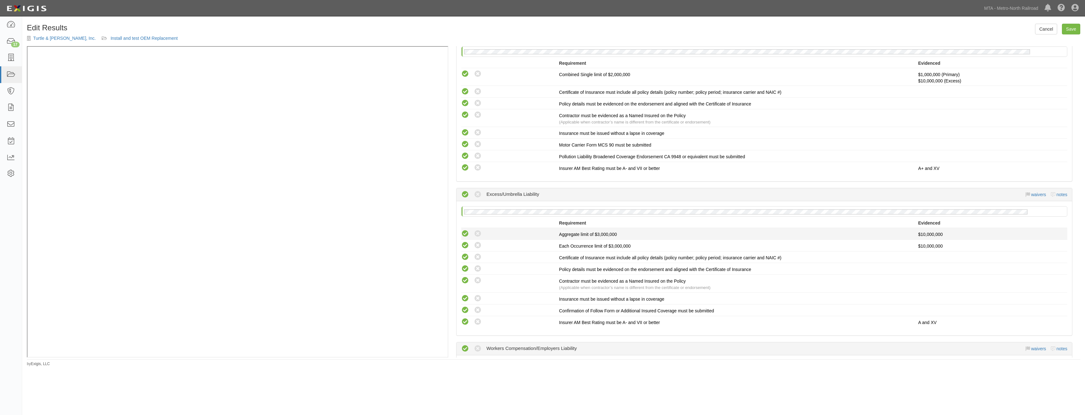
drag, startPoint x: 641, startPoint y: 176, endPoint x: 651, endPoint y: 240, distance: 64.3
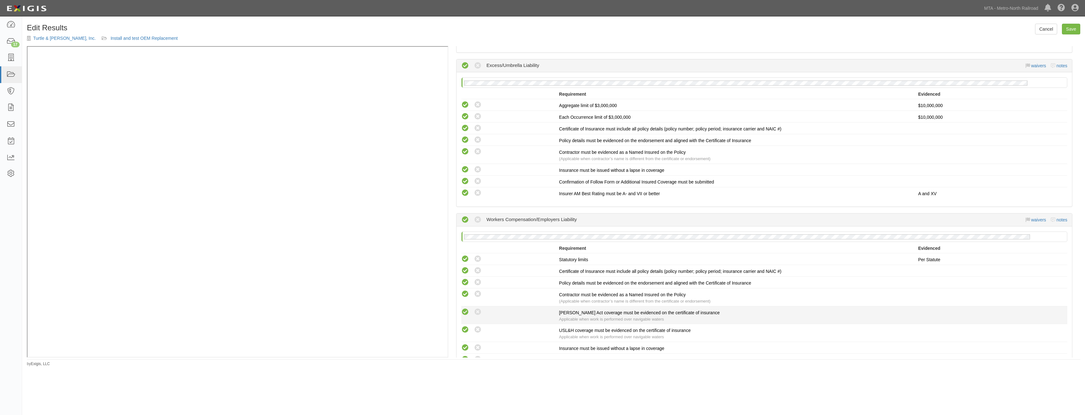
drag, startPoint x: 643, startPoint y: 223, endPoint x: 647, endPoint y: 269, distance: 46.9
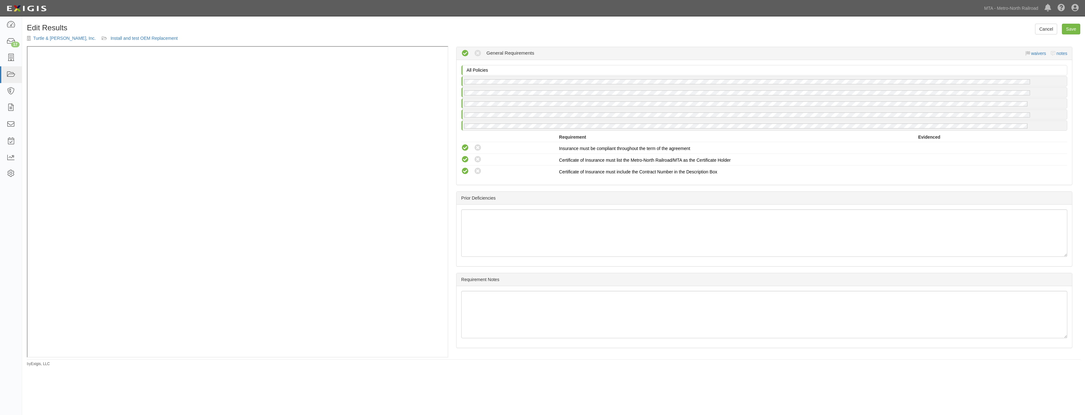
drag, startPoint x: 651, startPoint y: 317, endPoint x: 643, endPoint y: 338, distance: 22.0
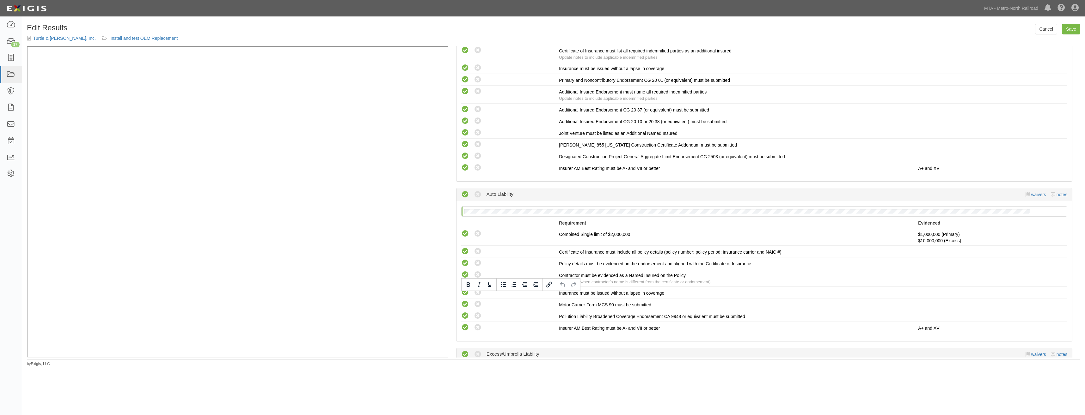
scroll to position [0, 0]
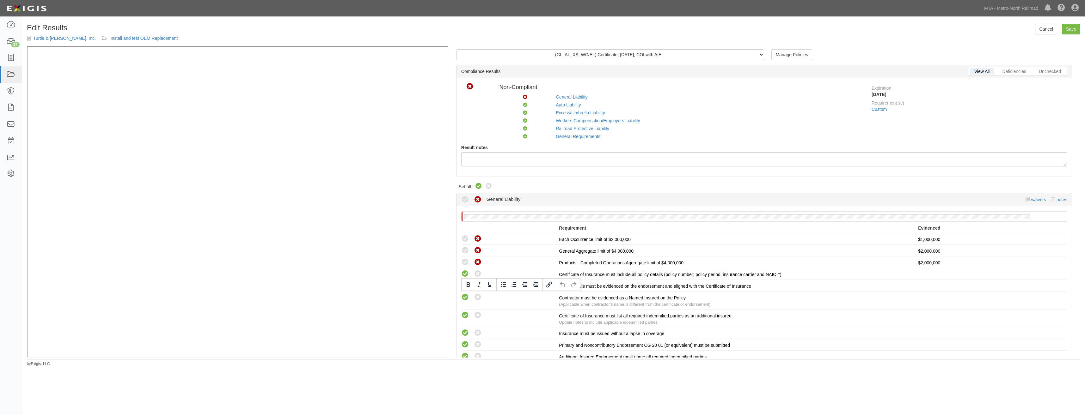
drag, startPoint x: 640, startPoint y: 315, endPoint x: 431, endPoint y: 67, distance: 324.6
click at [141, 41] on link "Install and test OEM Replacement" at bounding box center [144, 38] width 67 height 5
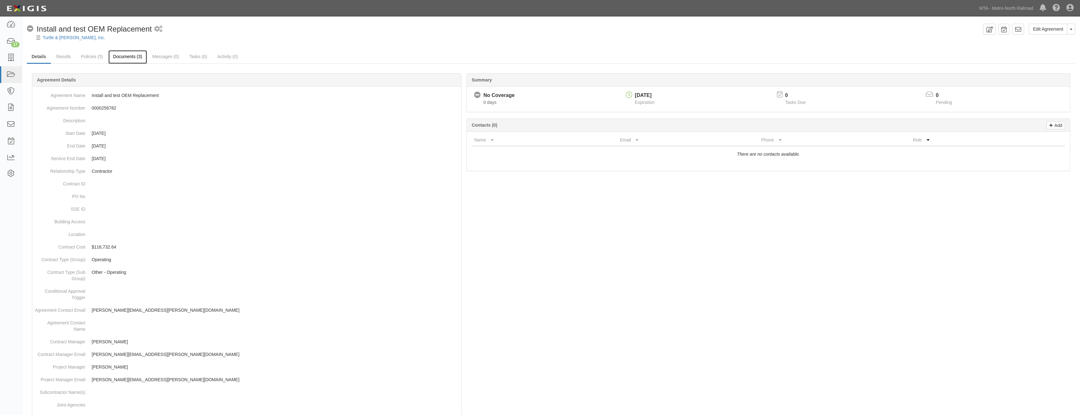
click at [129, 57] on link "Documents (3)" at bounding box center [127, 57] width 39 height 14
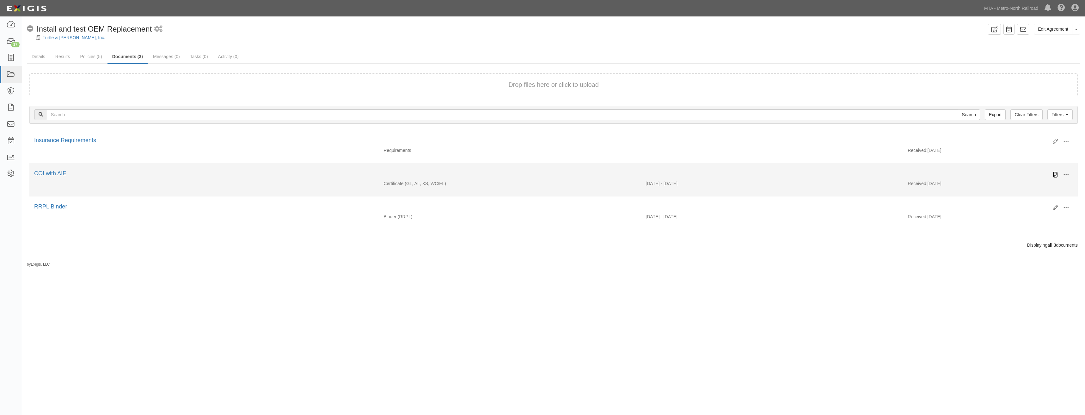
click at [1056, 174] on icon at bounding box center [1055, 174] width 5 height 5
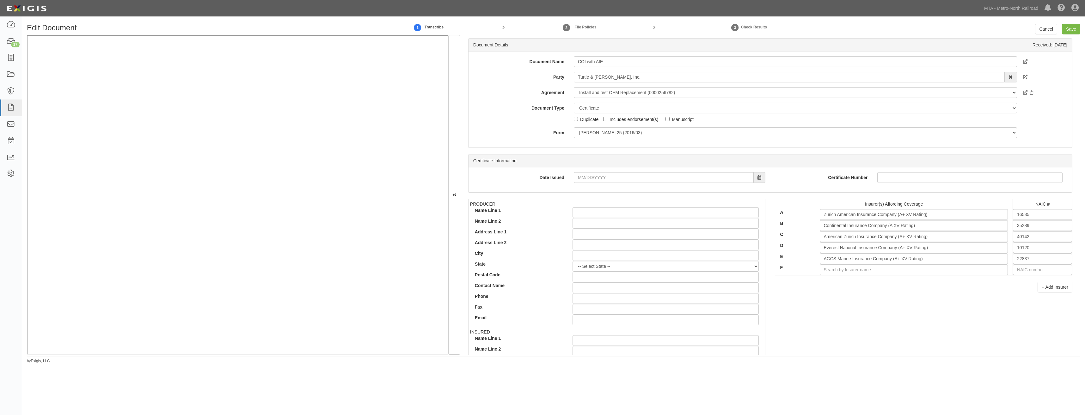
drag, startPoint x: 551, startPoint y: 231, endPoint x: 549, endPoint y: 166, distance: 65.2
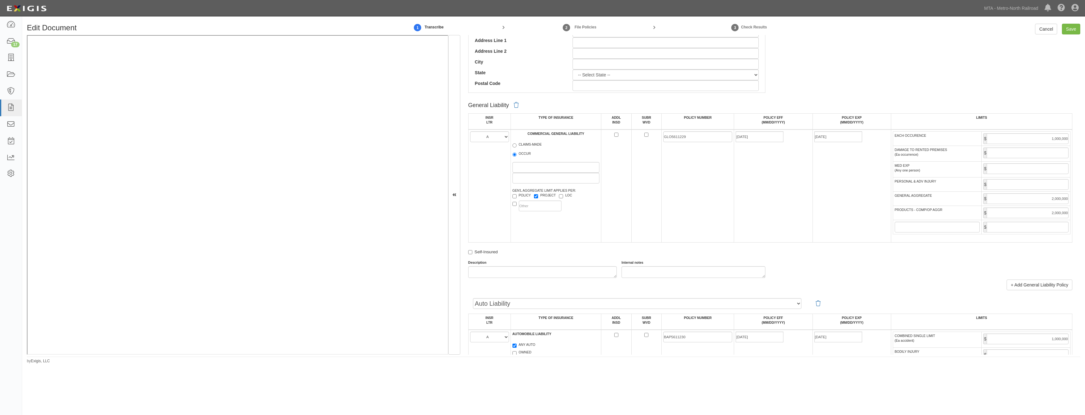
drag, startPoint x: 529, startPoint y: 154, endPoint x: 532, endPoint y: 241, distance: 87.0
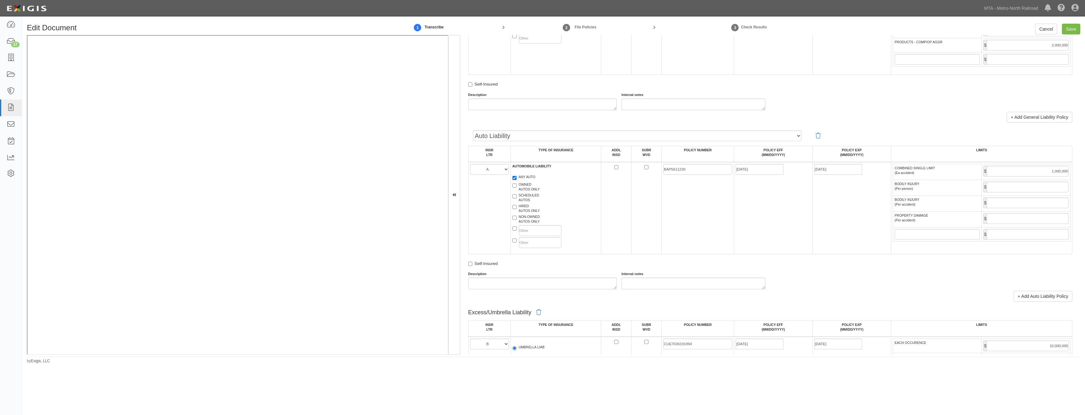
scroll to position [677, 0]
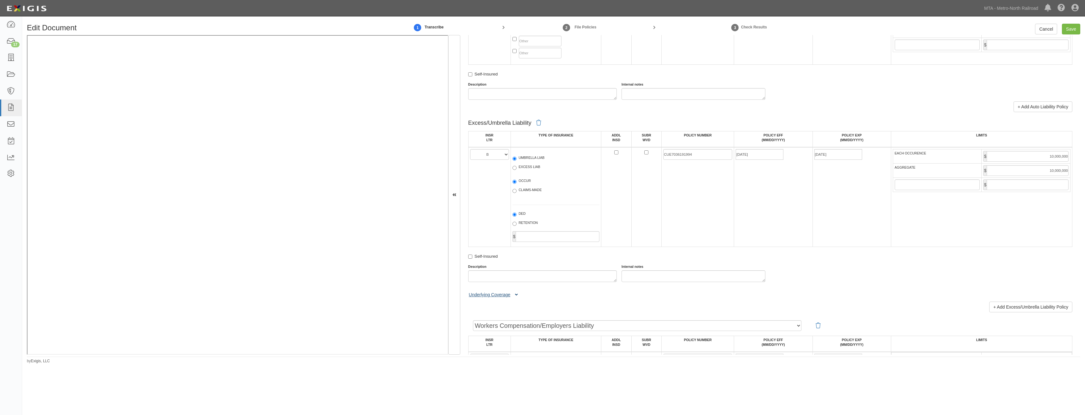
click at [498, 297] on button "Underlying Coverage" at bounding box center [494, 295] width 52 height 7
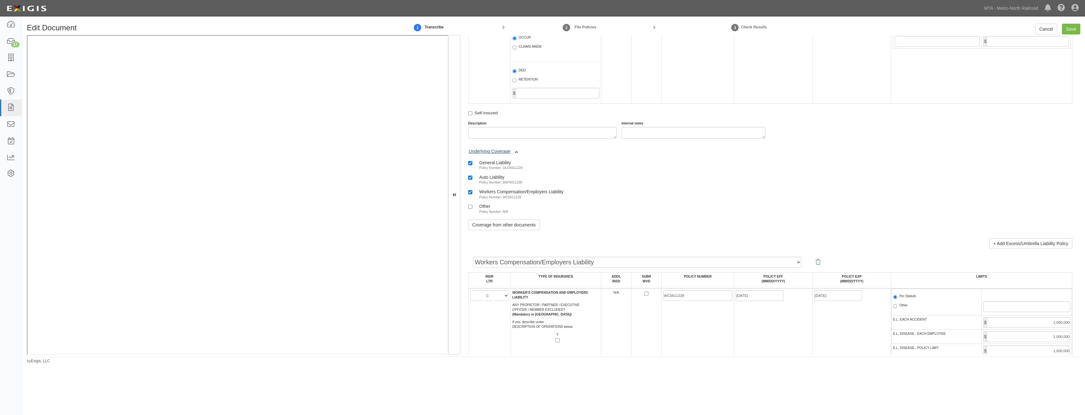
scroll to position [835, 0]
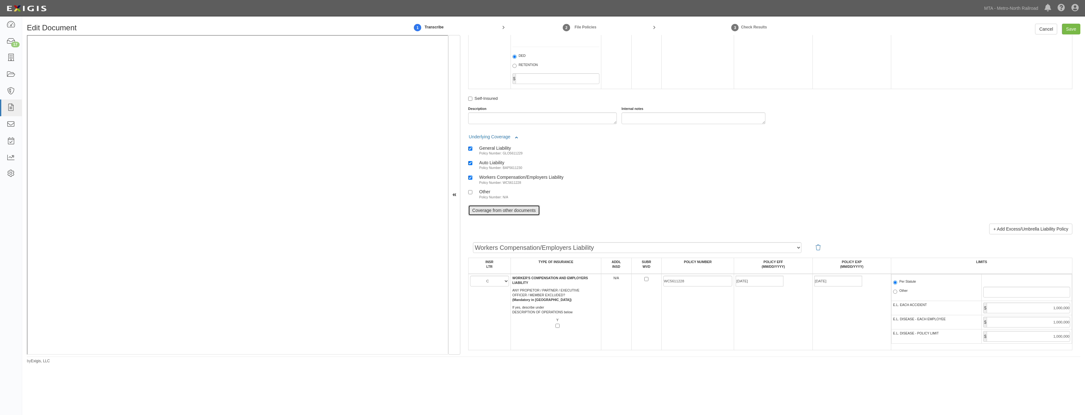
click at [512, 211] on link "Coverage from other documents" at bounding box center [504, 210] width 72 height 11
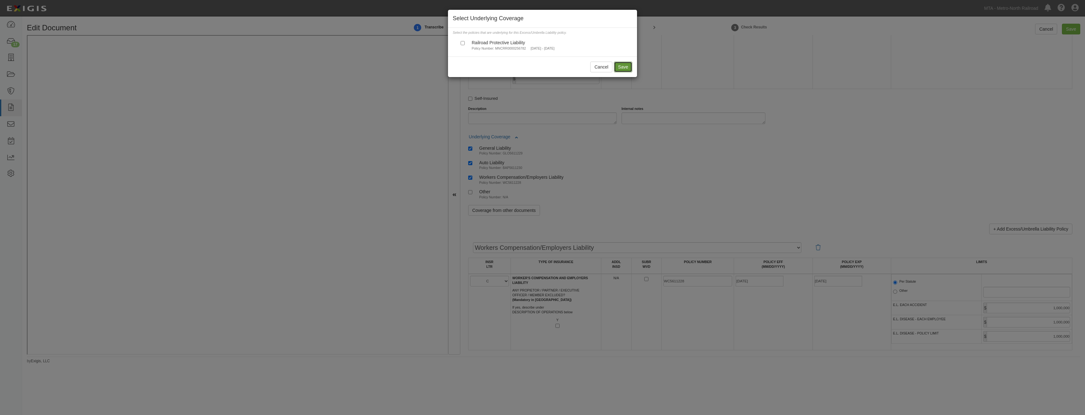
click at [626, 63] on button "Save" at bounding box center [623, 67] width 18 height 11
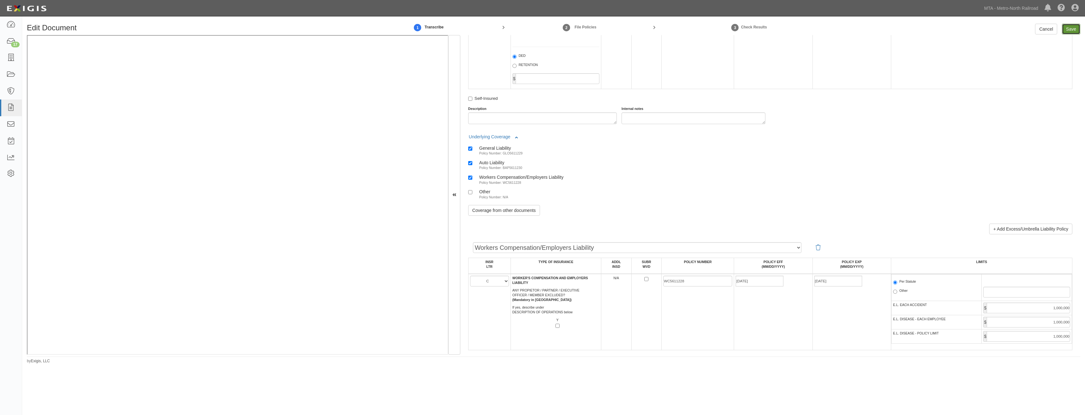
click at [1071, 28] on input "Save" at bounding box center [1071, 29] width 18 height 11
type input "1000000"
type input "2000000"
type input "1000000"
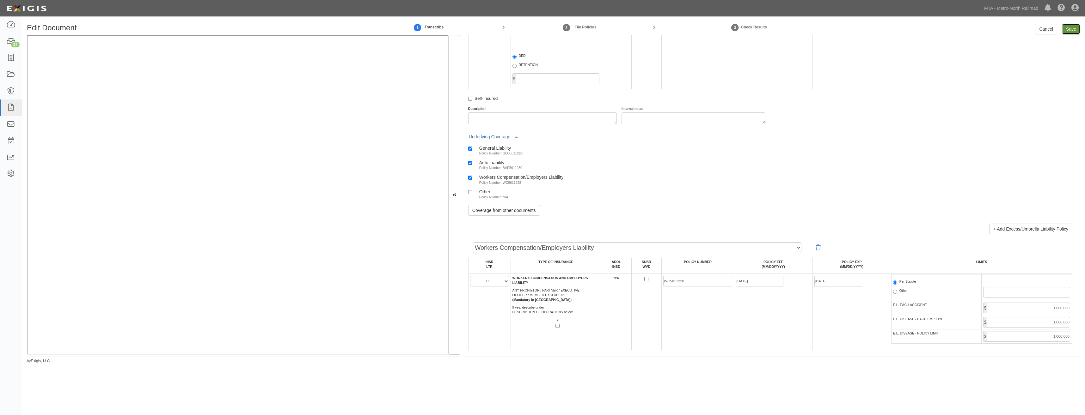
type input "10000000"
type input "1000000"
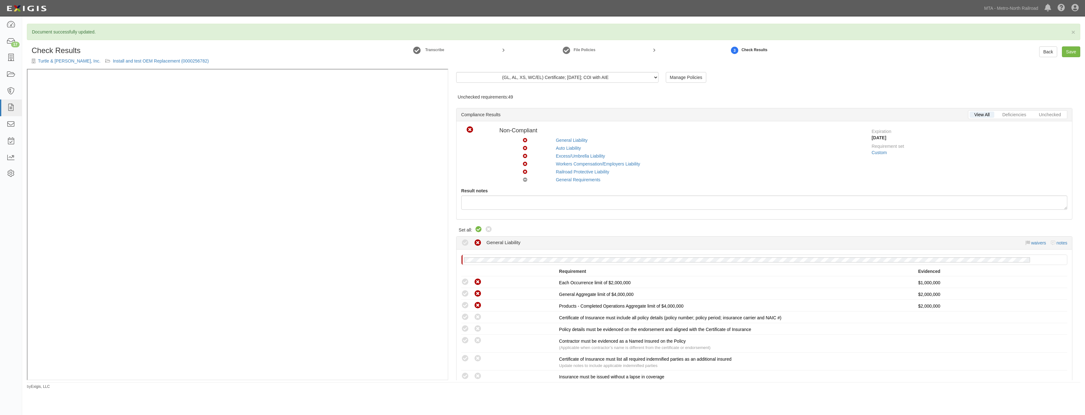
click at [478, 227] on icon at bounding box center [479, 230] width 8 height 8
radio input "true"
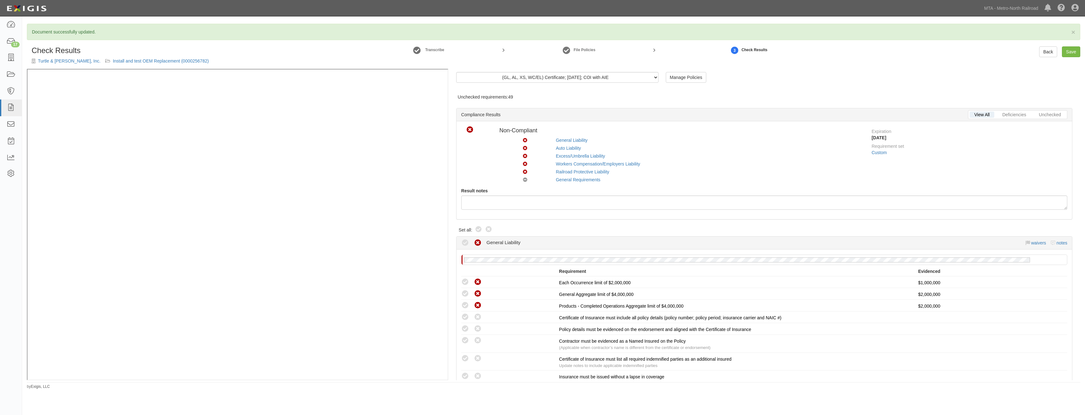
radio input "true"
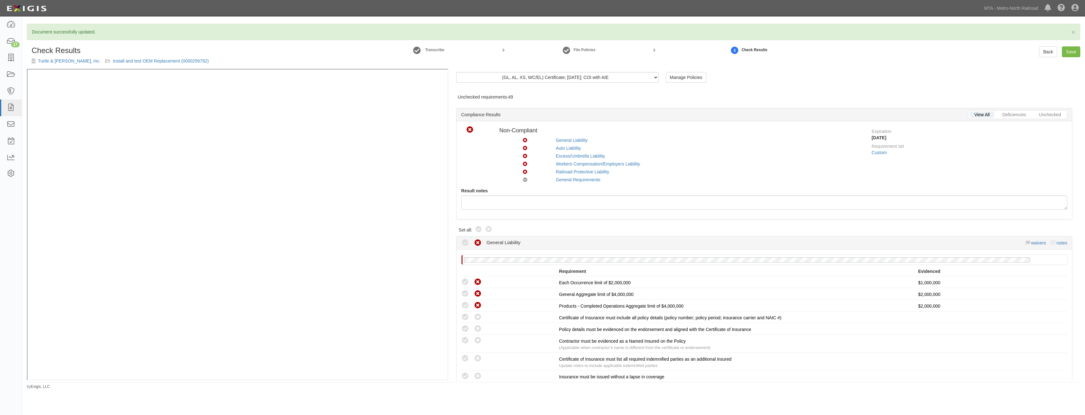
radio input "true"
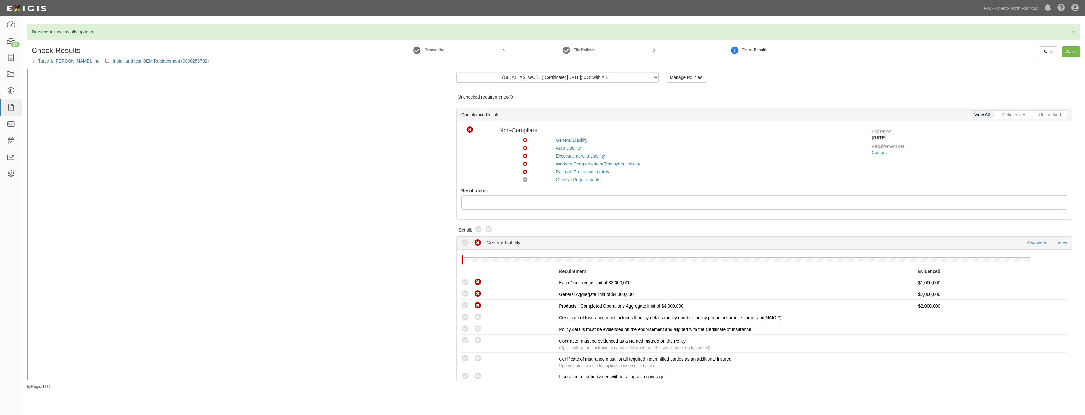
radio input "true"
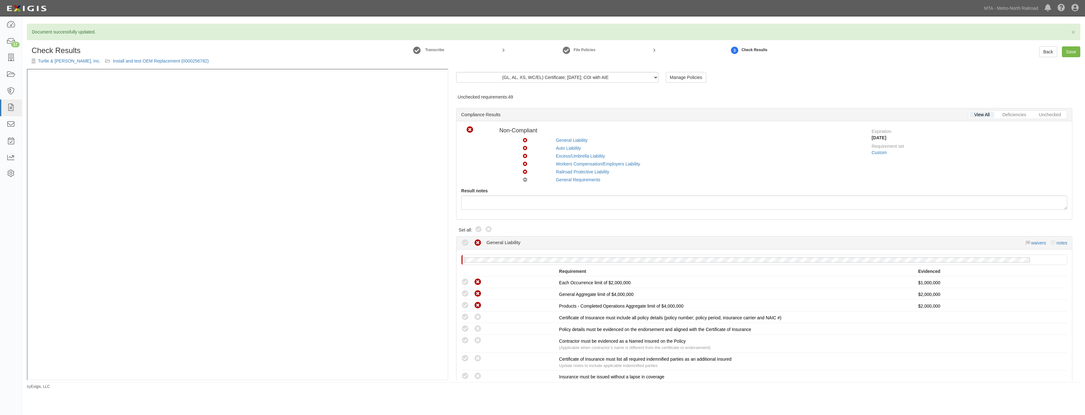
radio input "true"
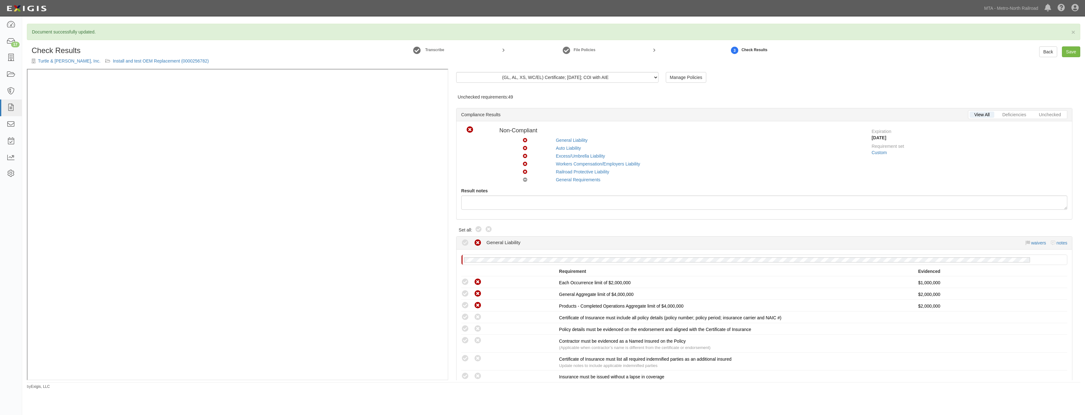
radio input "true"
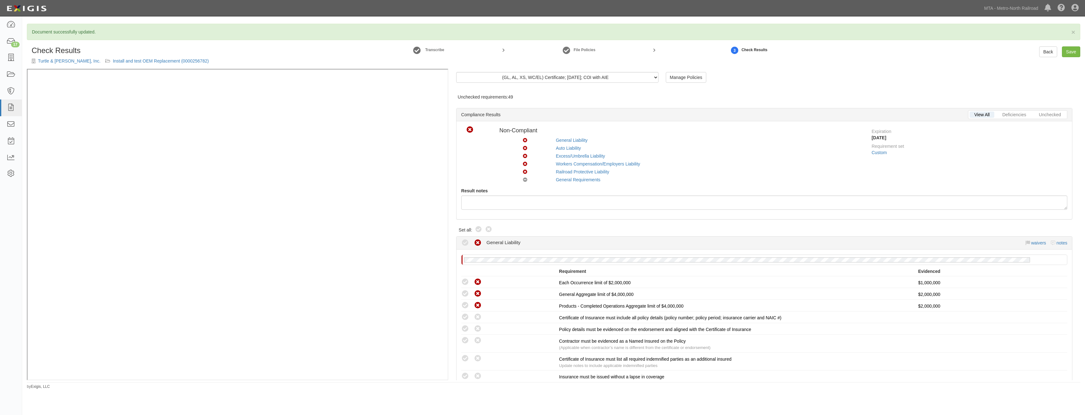
radio input "true"
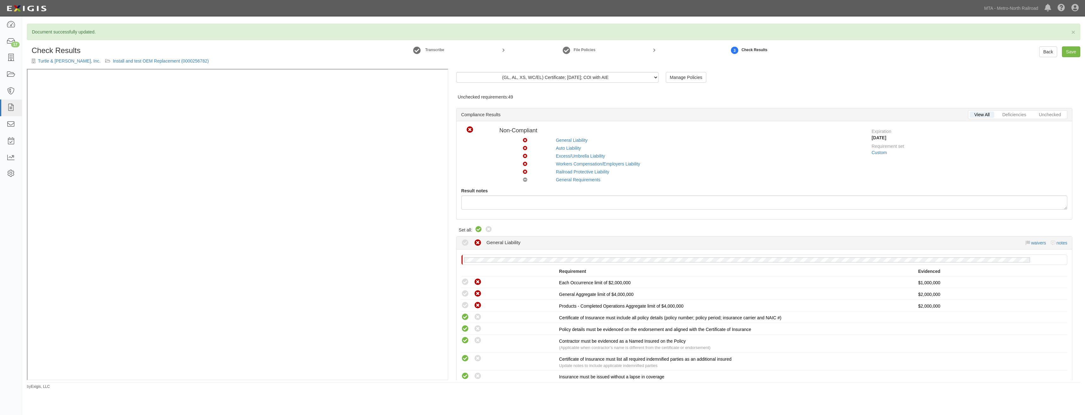
radio input "true"
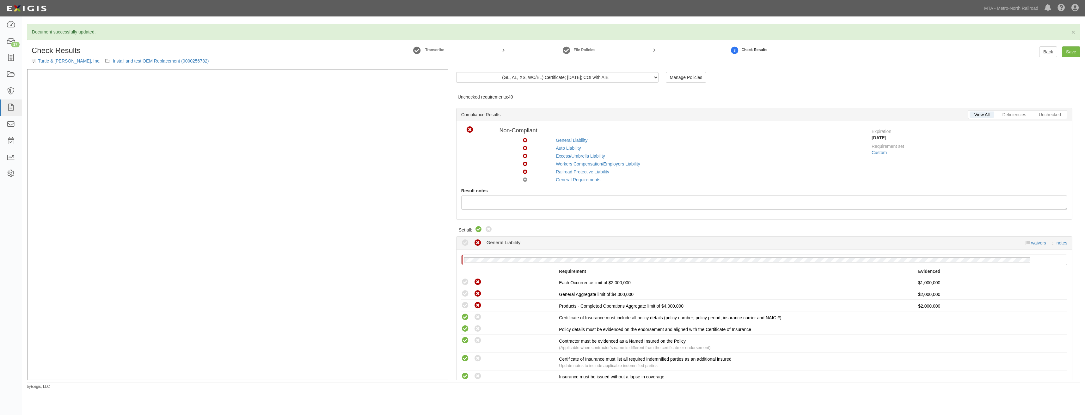
radio input "true"
radio input "false"
radio input "true"
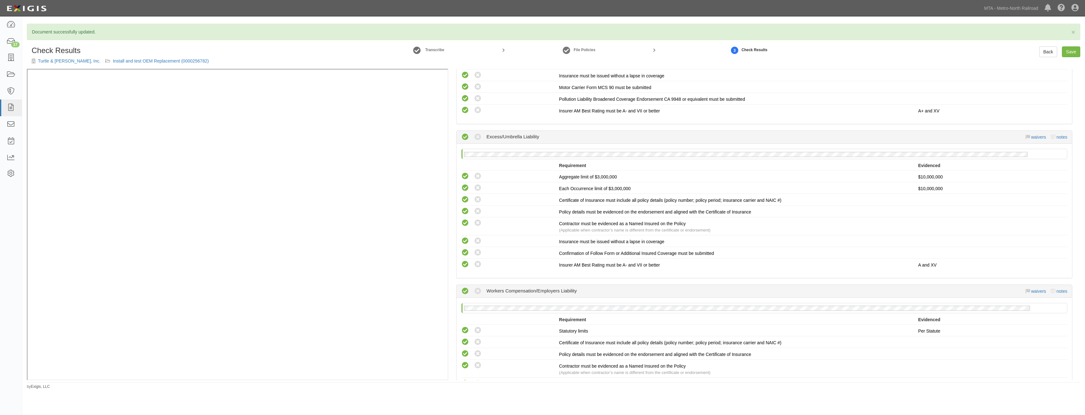
scroll to position [506, 0]
click at [504, 248] on li "Compliant Waived: Non-Compliant Confirmation of Follow Form or Additional Insur…" at bounding box center [764, 253] width 606 height 12
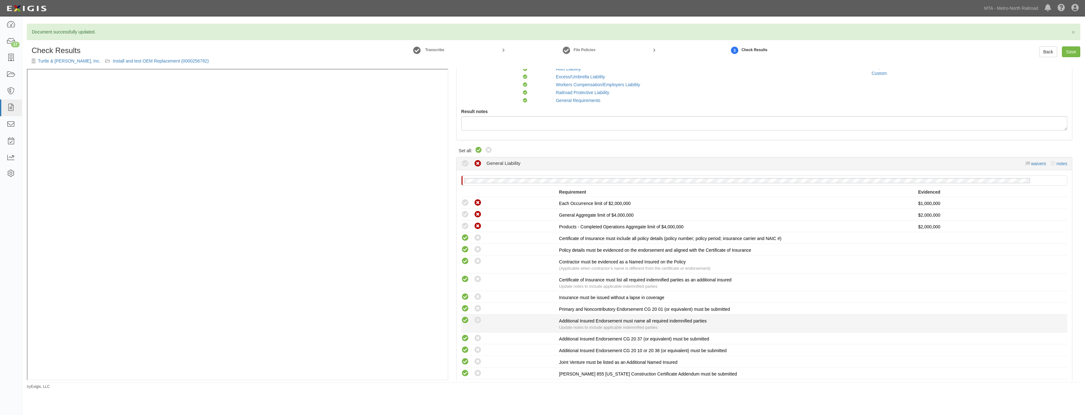
scroll to position [0, 0]
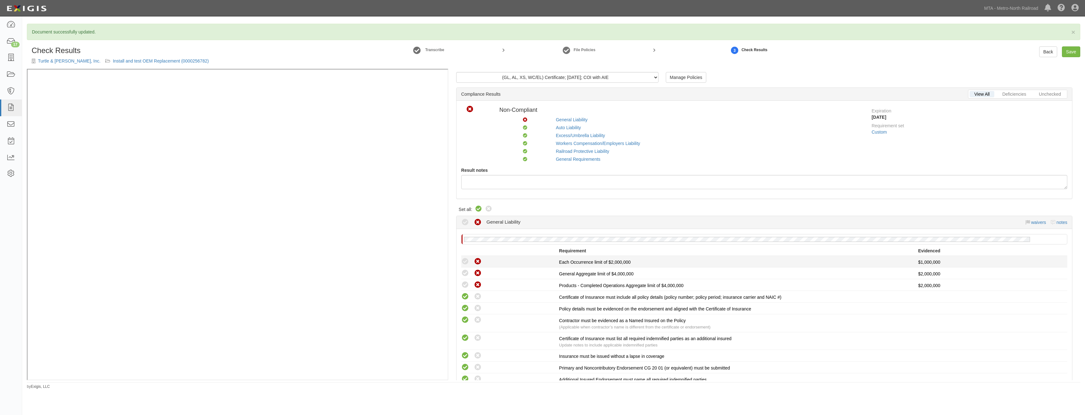
click at [463, 262] on icon at bounding box center [465, 262] width 8 height 8
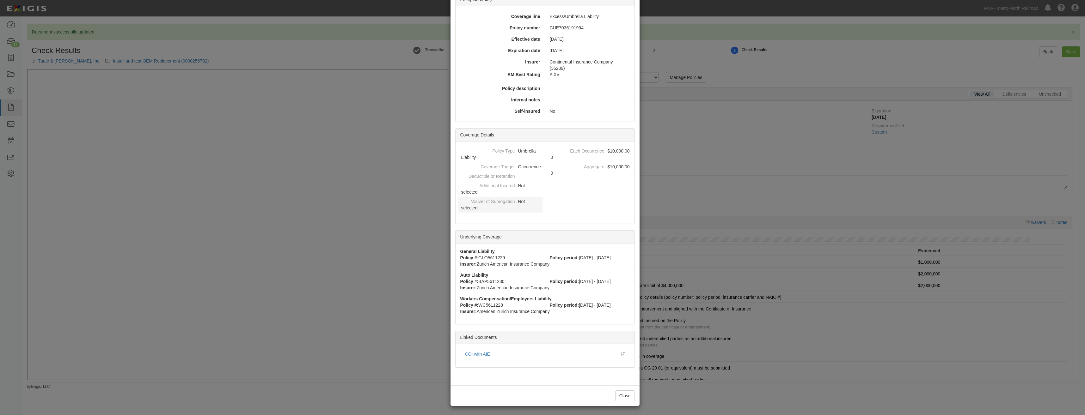
scroll to position [45, 0]
click at [548, 158] on dd "$10,000,000" at bounding box center [590, 154] width 84 height 16
click at [552, 156] on dd "$10,000,000" at bounding box center [590, 154] width 84 height 16
click at [592, 150] on dt "Each Occurrence" at bounding box center [576, 150] width 57 height 8
click at [598, 169] on dt "Aggregate" at bounding box center [576, 166] width 57 height 8
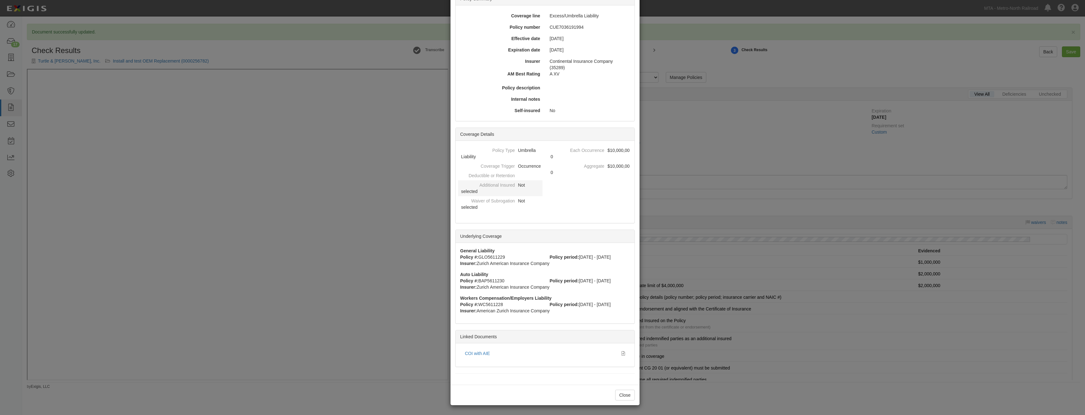
click at [514, 193] on dd "Not selected" at bounding box center [500, 189] width 84 height 16
click at [623, 395] on button "Close" at bounding box center [625, 395] width 20 height 11
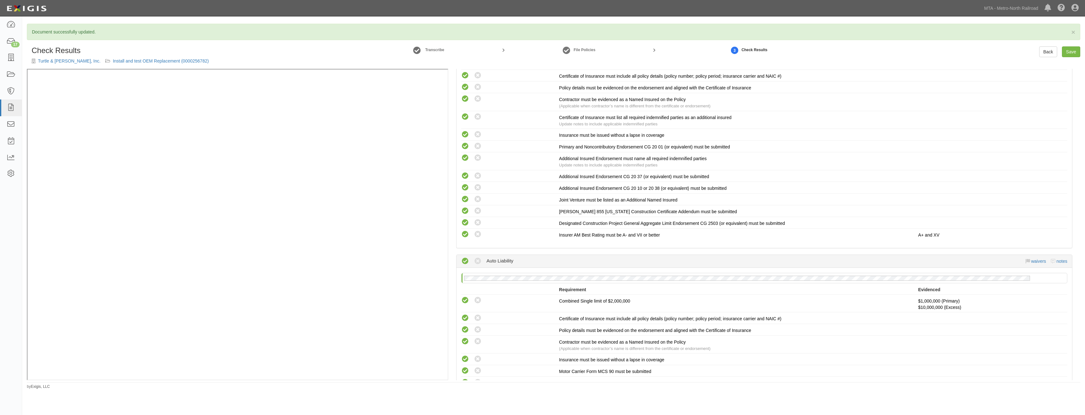
scroll to position [63, 0]
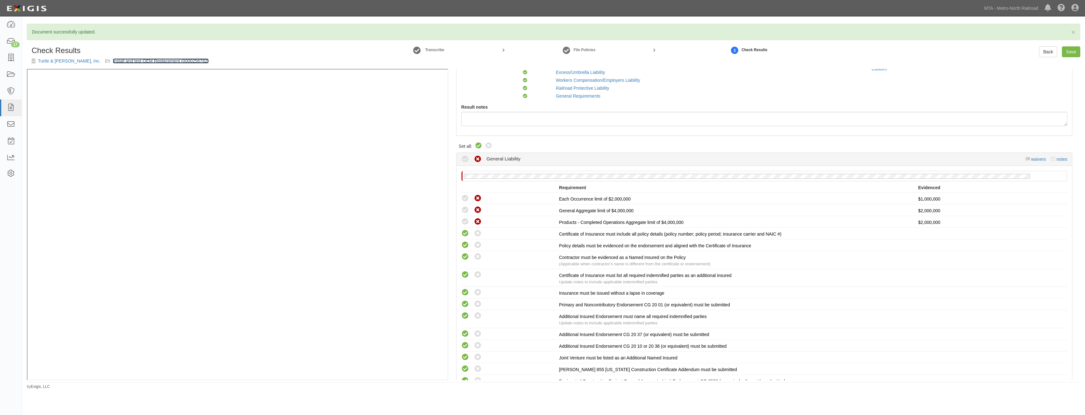
click at [142, 59] on link "Install and test OEM Replacement (0000256782)" at bounding box center [161, 60] width 96 height 5
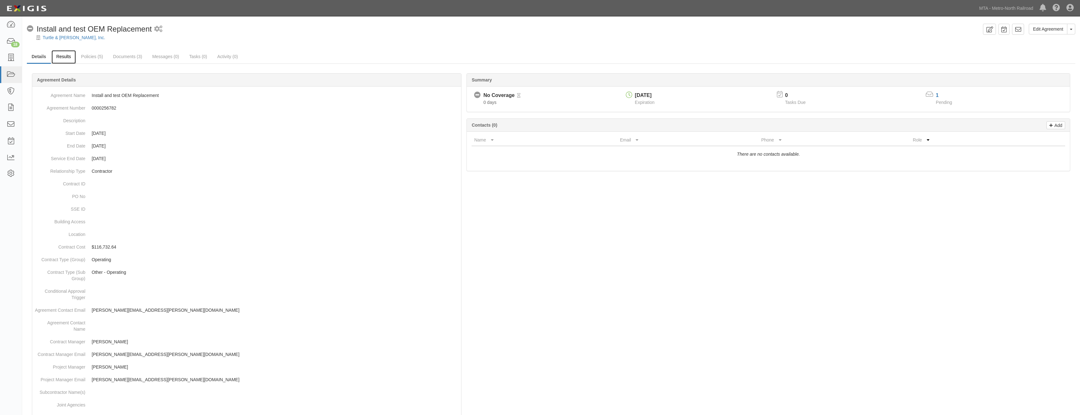
click at [66, 57] on link "Results" at bounding box center [64, 57] width 24 height 14
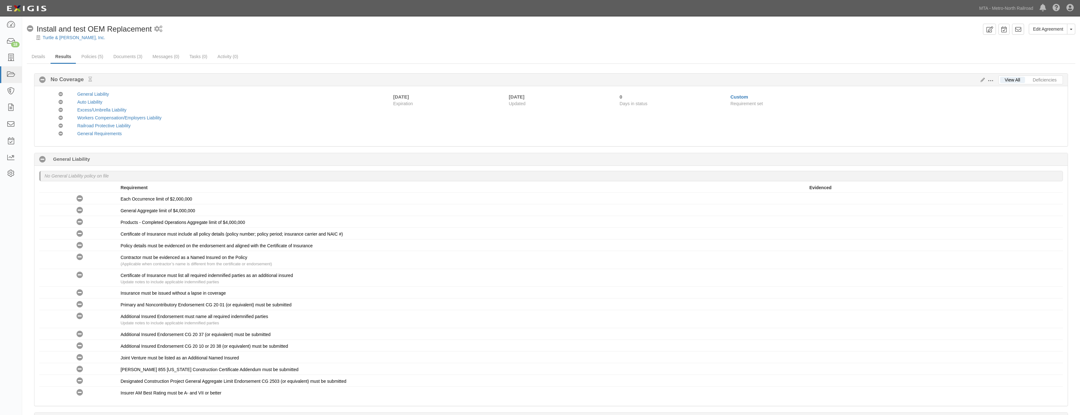
click at [995, 79] on button at bounding box center [992, 80] width 14 height 7
click at [1012, 75] on link "Edit Requirements" at bounding box center [1020, 79] width 50 height 11
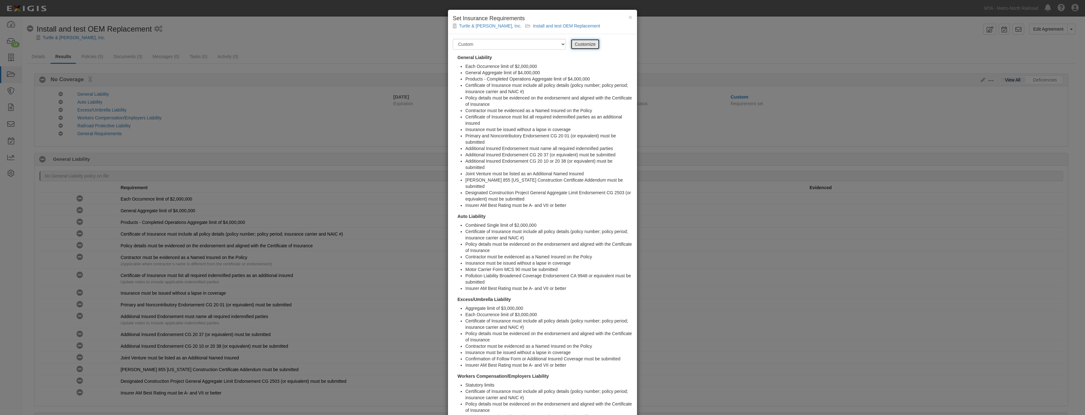
click at [578, 42] on link "Customize" at bounding box center [585, 44] width 29 height 11
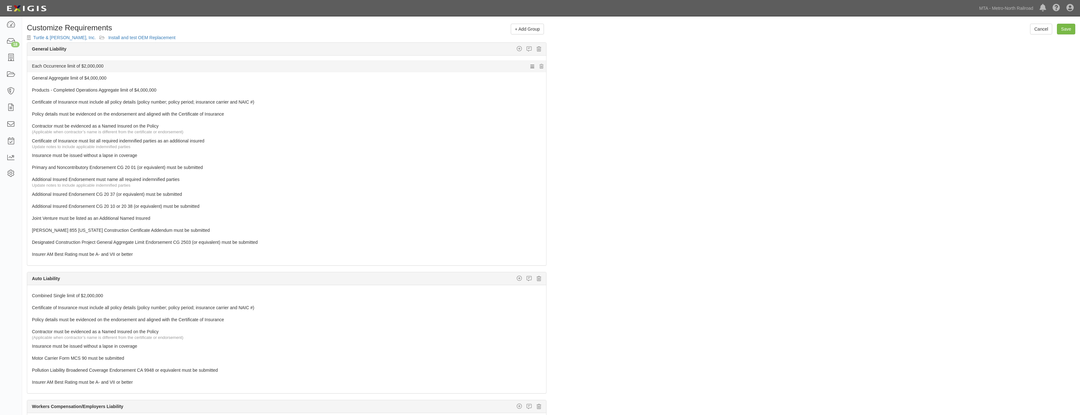
click at [362, 70] on div at bounding box center [286, 70] width 519 height 3
click at [371, 67] on link "Each Occurrence limit of $2,000,000" at bounding box center [275, 64] width 486 height 9
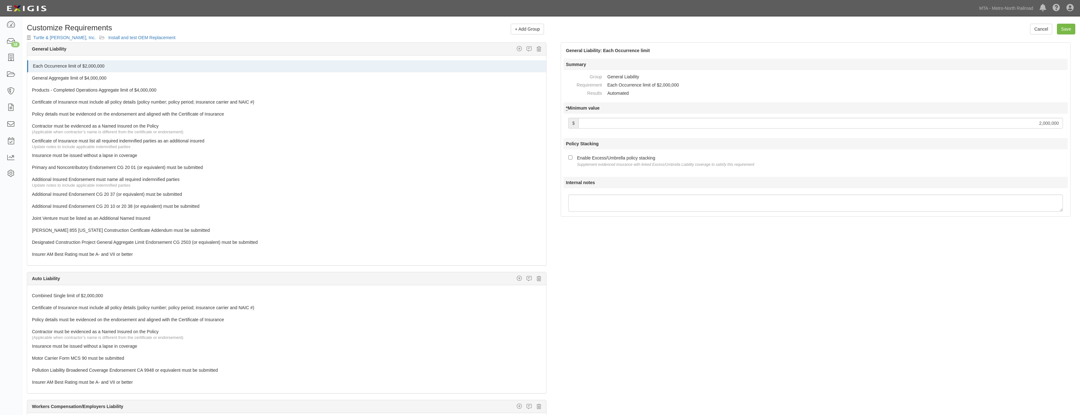
click at [613, 157] on div "Enable Excess/Umbrella policy stacking Supplement evidenced insurance with link…" at bounding box center [665, 160] width 177 height 13
click at [573, 157] on input "Enable Excess/Umbrella policy stacking Supplement evidenced insurance with link…" at bounding box center [570, 158] width 4 height 4
checkbox input "true"
click at [400, 76] on link "General Aggregate limit of $4,000,000" at bounding box center [275, 76] width 486 height 9
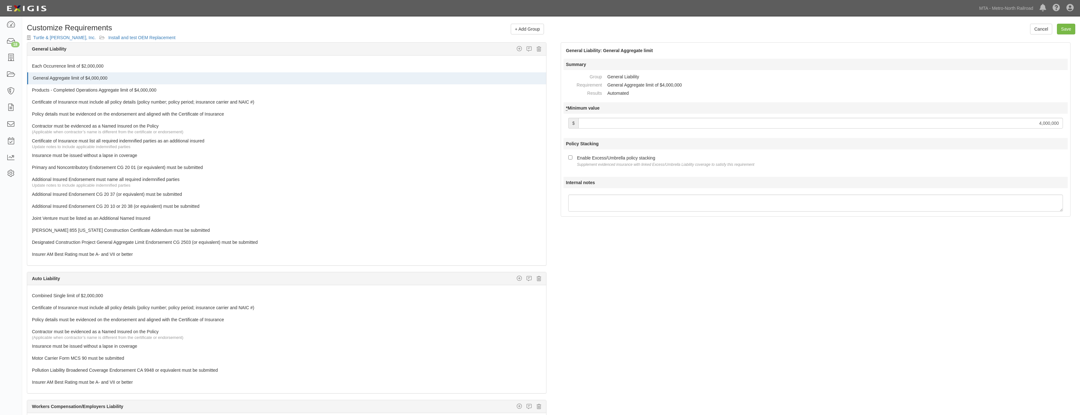
click at [615, 165] on small "Supplement evidenced insurance with linked Excess/Umbrella Liability coverage t…" at bounding box center [665, 164] width 177 height 4
click at [573, 160] on input "Enable Excess/Umbrella policy stacking Supplement evidenced insurance with link…" at bounding box center [570, 158] width 4 height 4
checkbox input "true"
click at [423, 84] on link "Products - Completed Operations Aggregate limit of $4,000,000" at bounding box center [275, 88] width 486 height 9
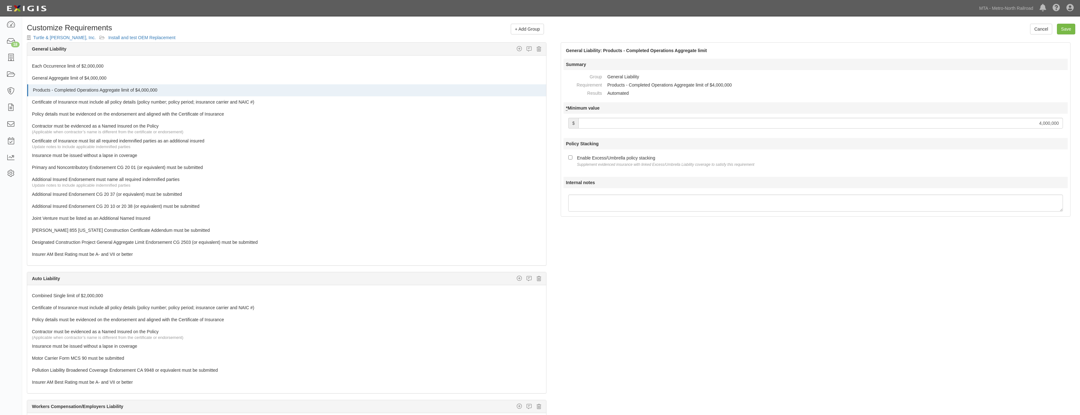
click at [645, 166] on small "Supplement evidenced insurance with linked Excess/Umbrella Liability coverage t…" at bounding box center [665, 164] width 177 height 4
click at [573, 160] on input "Enable Excess/Umbrella policy stacking Supplement evidenced insurance with link…" at bounding box center [570, 158] width 4 height 4
checkbox input "true"
click at [1072, 34] on input "Save" at bounding box center [1066, 29] width 18 height 11
type input "4000000"
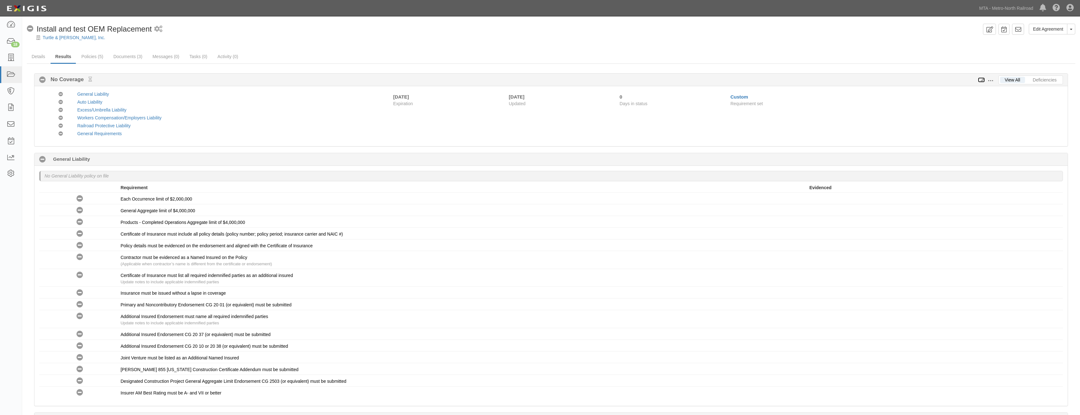
click at [983, 81] on icon at bounding box center [981, 80] width 7 height 4
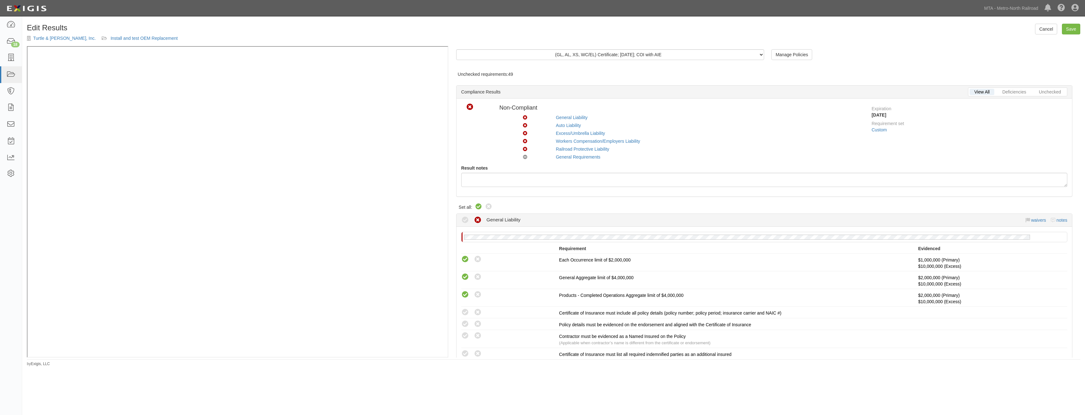
click at [477, 206] on icon at bounding box center [479, 207] width 8 height 8
radio input "true"
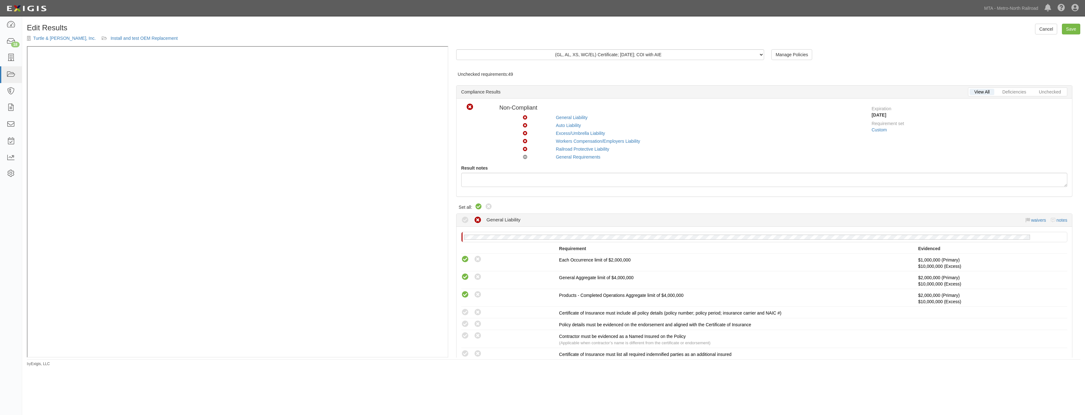
radio input "true"
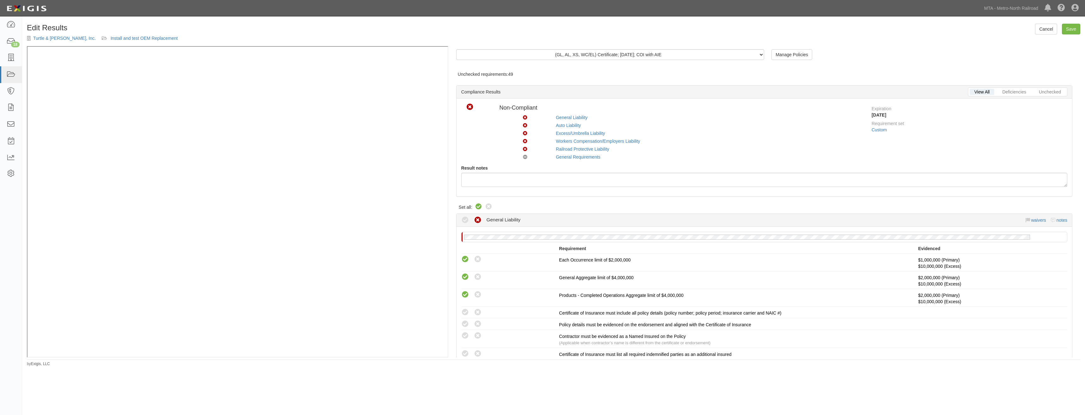
radio input "true"
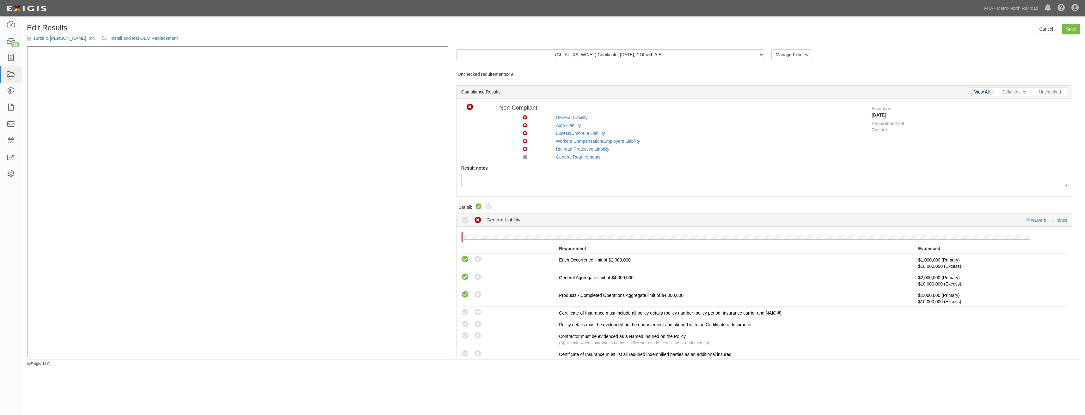
radio input "true"
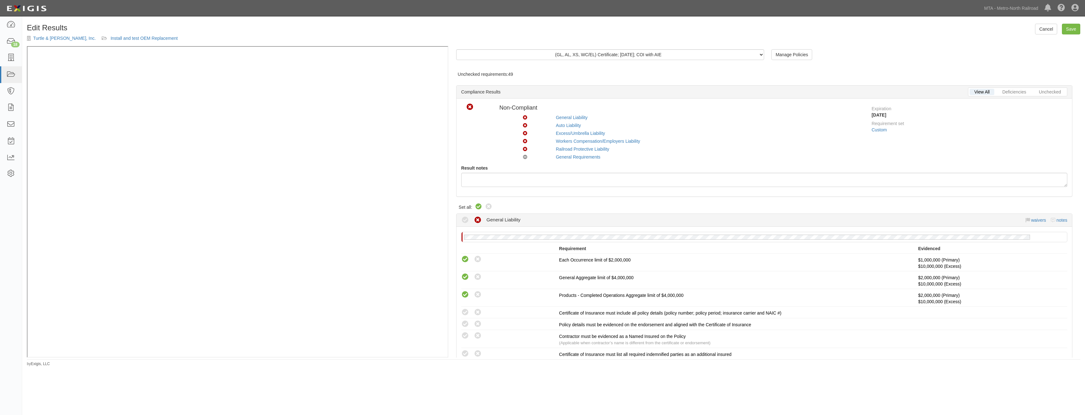
radio input "true"
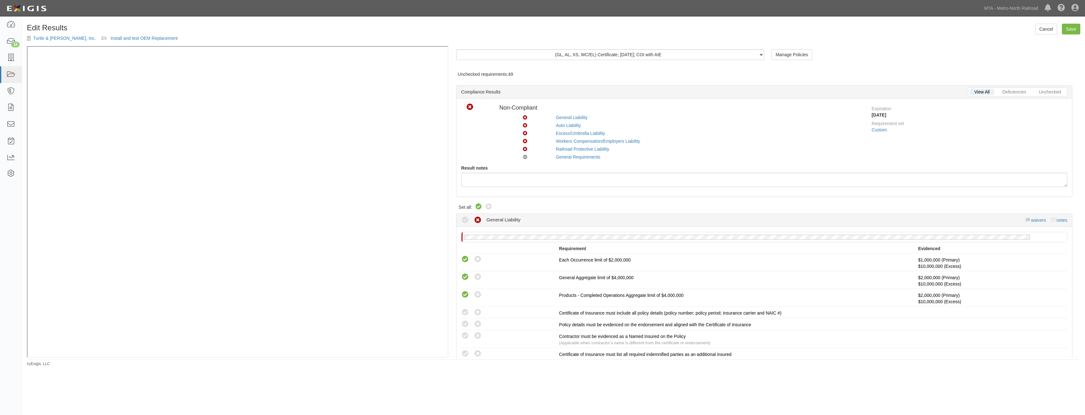
radio input "true"
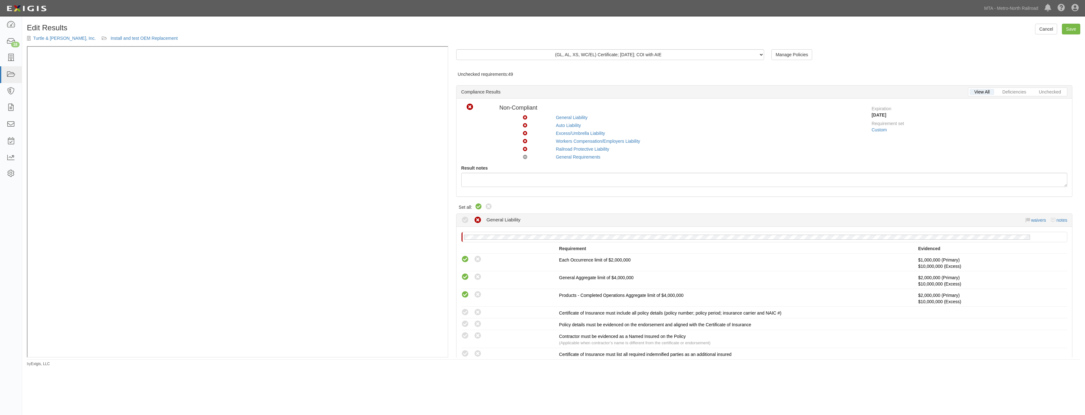
radio input "true"
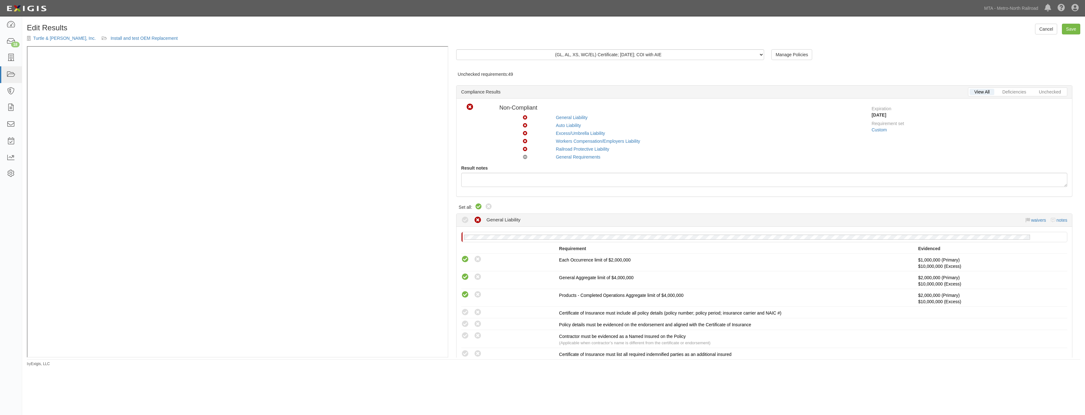
radio input "true"
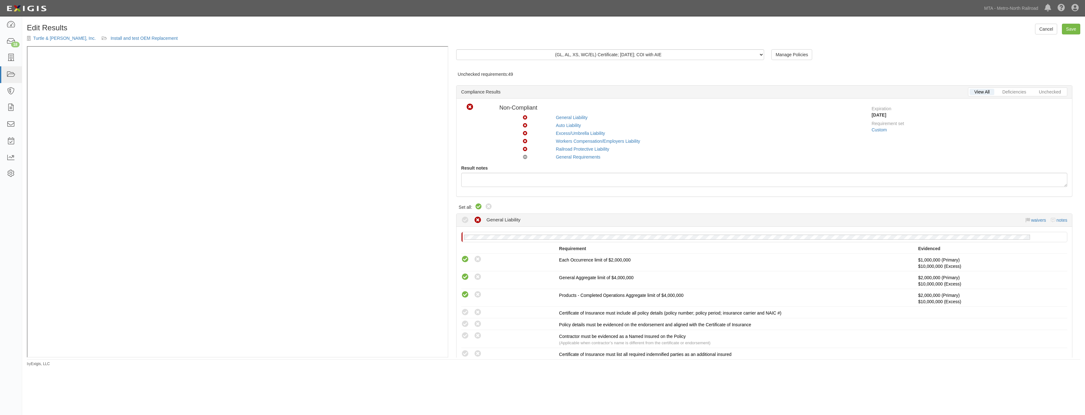
radio input "true"
radio input "false"
radio input "true"
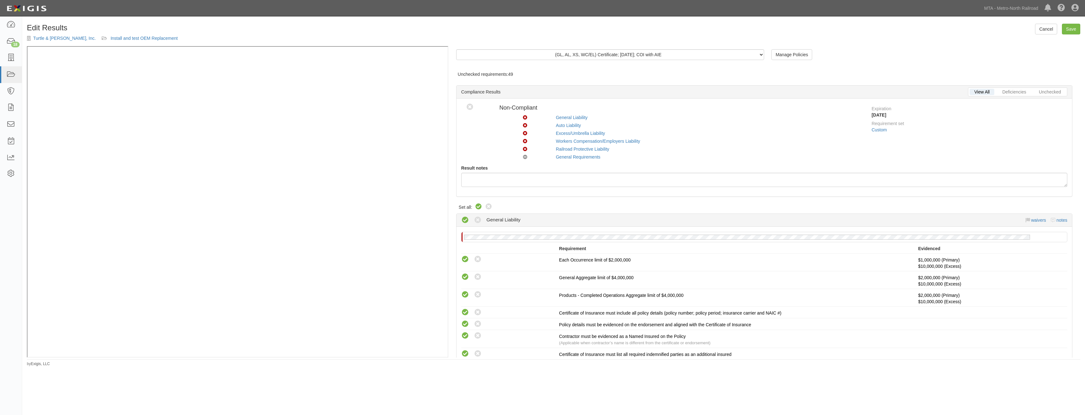
radio input "true"
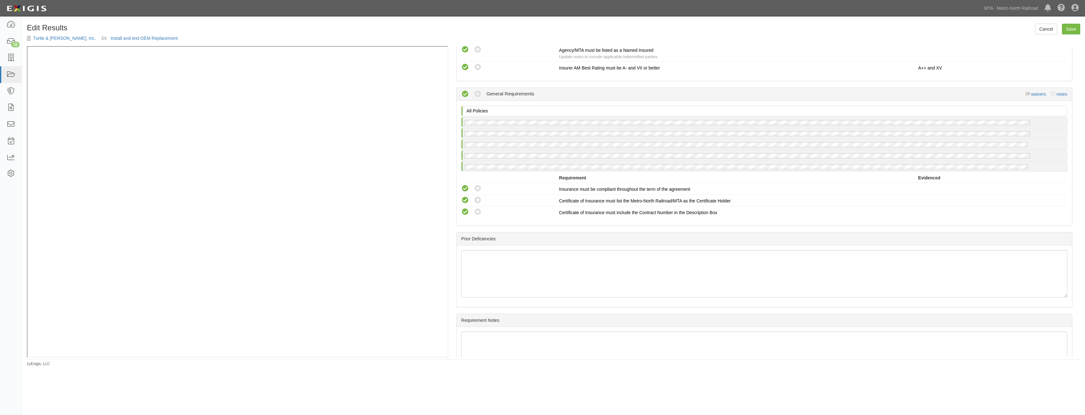
scroll to position [1059, 0]
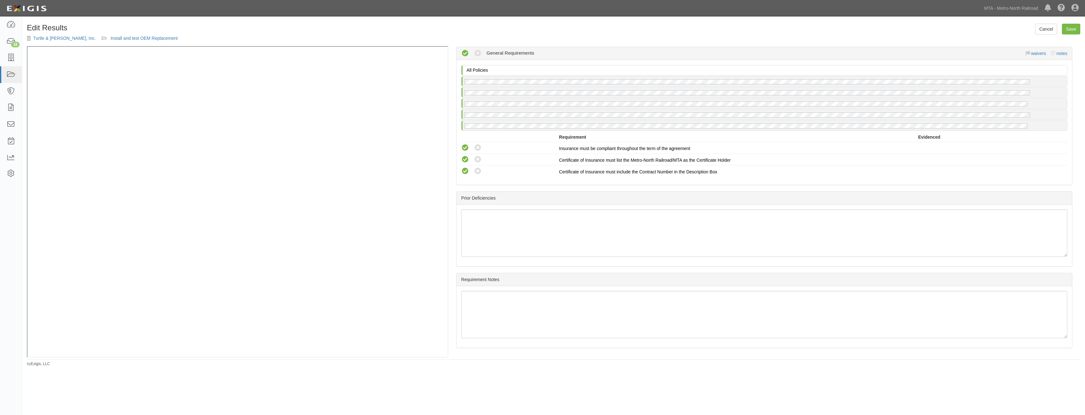
drag, startPoint x: 677, startPoint y: 128, endPoint x: 692, endPoint y: 255, distance: 128.0
click at [1073, 30] on link "Save" at bounding box center [1071, 29] width 18 height 11
radio input "true"
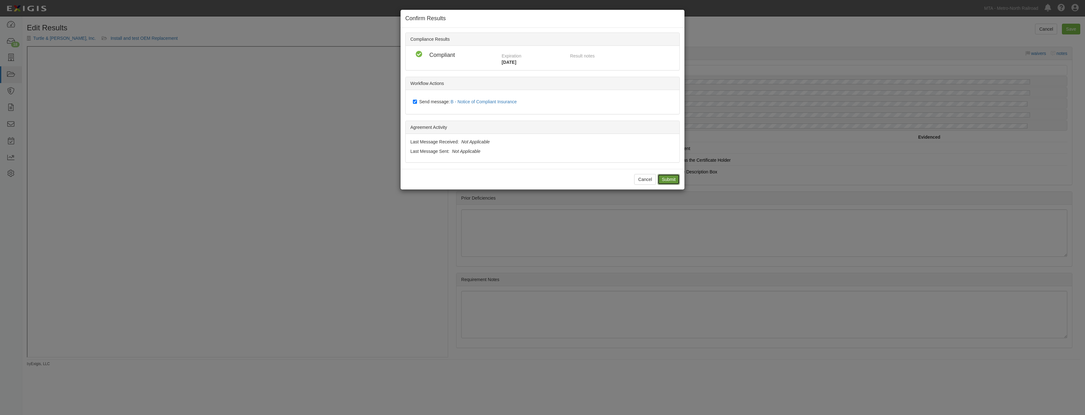
click at [675, 176] on input "Submit" at bounding box center [669, 179] width 22 height 11
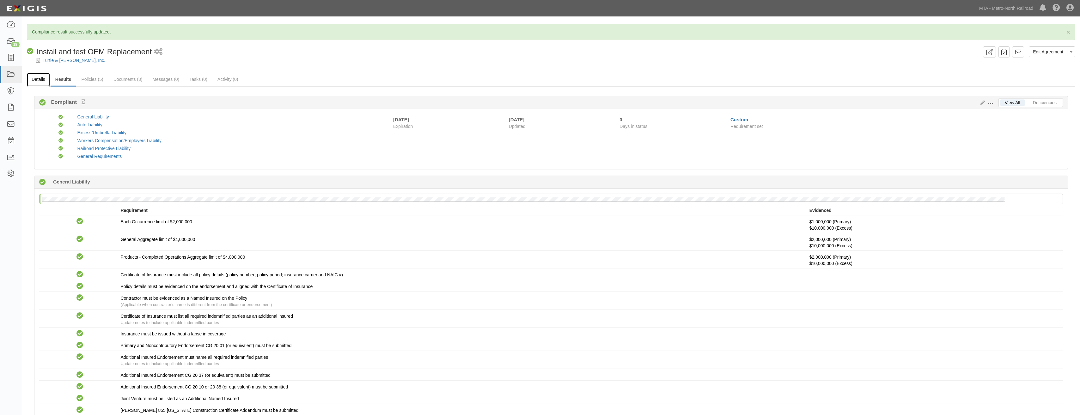
click at [41, 77] on link "Details" at bounding box center [38, 80] width 23 height 14
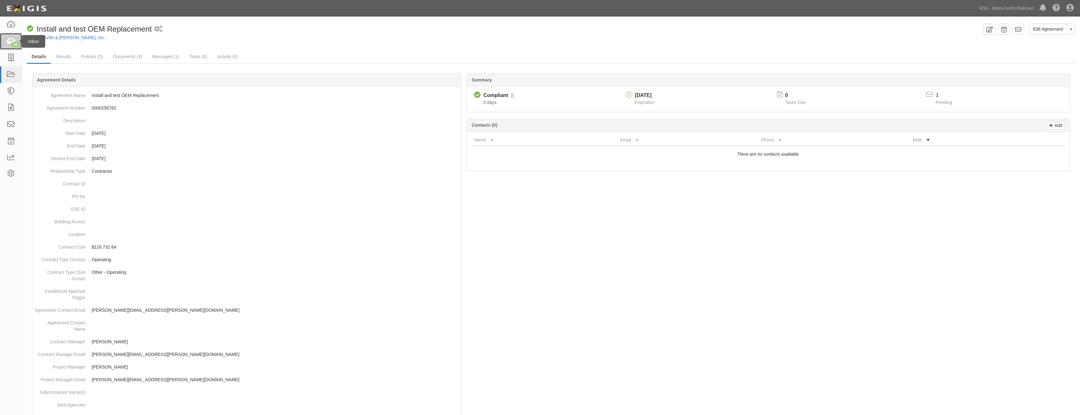
click at [15, 45] on div "18" at bounding box center [15, 45] width 9 height 6
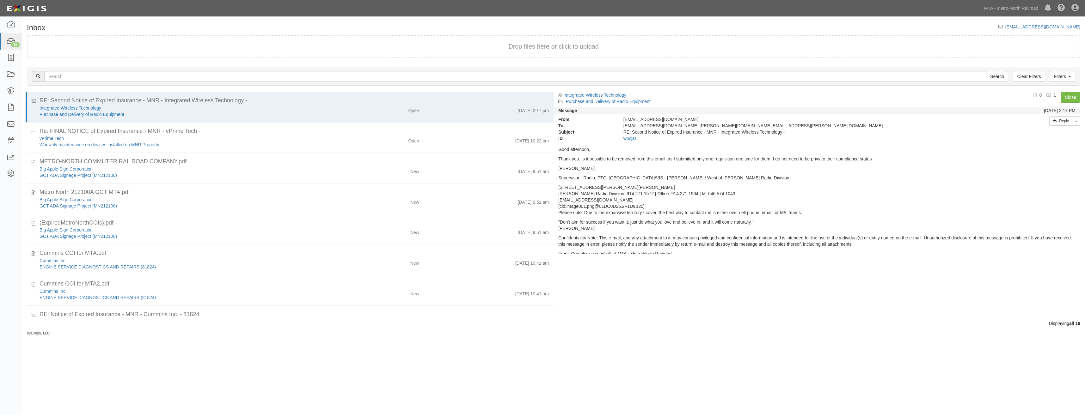
click at [196, 26] on div "Inbox [EMAIL_ADDRESS][DOMAIN_NAME] Drop files here or click to upload Filters C…" at bounding box center [553, 180] width 1063 height 313
click at [3, 22] on link at bounding box center [11, 24] width 22 height 17
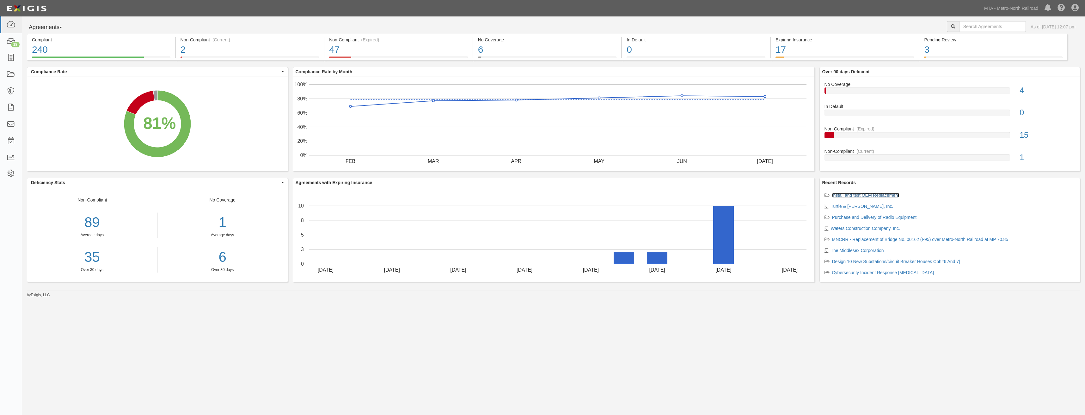
click at [872, 195] on link "Install and test OEM Replacement" at bounding box center [865, 195] width 67 height 5
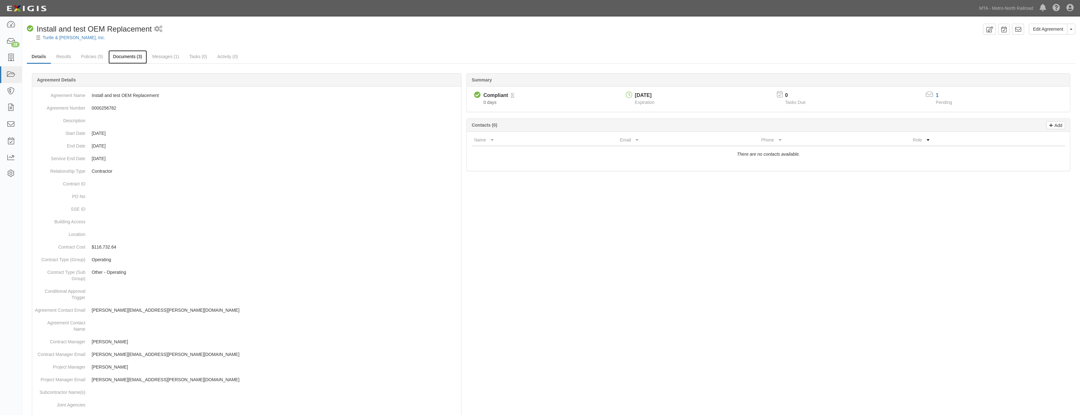
click at [113, 59] on link "Documents (3)" at bounding box center [127, 57] width 39 height 14
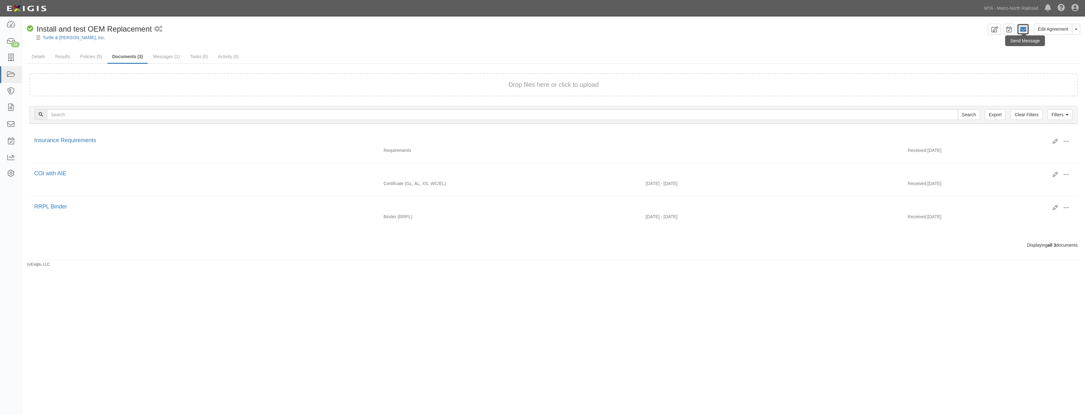
click at [1025, 30] on icon at bounding box center [1023, 29] width 6 height 6
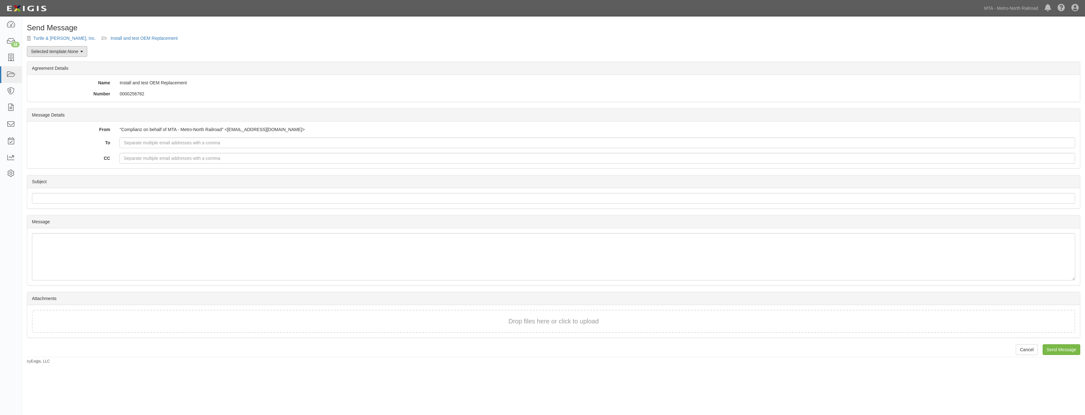
click at [54, 54] on link "Selected template: None" at bounding box center [57, 51] width 60 height 11
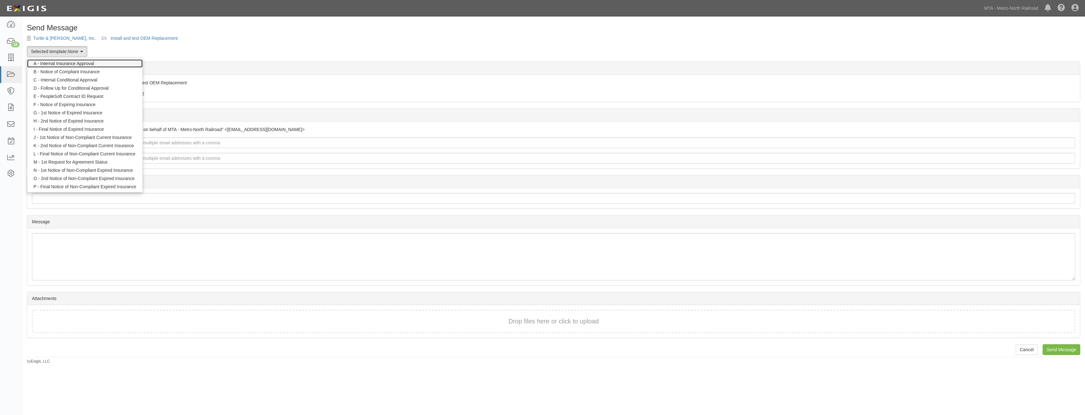
click at [61, 63] on link "A - Internal Insurance Approval" at bounding box center [84, 63] width 115 height 8
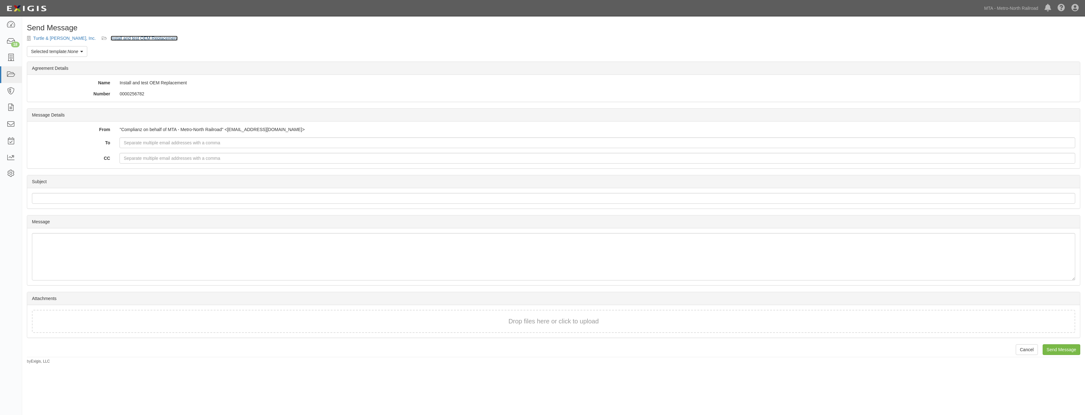
click at [111, 40] on link "Install and test OEM Replacement" at bounding box center [144, 38] width 67 height 5
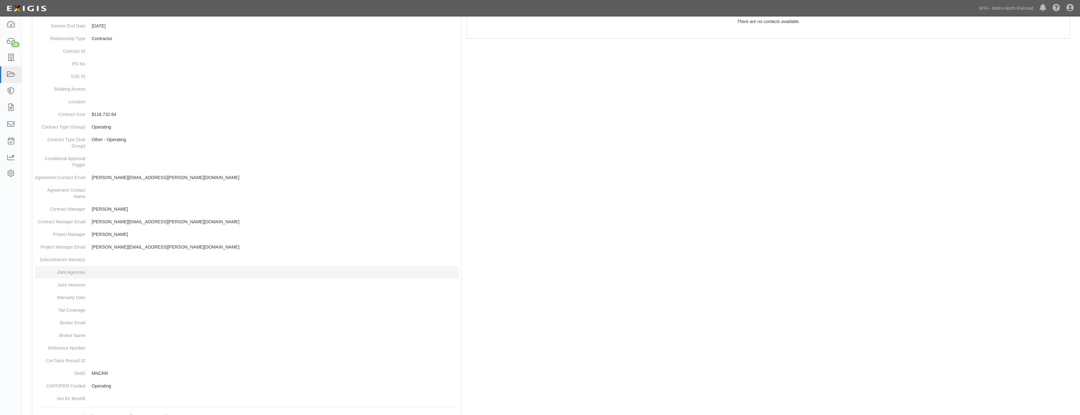
scroll to position [197, 0]
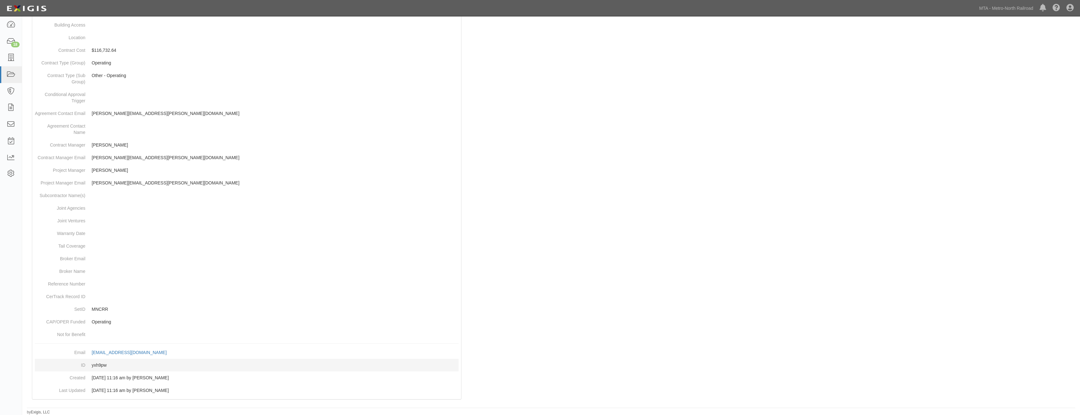
click at [100, 364] on dd "yxh9pw" at bounding box center [247, 365] width 424 height 13
copy dd "yxh9pw"
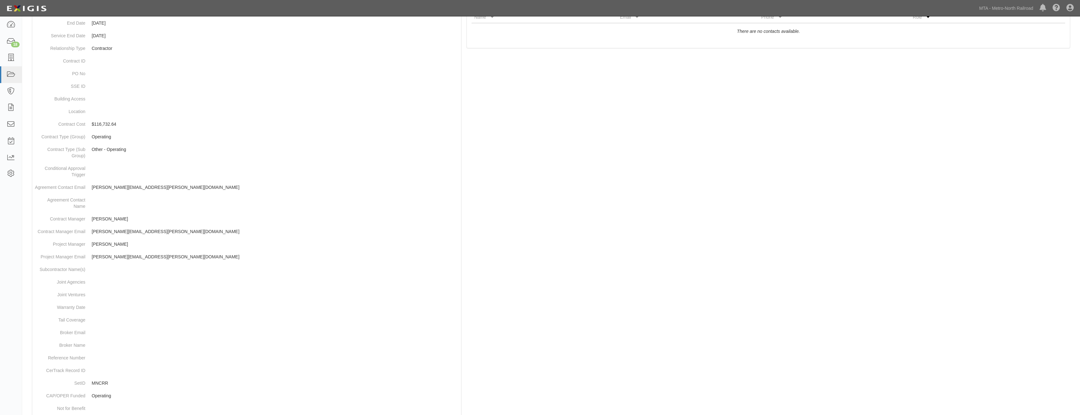
scroll to position [0, 0]
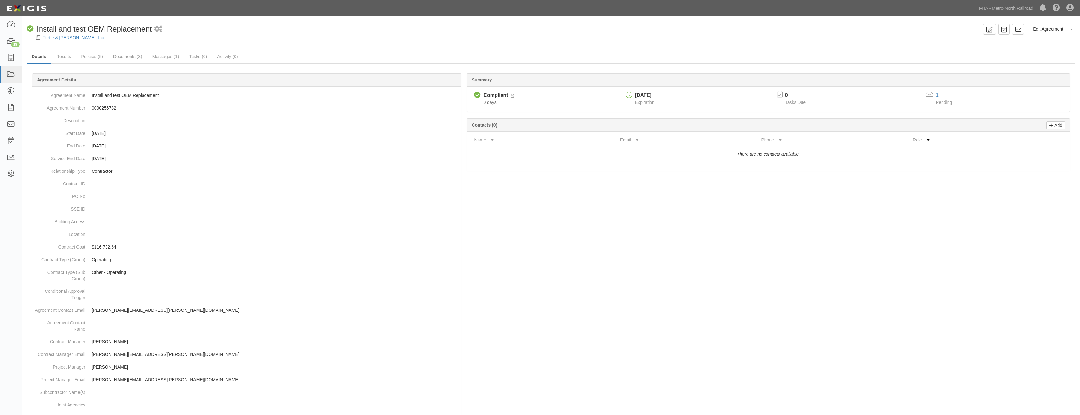
drag, startPoint x: 391, startPoint y: 300, endPoint x: 438, endPoint y: 76, distance: 229.2
click at [1021, 28] on icon at bounding box center [1018, 29] width 6 height 6
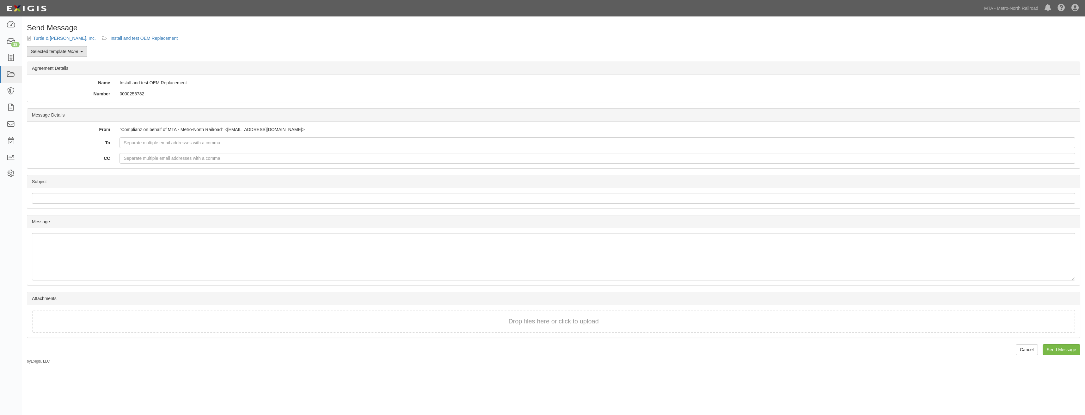
click at [69, 50] on em "None" at bounding box center [73, 51] width 10 height 5
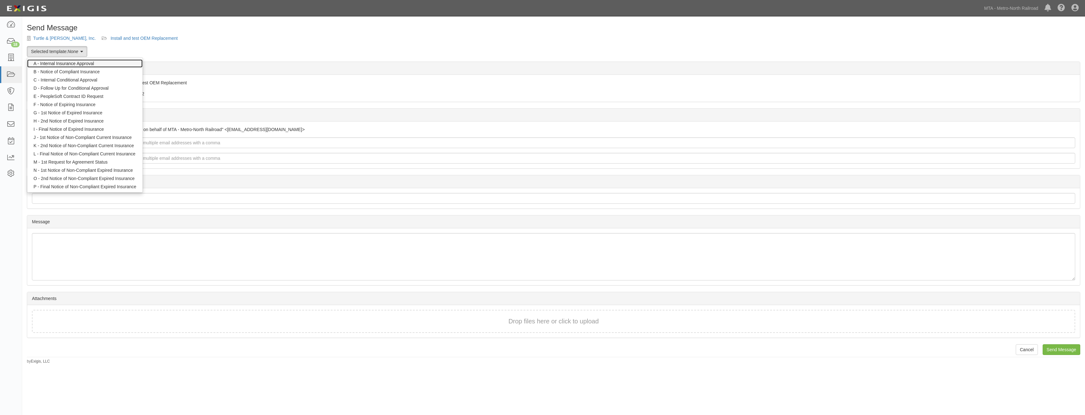
click at [94, 63] on link "A - Internal Insurance Approval" at bounding box center [84, 63] width 115 height 8
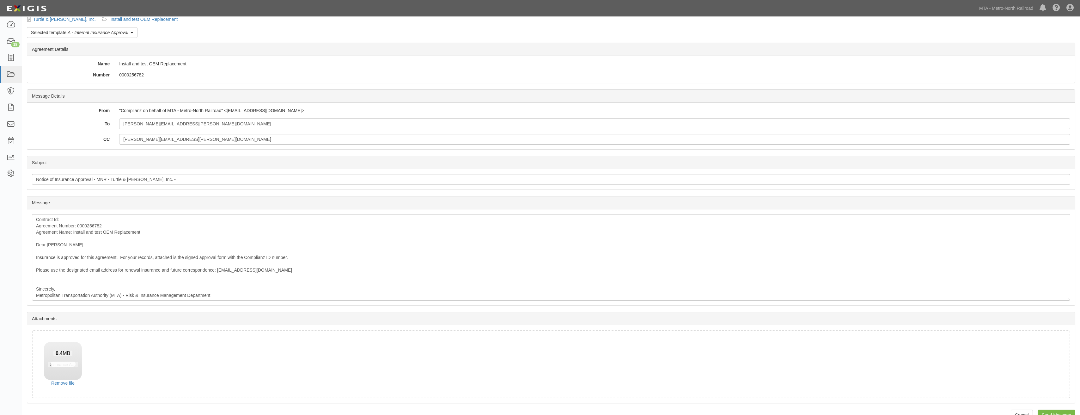
scroll to position [34, 0]
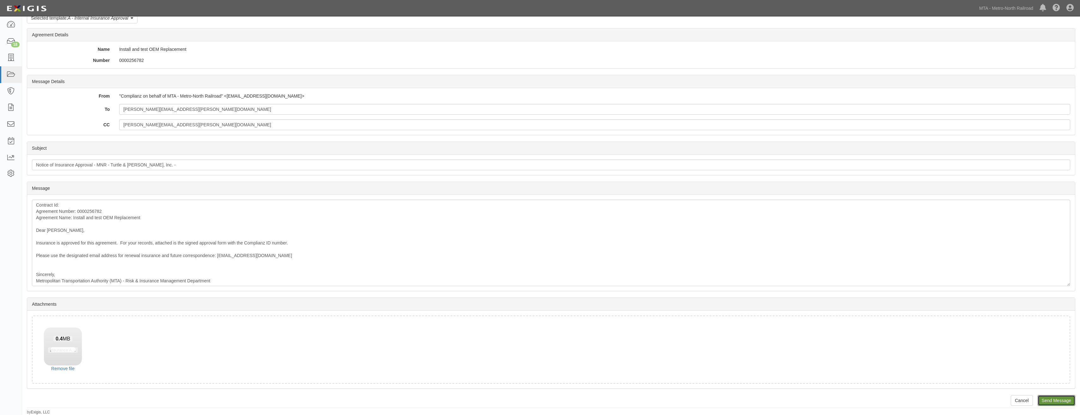
drag, startPoint x: 1066, startPoint y: 401, endPoint x: 574, endPoint y: 28, distance: 617.4
click at [1065, 401] on input "Send Message" at bounding box center [1057, 400] width 38 height 11
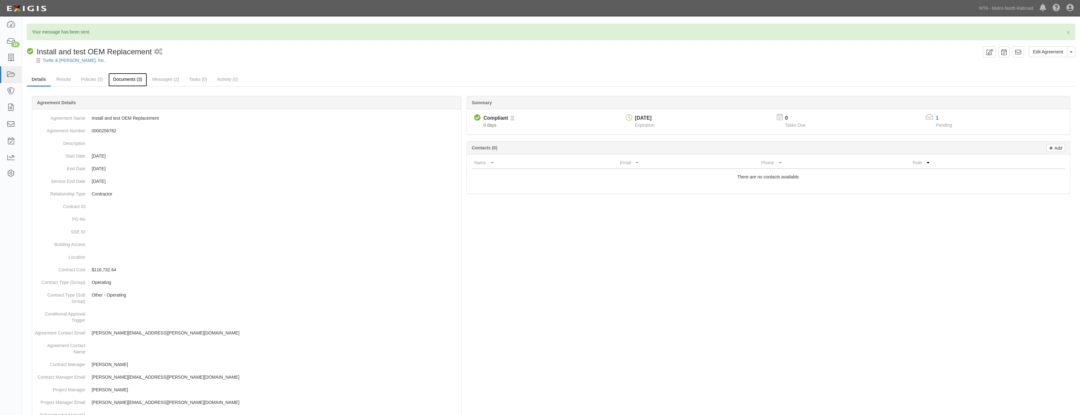
click at [130, 78] on link "Documents (3)" at bounding box center [127, 80] width 39 height 14
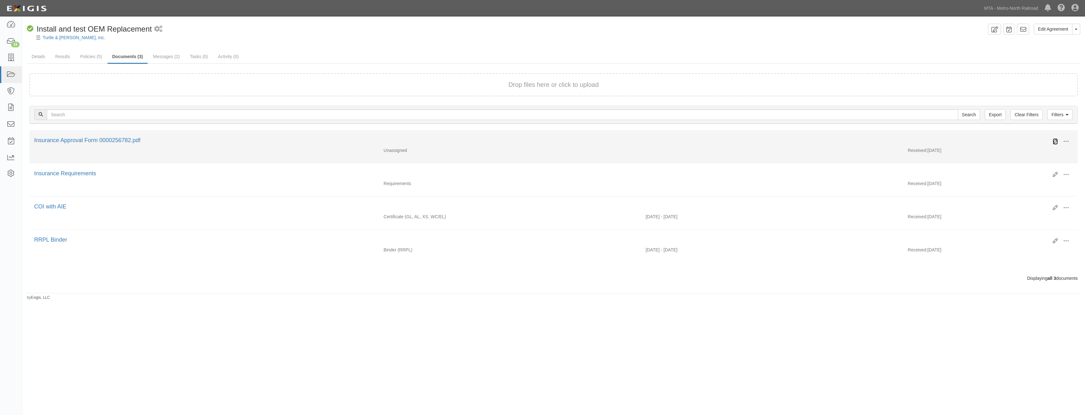
click at [1056, 142] on icon at bounding box center [1055, 141] width 5 height 5
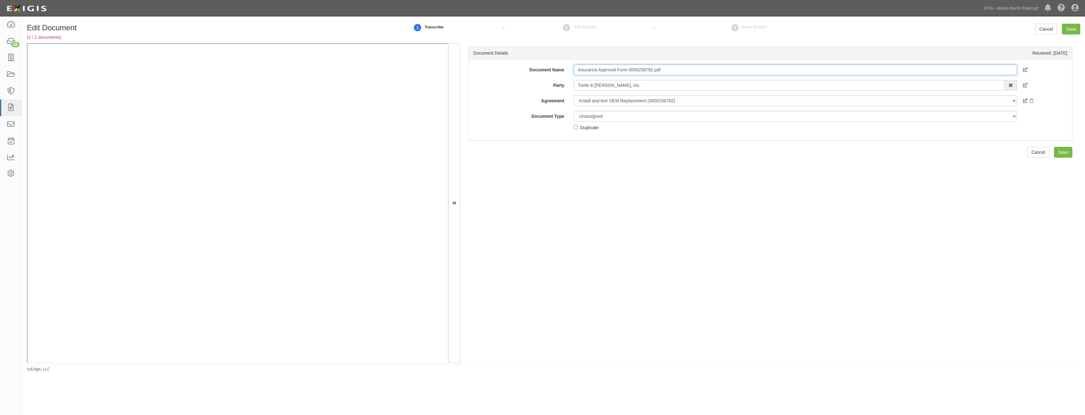
click at [695, 73] on input "Insurance Approval Form 0000256782.pdf" at bounding box center [795, 69] width 443 height 11
type input "Approval Form"
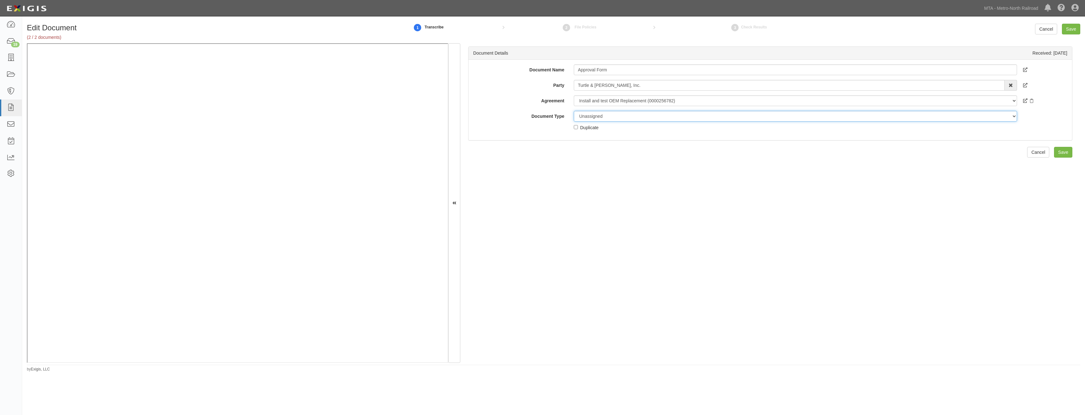
drag, startPoint x: 671, startPoint y: 114, endPoint x: 668, endPoint y: 116, distance: 3.4
click at [671, 114] on select "Unassigned Binder Cancellation Notice Certificate Contract Endorsement Insuranc…" at bounding box center [795, 116] width 443 height 11
select select "OtherDetail"
click at [574, 111] on select "Unassigned Binder Cancellation Notice Certificate Contract Endorsement Insuranc…" at bounding box center [795, 116] width 443 height 11
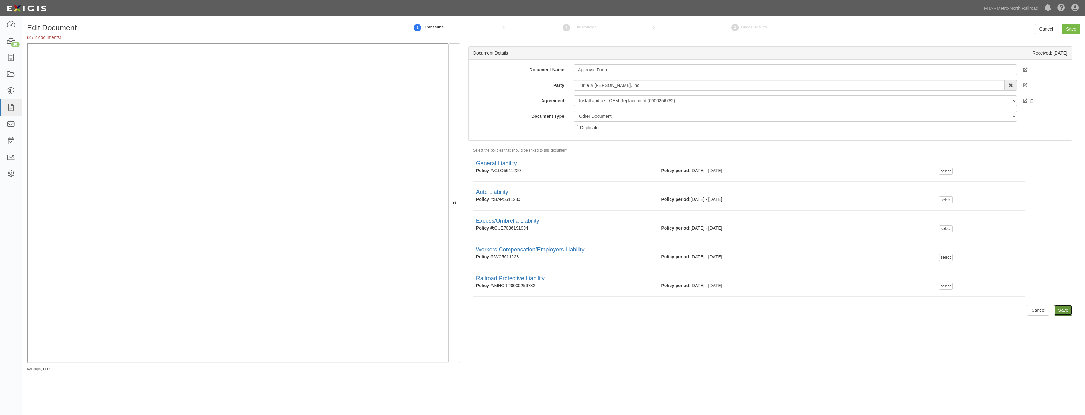
click at [1059, 310] on input "Save" at bounding box center [1063, 310] width 18 height 11
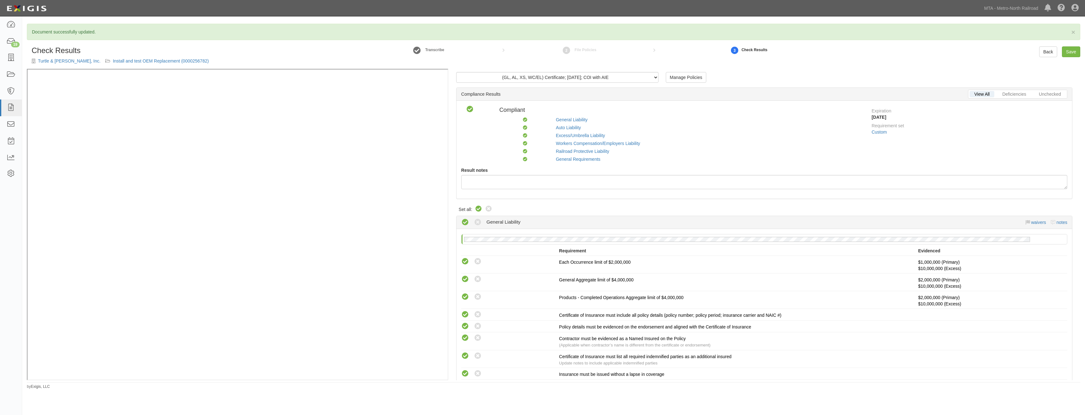
click at [481, 209] on icon at bounding box center [479, 209] width 8 height 8
radio input "true"
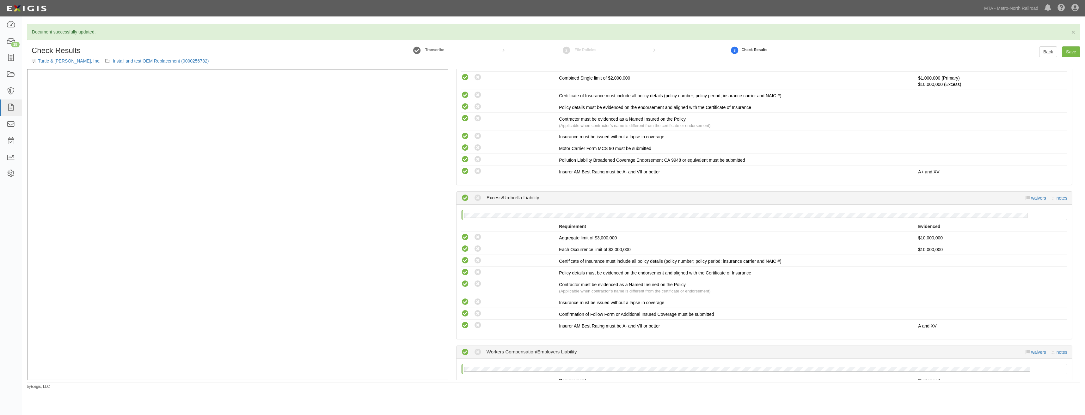
scroll to position [1059, 0]
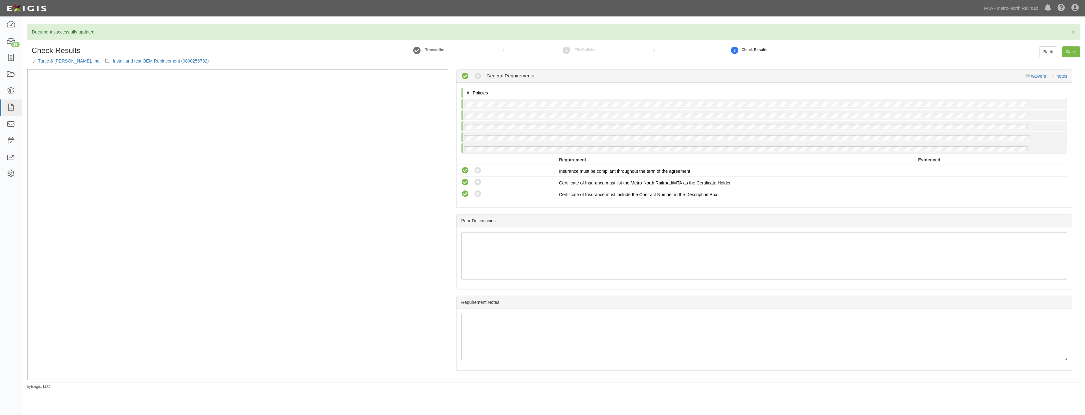
drag, startPoint x: 664, startPoint y: 144, endPoint x: 657, endPoint y: 279, distance: 135.8
click at [1070, 50] on link "Save" at bounding box center [1071, 51] width 18 height 11
radio input "true"
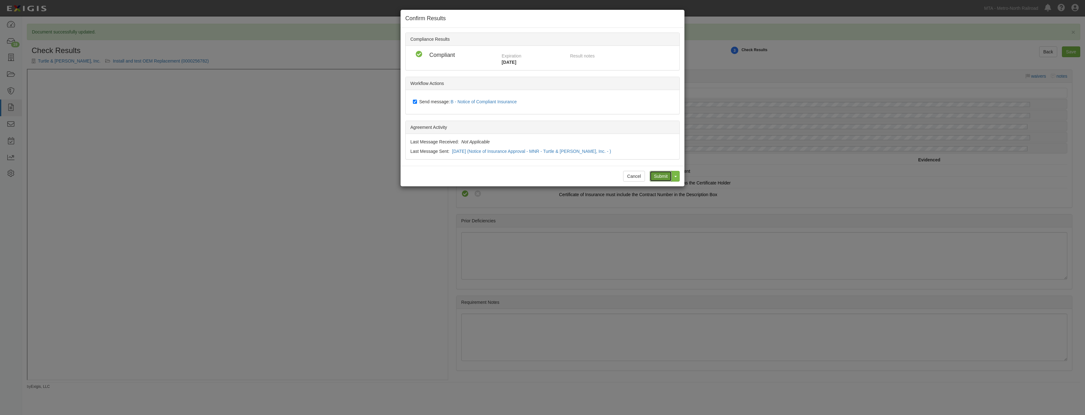
click at [661, 175] on input "Submit" at bounding box center [661, 176] width 22 height 11
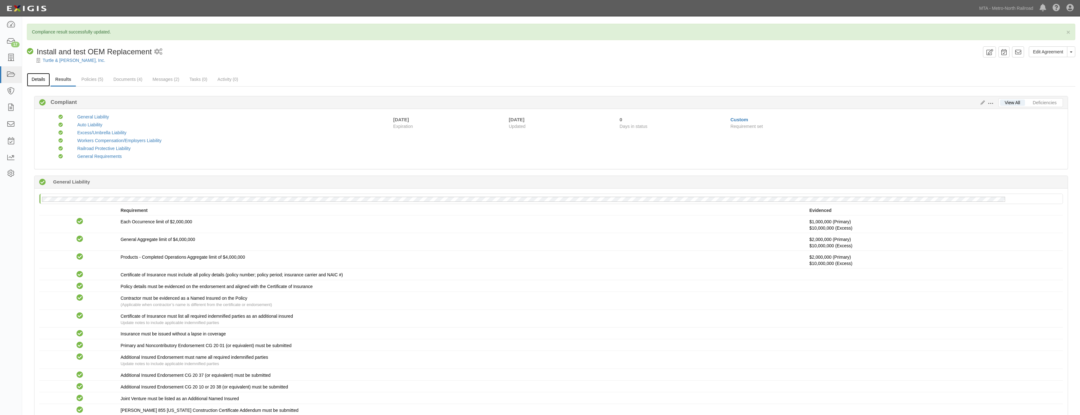
click at [36, 83] on link "Details" at bounding box center [38, 80] width 23 height 14
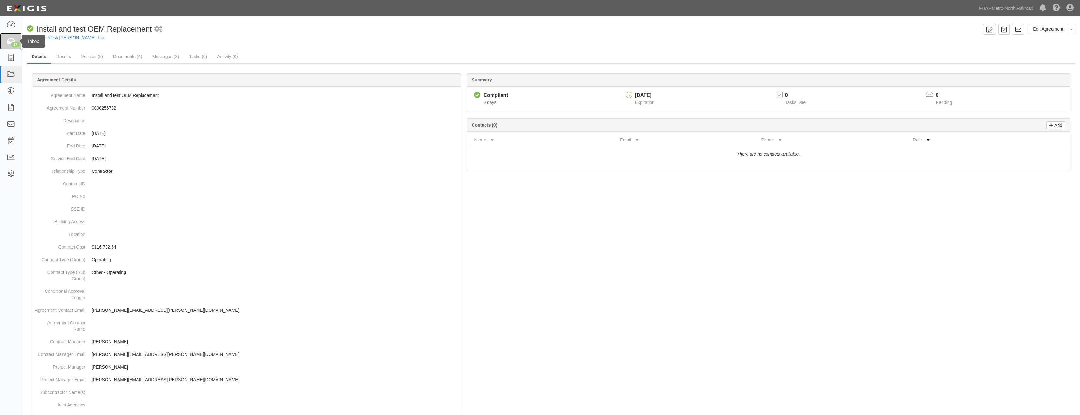
click at [10, 42] on icon at bounding box center [10, 41] width 9 height 7
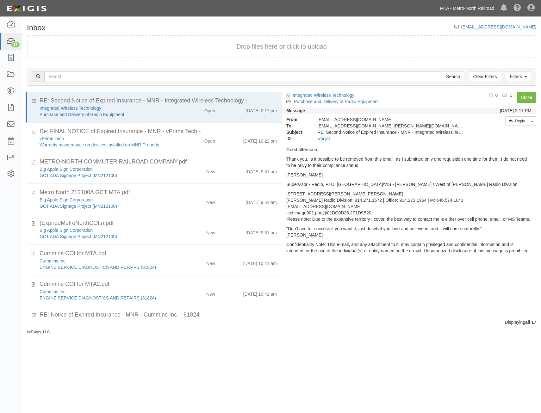
click at [459, 10] on link "MTA - Metro-North Railroad" at bounding box center [467, 8] width 60 height 13
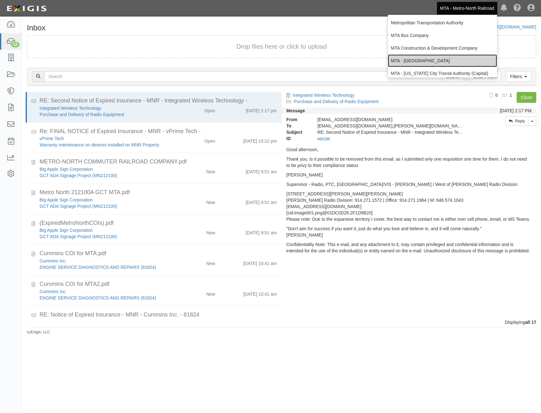
click at [451, 58] on link "MTA - [GEOGRAPHIC_DATA]" at bounding box center [442, 60] width 109 height 13
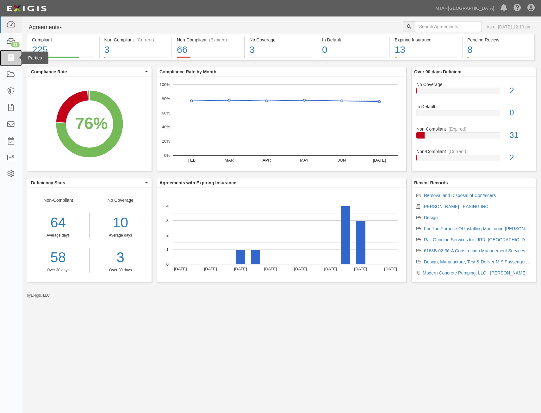
click at [12, 59] on icon at bounding box center [10, 57] width 9 height 7
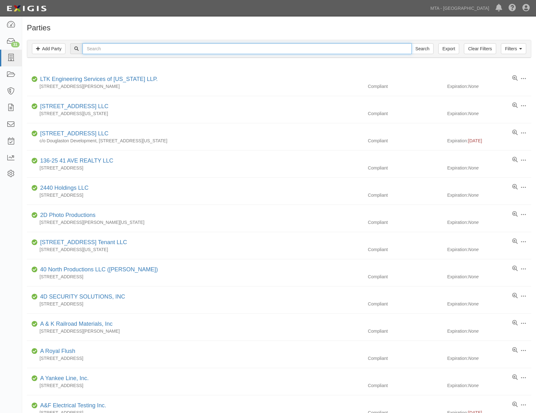
drag, startPoint x: 0, startPoint y: 0, endPoint x: 235, endPoint y: 47, distance: 239.9
click at [235, 47] on input "text" at bounding box center [247, 48] width 329 height 11
type input "stantec"
click at [411, 43] on input "Search" at bounding box center [422, 48] width 22 height 11
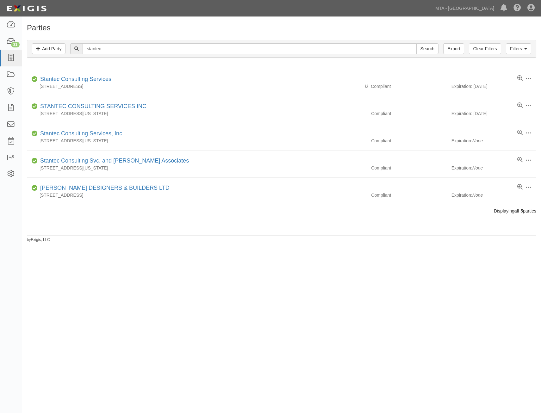
click at [438, 372] on div "Parties Add Party Filters Add Party Clear Filters Export stantec Search Filters…" at bounding box center [270, 204] width 541 height 371
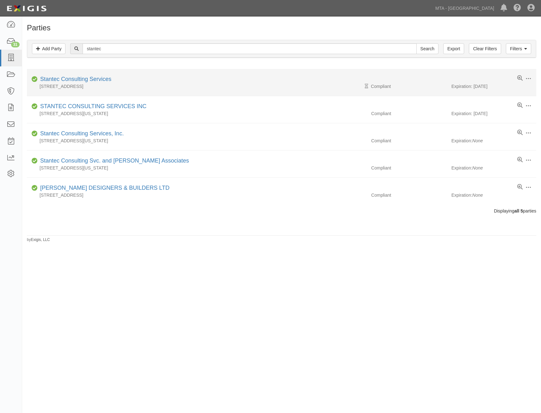
click at [104, 76] on div "Stantec Consulting Services" at bounding box center [75, 79] width 74 height 8
click at [101, 80] on link "Stantec Consulting Services" at bounding box center [75, 79] width 71 height 6
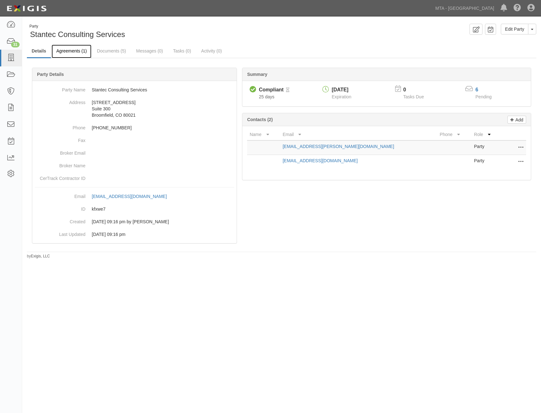
click at [80, 50] on link "Agreements (1)" at bounding box center [72, 52] width 40 height 14
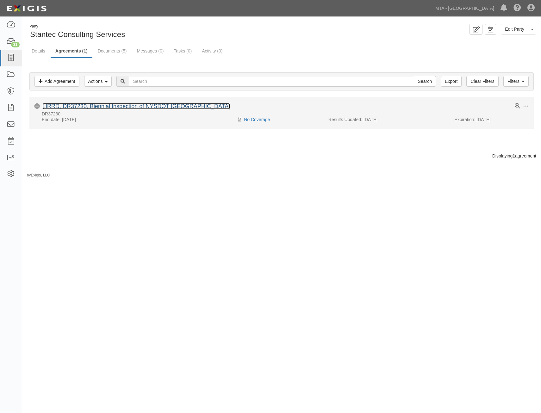
click at [134, 107] on link "LIRRD, DR37230, Biennial Inspection of NYSDOT [GEOGRAPHIC_DATA]" at bounding box center [135, 106] width 187 height 6
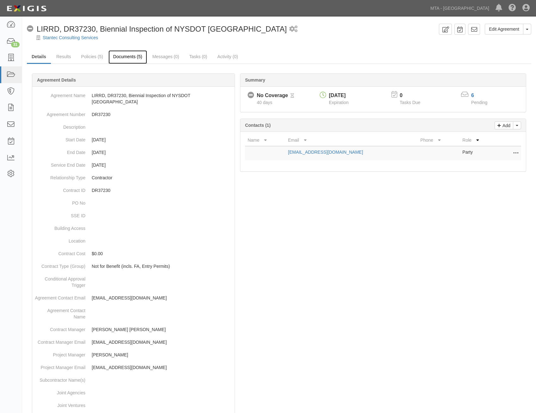
click at [131, 54] on link "Documents (5)" at bounding box center [127, 57] width 39 height 14
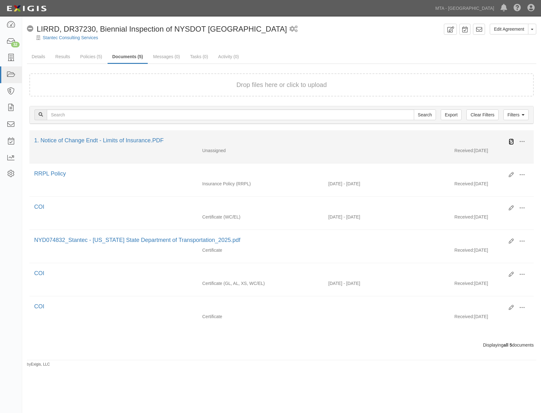
click at [510, 141] on icon at bounding box center [510, 141] width 5 height 5
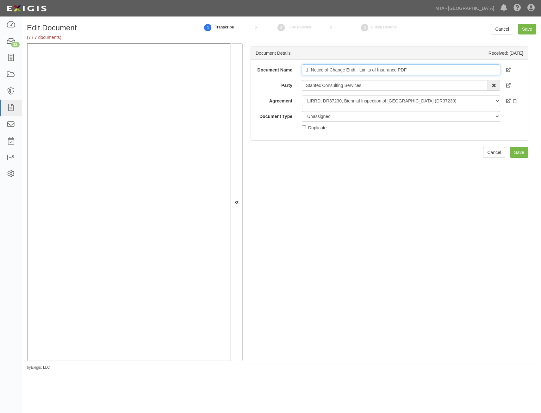
click at [408, 71] on input "1. Notice of Change Endt - Limits of Insurance.PDF" at bounding box center [401, 69] width 198 height 11
type input "RRPL Limits Endorsment"
click at [354, 121] on div "Unassigned Binder Cancellation Notice Certificate Contract Endorsement Insuranc…" at bounding box center [401, 121] width 208 height 20
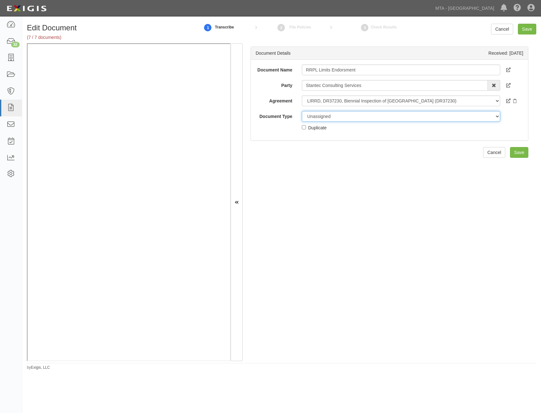
drag, startPoint x: 355, startPoint y: 118, endPoint x: 355, endPoint y: 122, distance: 3.8
click at [355, 118] on select "Unassigned Binder Cancellation Notice Certificate Contract Endorsement Insuranc…" at bounding box center [401, 116] width 198 height 11
select select "EndorsementDetail"
click at [302, 111] on select "Unassigned Binder Cancellation Notice Certificate Contract Endorsement Insuranc…" at bounding box center [401, 116] width 198 height 11
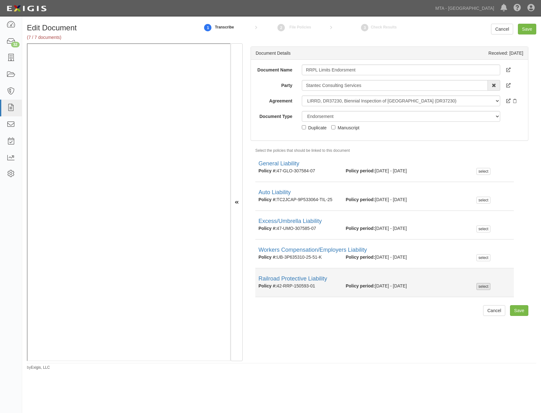
click at [478, 285] on div "select" at bounding box center [483, 286] width 14 height 7
checkbox input "true"
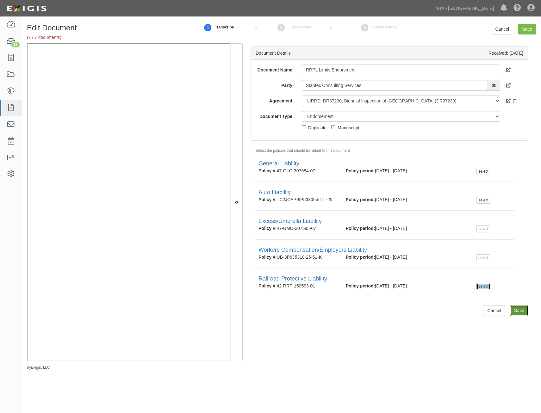
click at [514, 312] on input "Save" at bounding box center [519, 310] width 18 height 11
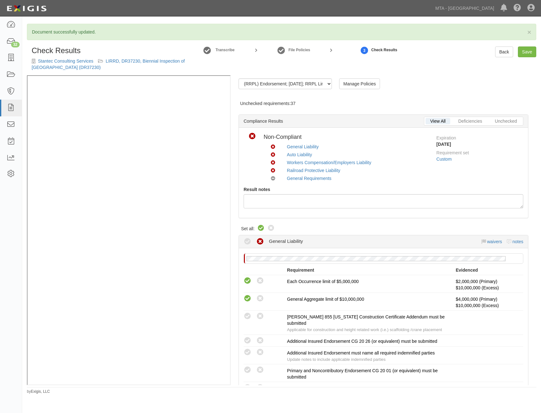
click at [260, 230] on icon at bounding box center [261, 228] width 8 height 8
radio input "true"
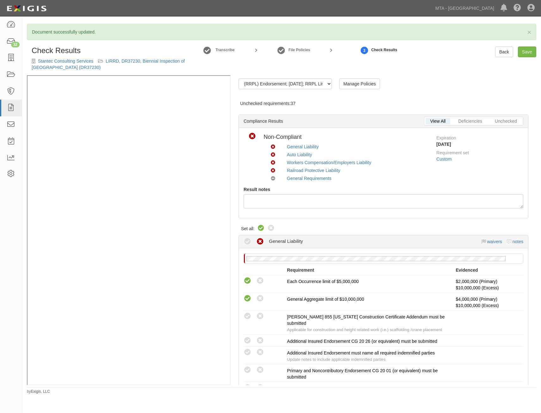
radio input "true"
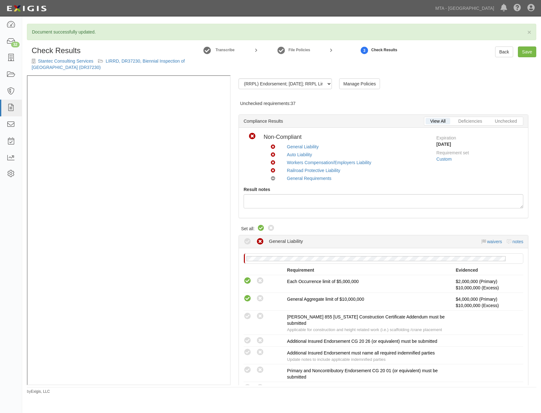
radio input "true"
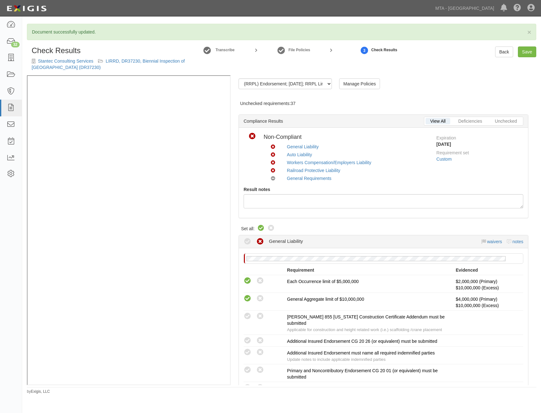
radio input "true"
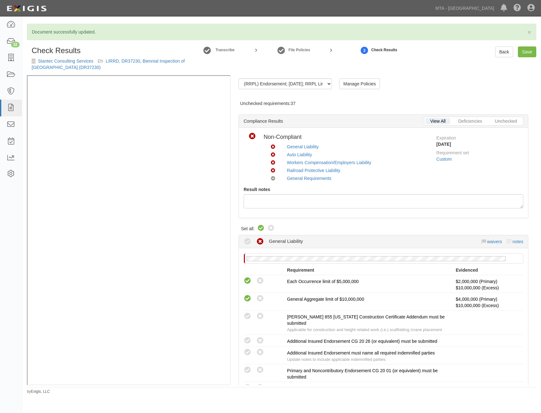
radio input "true"
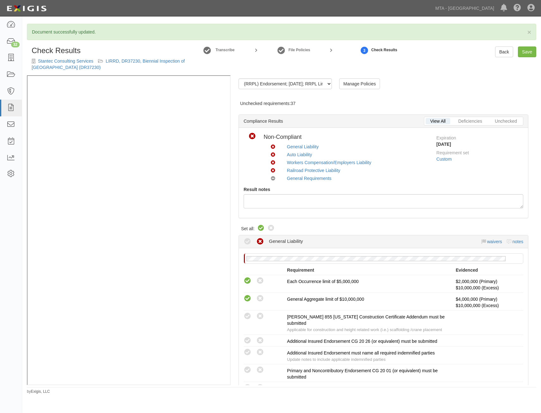
radio input "true"
radio input "false"
radio input "true"
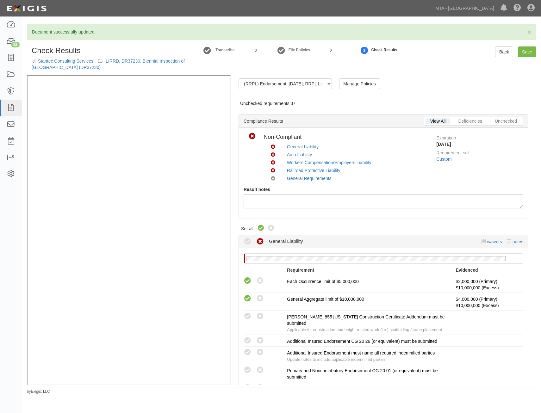
radio input "true"
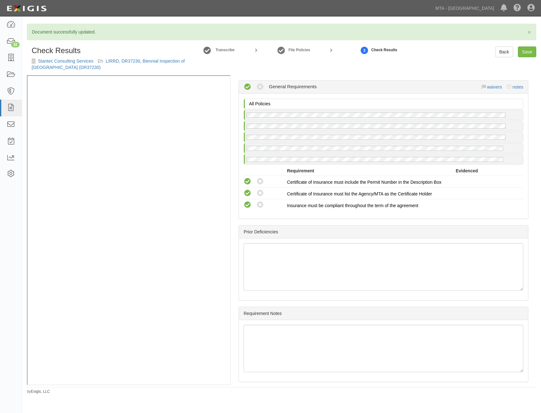
drag, startPoint x: 394, startPoint y: 171, endPoint x: 392, endPoint y: 258, distance: 87.3
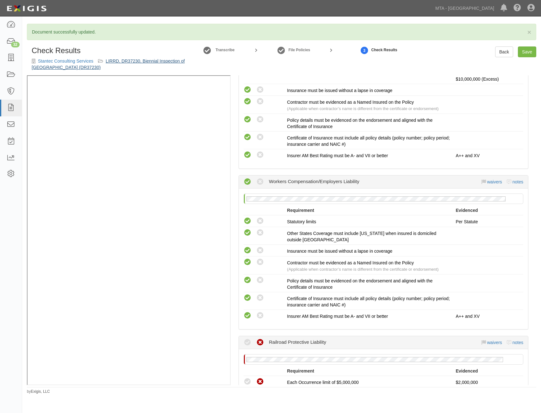
scroll to position [443, 0]
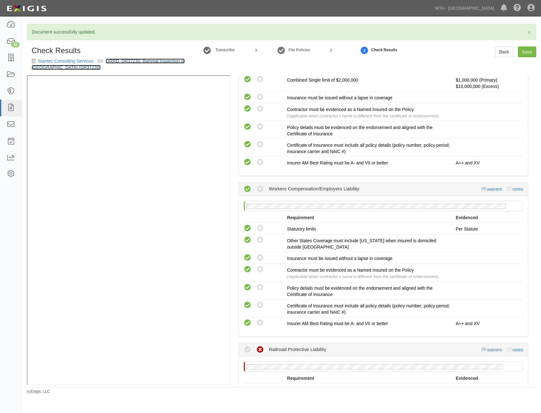
click at [159, 61] on link "LIRRD, DR37230, Biennial Inspection of NYSDOT 11th Ave Viaduct (DR37230)" at bounding box center [108, 63] width 153 height 11
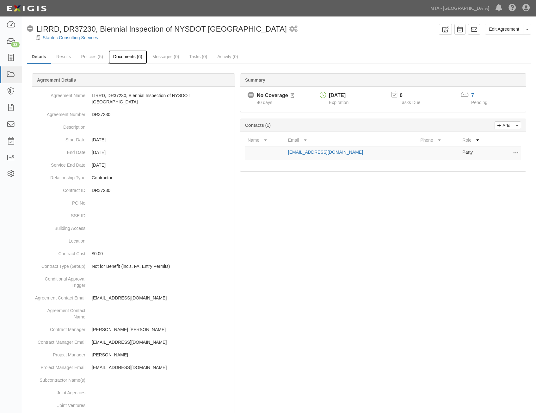
click at [138, 58] on link "Documents (6)" at bounding box center [127, 57] width 39 height 14
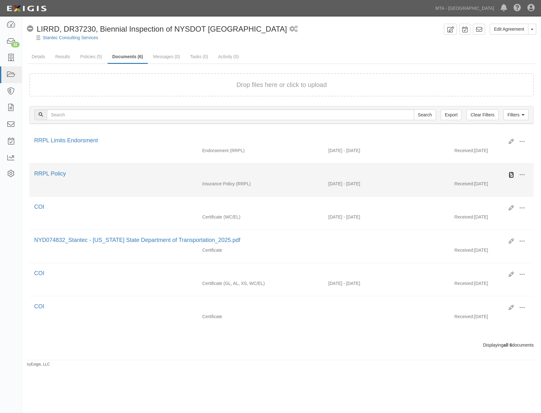
click at [512, 174] on icon at bounding box center [510, 174] width 5 height 5
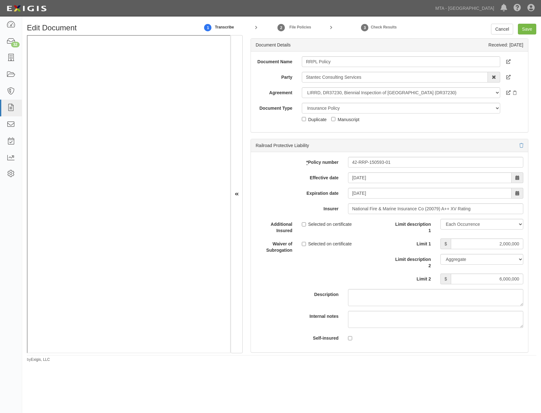
click at [483, 235] on div "Limit description 1 Limit Each Occurrence Each Claim Aggregate Deductible Self-…" at bounding box center [458, 251] width 129 height 65
click at [490, 244] on input "2,000,000" at bounding box center [487, 243] width 72 height 11
type input "5,000,000"
click at [511, 278] on input "6,000,000" at bounding box center [487, 278] width 72 height 11
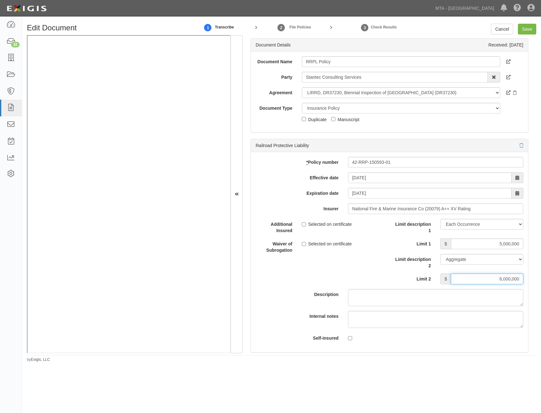
click at [511, 278] on input "6,000,000" at bounding box center [487, 278] width 72 height 11
type input "10,000,000"
click at [525, 28] on input "Save" at bounding box center [527, 29] width 18 height 11
type input "5000000"
type input "10000000"
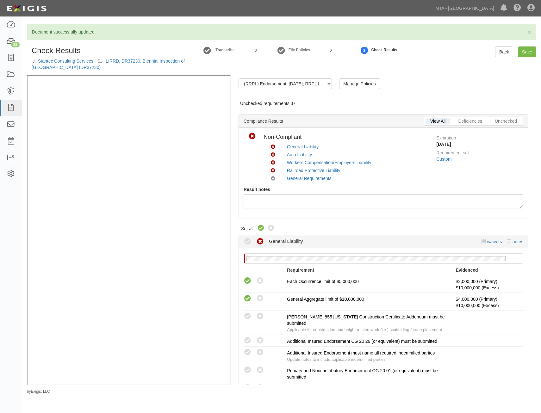
click at [258, 227] on icon at bounding box center [261, 228] width 8 height 8
radio input "true"
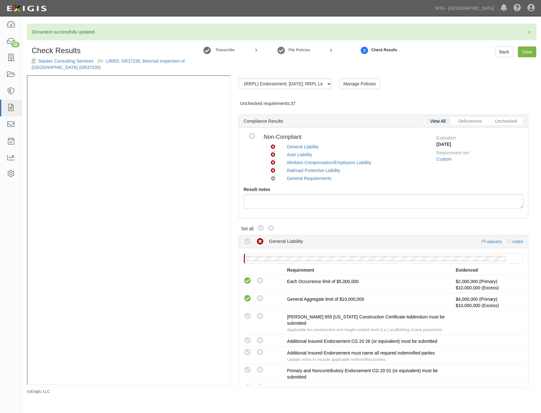
radio input "true"
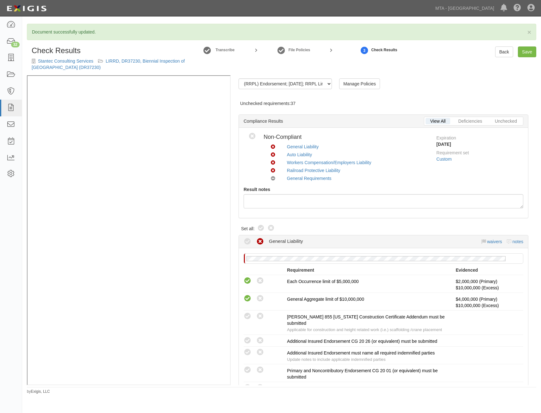
radio input "true"
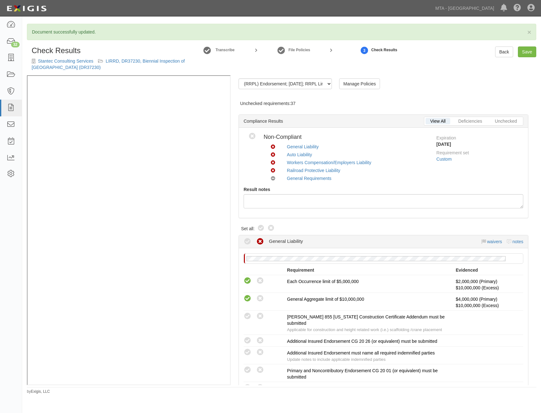
radio input "true"
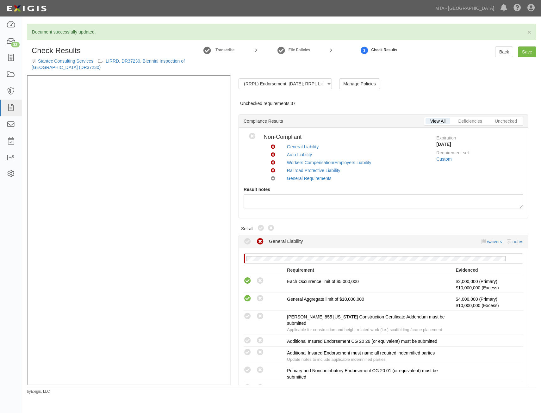
radio input "true"
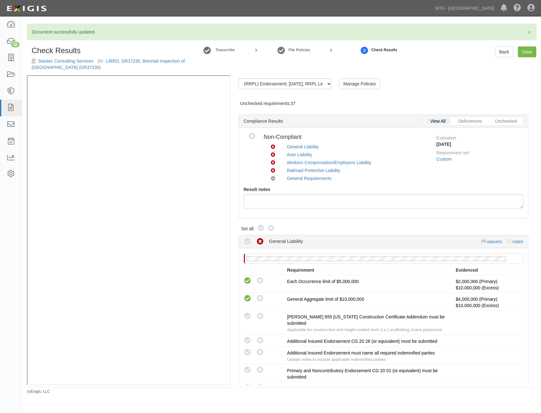
radio input "true"
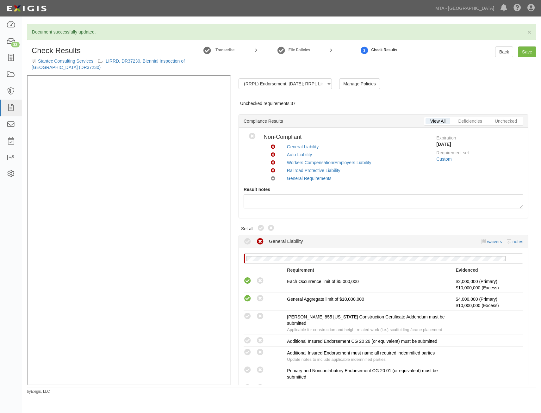
radio input "false"
radio input "true"
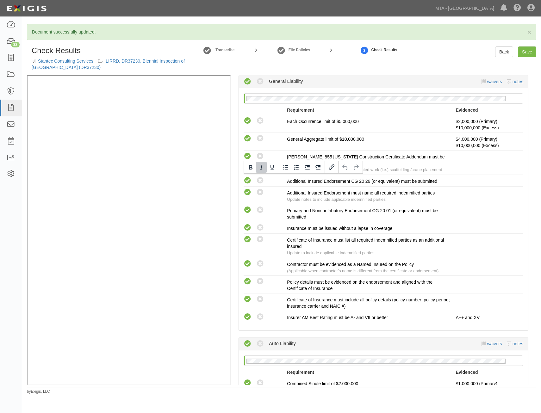
scroll to position [854, 0]
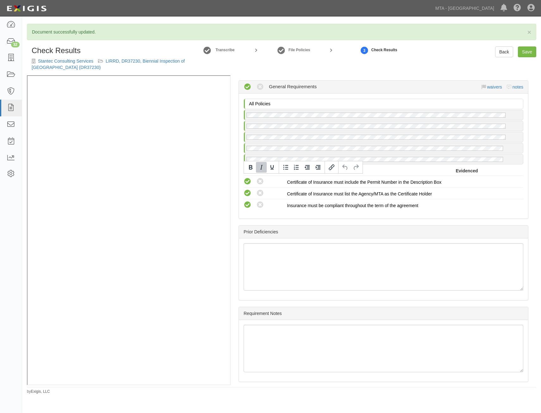
drag, startPoint x: 380, startPoint y: 175, endPoint x: 381, endPoint y: 315, distance: 139.4
click at [531, 52] on link "Save" at bounding box center [527, 51] width 18 height 11
radio input "true"
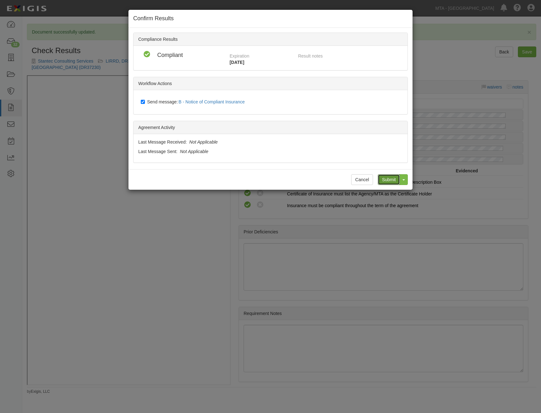
click at [388, 181] on input "Submit" at bounding box center [388, 179] width 22 height 11
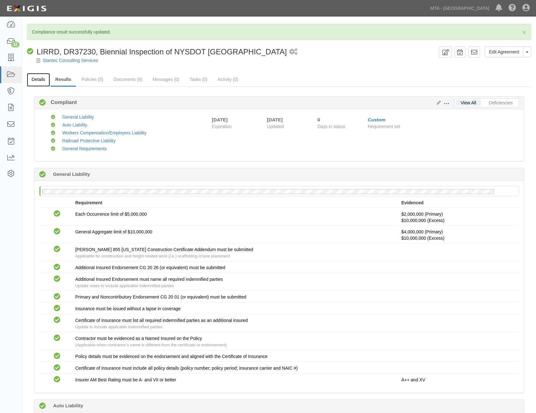
click at [43, 81] on link "Details" at bounding box center [38, 80] width 23 height 14
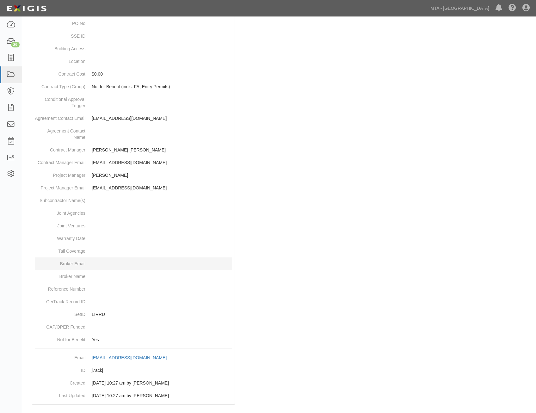
scroll to position [181, 0]
click at [99, 364] on dd "j7ackj" at bounding box center [133, 369] width 197 height 13
copy dd "j7ackj"
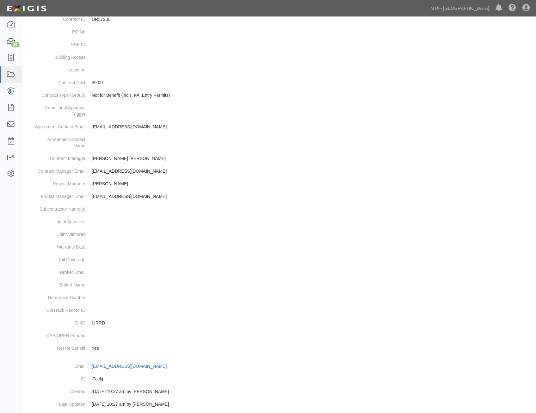
scroll to position [0, 0]
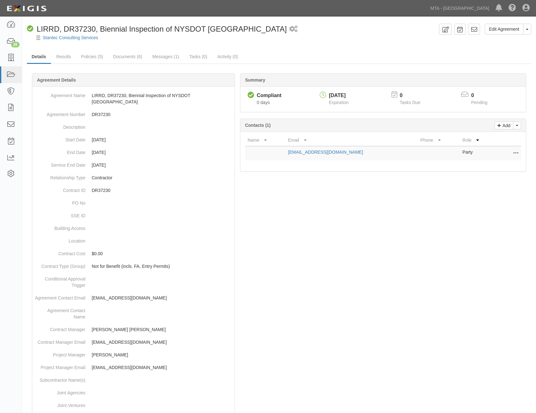
drag, startPoint x: 287, startPoint y: 248, endPoint x: 417, endPoint y: 2, distance: 278.2
click at [475, 31] on icon at bounding box center [474, 29] width 6 height 6
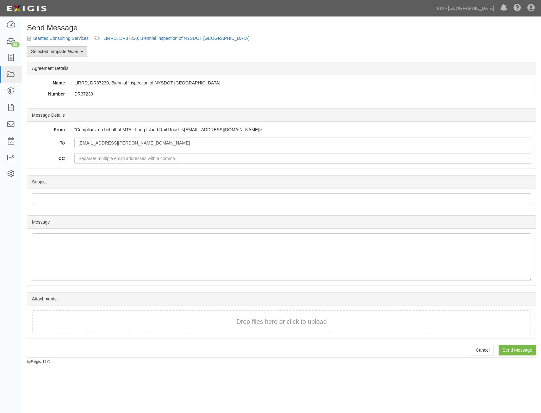
click at [62, 56] on link "Selected template: None" at bounding box center [57, 51] width 60 height 11
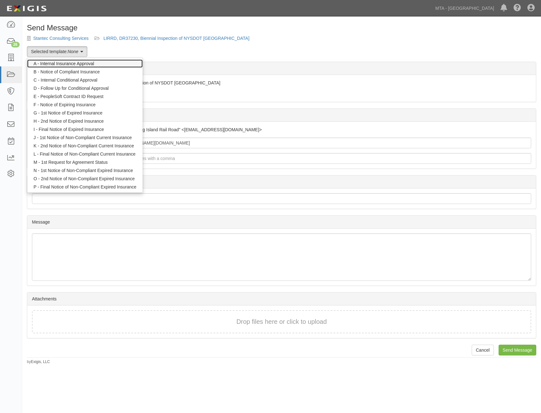
click at [90, 64] on link "A - Internal Insurance Approval" at bounding box center [84, 63] width 115 height 8
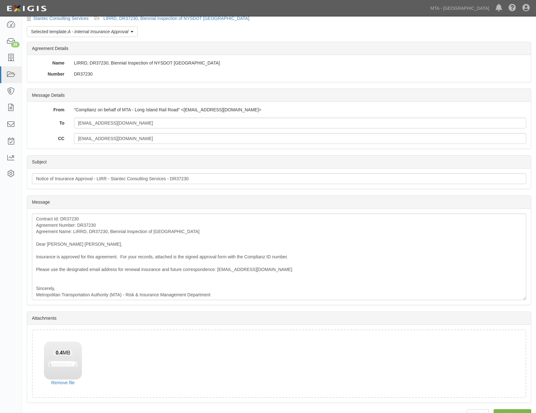
scroll to position [36, 0]
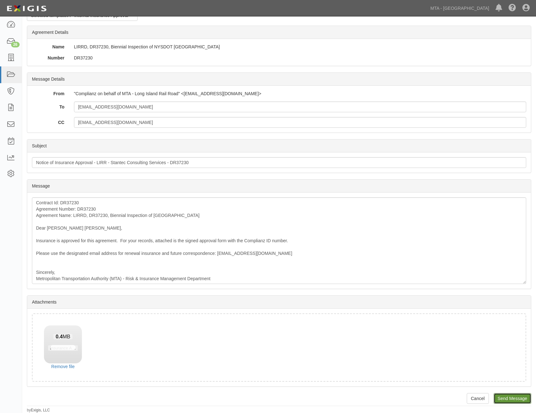
click at [514, 394] on input "Send Message" at bounding box center [513, 398] width 38 height 11
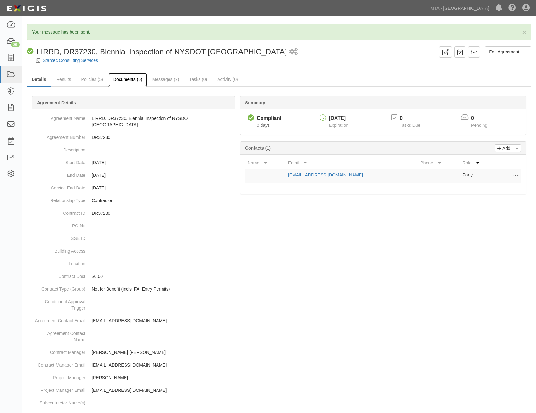
click at [135, 81] on link "Documents (6)" at bounding box center [127, 80] width 39 height 14
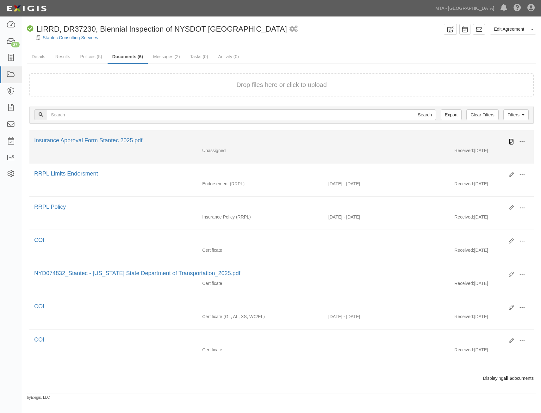
click at [512, 142] on icon at bounding box center [510, 141] width 5 height 5
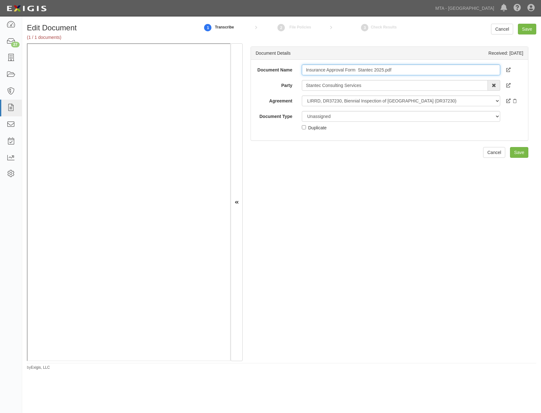
click at [421, 73] on input "Insurance Approval Form Stantec 2025.pdf" at bounding box center [401, 69] width 198 height 11
type input "Approval Form"
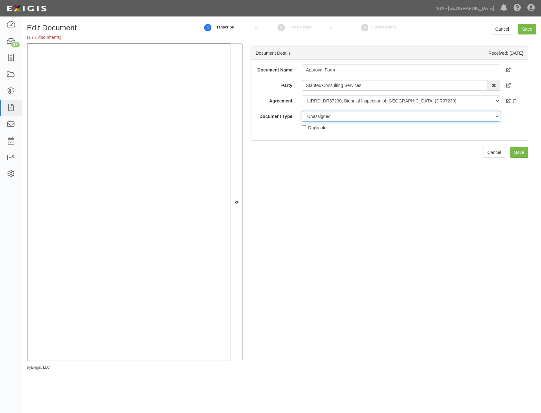
click at [374, 120] on select "Unassigned Binder Cancellation Notice Certificate Contract Endorsement Insuranc…" at bounding box center [401, 116] width 198 height 11
select select "OtherDetail"
click at [302, 111] on select "Unassigned Binder Cancellation Notice Certificate Contract Endorsement Insuranc…" at bounding box center [401, 116] width 198 height 11
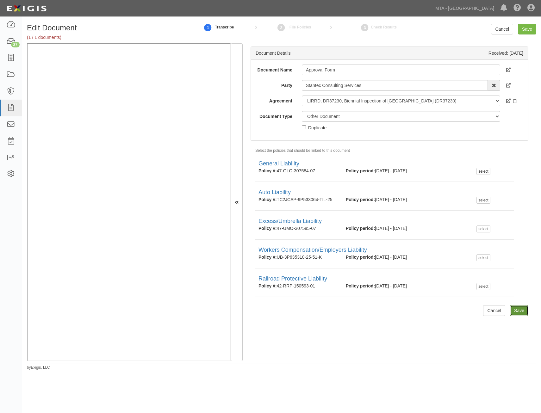
drag, startPoint x: 514, startPoint y: 309, endPoint x: 504, endPoint y: 317, distance: 13.2
click at [514, 309] on input "Save" at bounding box center [519, 310] width 18 height 11
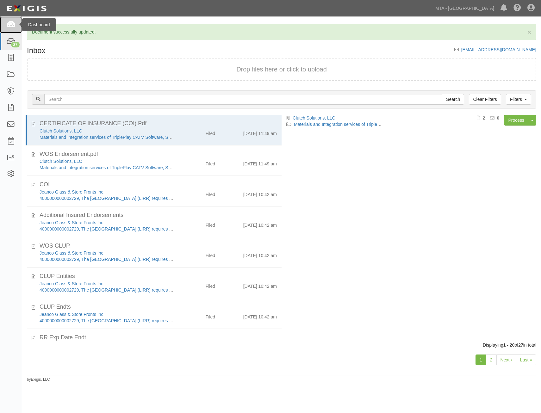
click at [9, 23] on icon at bounding box center [10, 24] width 9 height 7
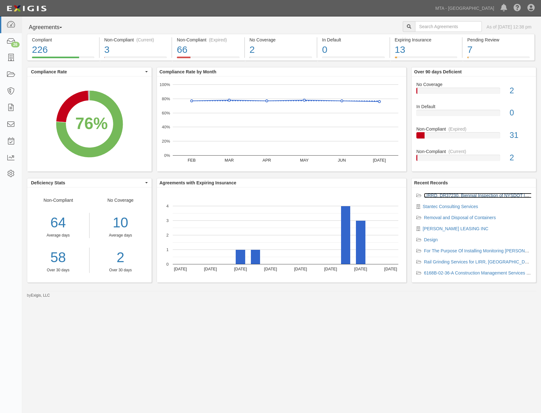
click at [458, 196] on link "LIRRD, DR37230, Biennial Inspection of NYSDOT [GEOGRAPHIC_DATA]" at bounding box center [497, 195] width 146 height 5
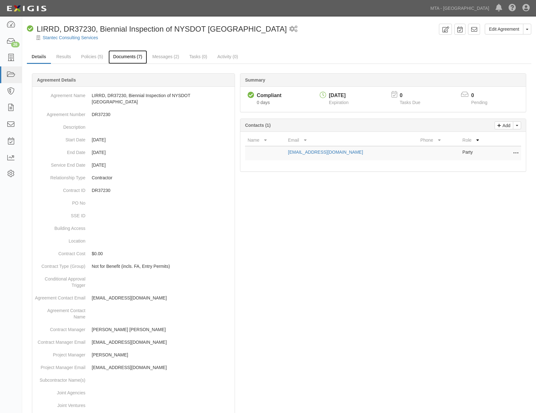
click at [126, 54] on link "Documents (7)" at bounding box center [127, 57] width 39 height 14
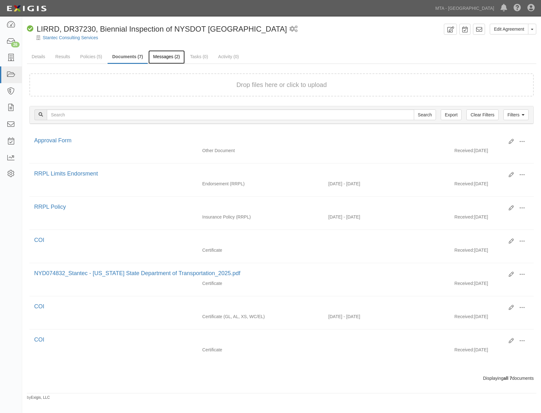
click at [167, 58] on link "Messages (2)" at bounding box center [166, 57] width 36 height 14
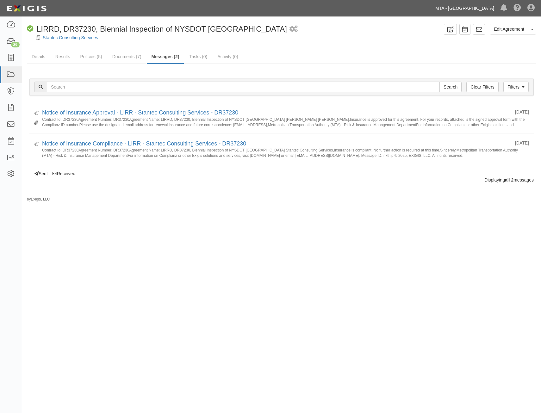
click at [456, 10] on link "MTA - [GEOGRAPHIC_DATA]" at bounding box center [464, 8] width 65 height 13
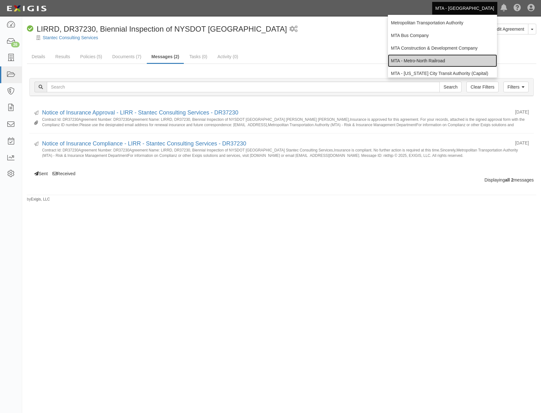
click at [450, 61] on link "MTA - Metro-North Railroad" at bounding box center [442, 60] width 109 height 13
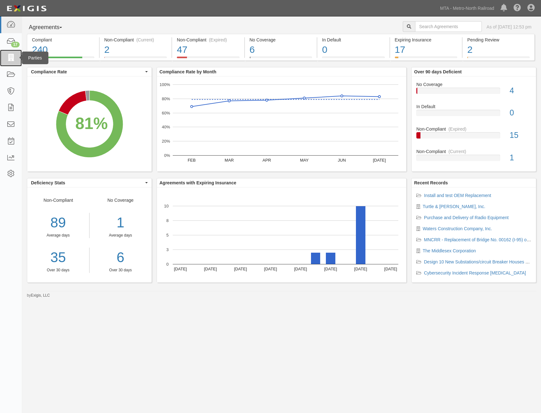
click at [7, 56] on icon at bounding box center [10, 57] width 9 height 7
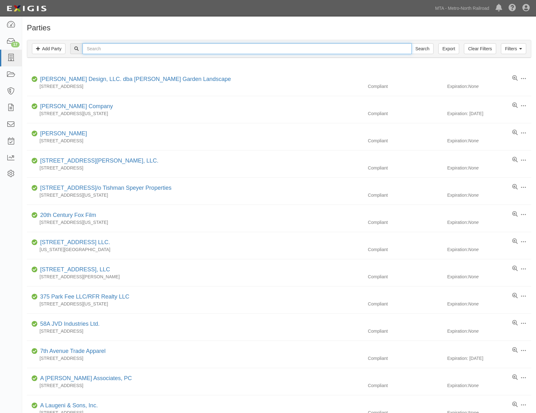
click at [291, 49] on input "text" at bounding box center [247, 48] width 329 height 11
type input "railroad"
click at [411, 43] on input "Search" at bounding box center [422, 48] width 22 height 11
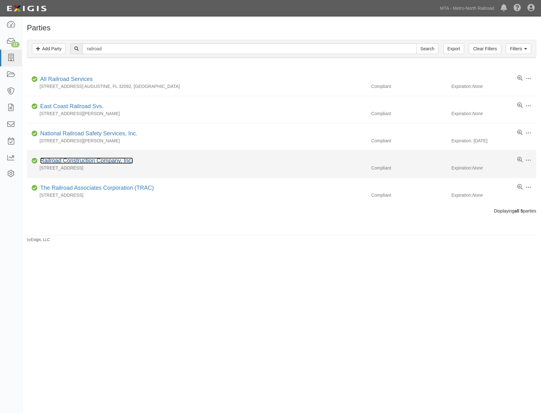
click at [101, 163] on link "Railroad Construction Company, Inc." at bounding box center [86, 160] width 93 height 6
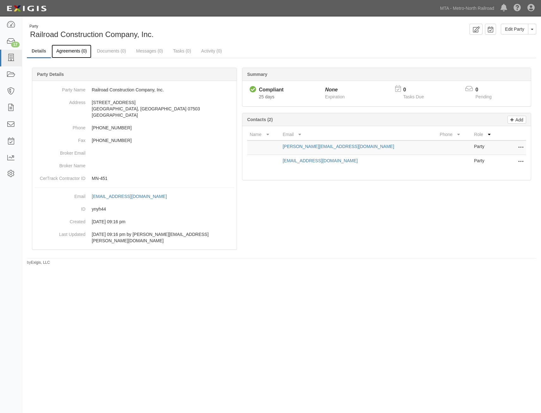
click at [75, 50] on link "Agreements (0)" at bounding box center [72, 52] width 40 height 14
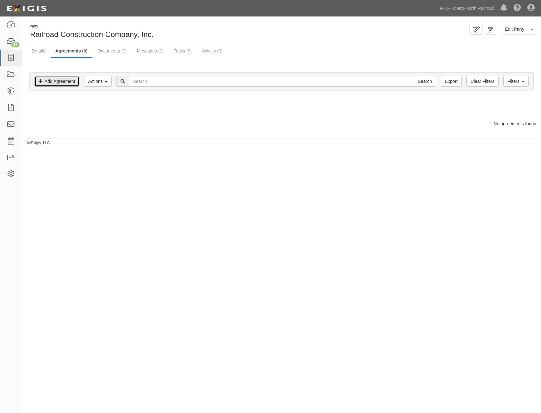
click at [65, 85] on link "Add Agreement" at bounding box center [56, 81] width 45 height 11
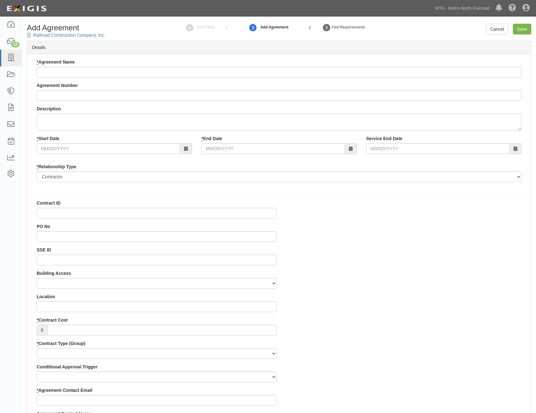
select select
click at [283, 70] on input "* Agreement Name" at bounding box center [279, 72] width 485 height 11
paste input "HA-24-5 MP 7.23"
type input "MNCRR, HA-24-5 MP 7.23,"
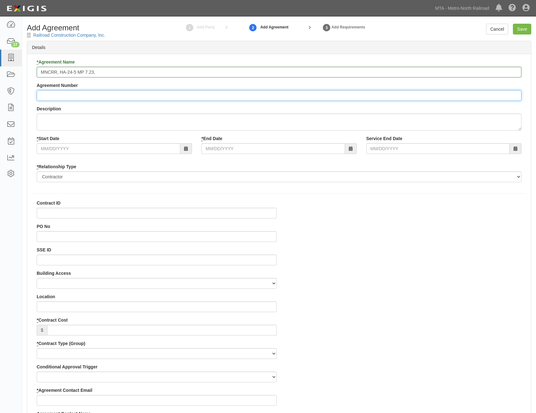
click at [104, 92] on input "Agreement Number" at bounding box center [279, 95] width 485 height 11
paste input "HA-24-5 MP 7.23"
type input "HA-24-5 MP 7.23"
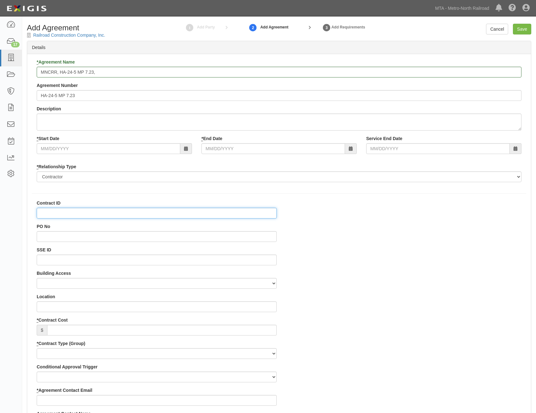
click at [255, 214] on input "Contract ID" at bounding box center [157, 213] width 240 height 11
drag, startPoint x: 255, startPoint y: 214, endPoint x: 259, endPoint y: 214, distance: 3.5
paste input "HA-24-5 MP 7.23"
type input "HA-24-5 MP 7.23"
click at [318, 77] on input "MNCRR, HA-24-5 MP 7.23," at bounding box center [279, 72] width 485 height 11
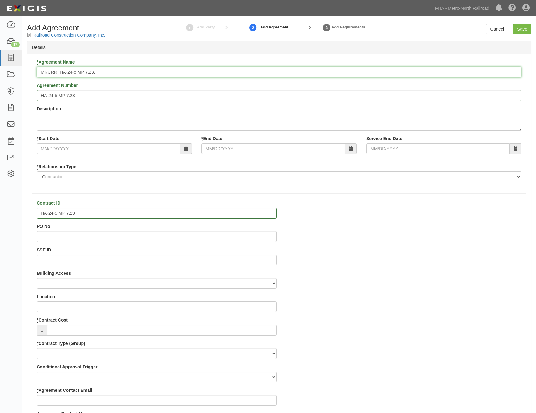
paste input "to replace ties and switch timbers"
type input "MNCRR, HA-24-5 MP 7.23, to replace ties and switch timbers"
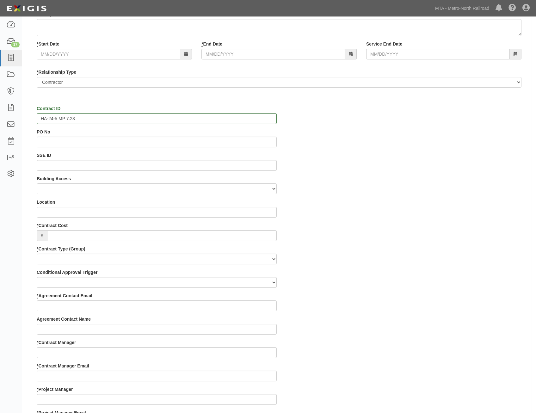
scroll to position [95, 0]
click at [191, 237] on input "* Contract Cost" at bounding box center [162, 235] width 230 height 11
type input "0"
click at [337, 230] on div "Contract ID HA-24-5 MP 7.23 PO No SSE ID Building Access 2 Broadway 341/345/347…" at bounding box center [279, 397] width 504 height 585
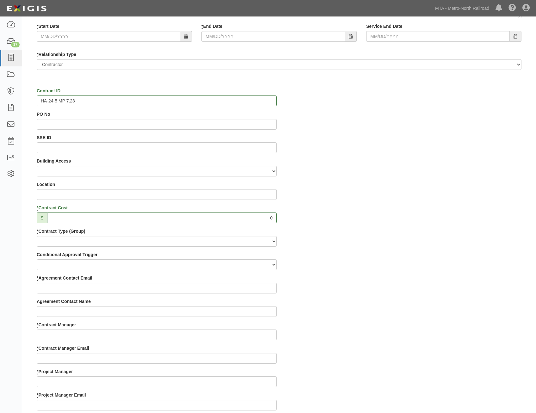
scroll to position [126, 0]
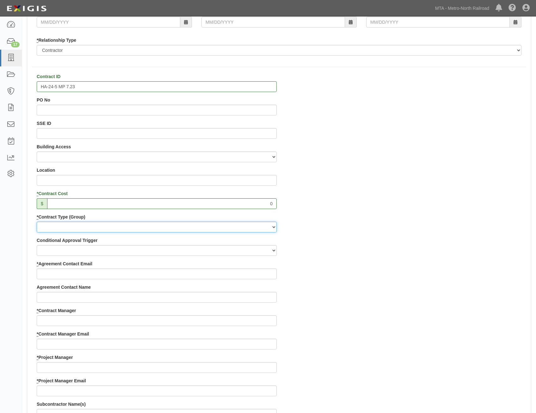
click at [246, 226] on select "Capital Operating Not for Benefit (incls. FA, Entry Permits) Real Estate Other" at bounding box center [157, 227] width 240 height 11
select select "113"
click at [37, 222] on select "Capital Operating Not for Benefit (incls. FA, Entry Permits) Real Estate Other" at bounding box center [157, 227] width 240 height 11
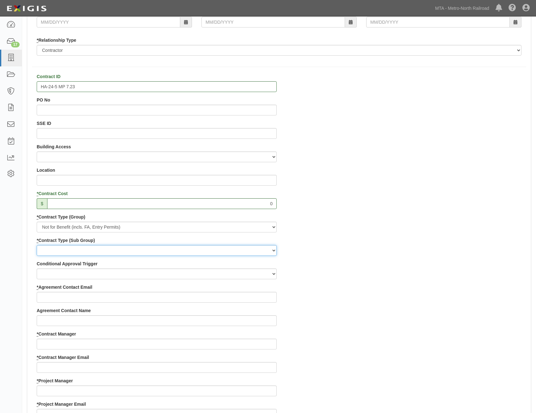
click at [241, 247] on select "Entry Permits Film Special Events Force Account (NYSDOT, CDOT, Other) NYS DEC O…" at bounding box center [157, 250] width 240 height 11
select select "210"
click at [37, 245] on select "Entry Permits Film Special Events Force Account (NYSDOT, CDOT, Other) NYS DEC O…" at bounding box center [157, 250] width 240 height 11
click at [368, 260] on div "Contract ID HA-24-5 MP 7.23 PO No SSE ID Building Access 2 Broadway 341/345/347…" at bounding box center [279, 377] width 504 height 608
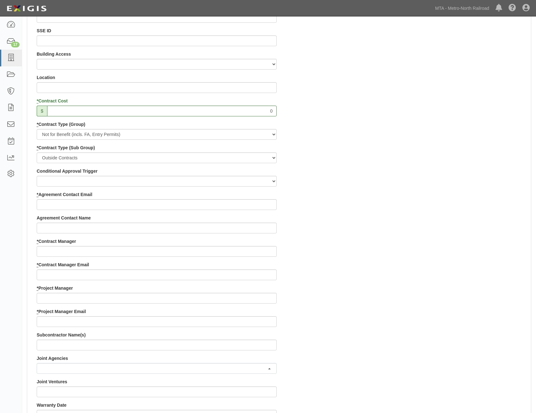
scroll to position [221, 0]
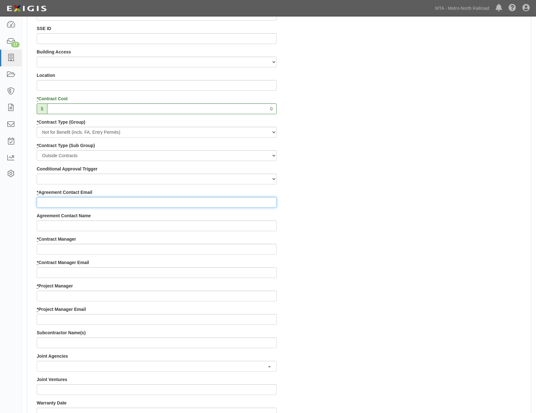
click at [247, 203] on input "* Agreement Contact Email" at bounding box center [157, 202] width 240 height 11
paste input "dominic.buczek@tulnoylumber.com"
type input "dominic.buczek@tulnoylumber.com"
click at [382, 244] on div "Contract ID HA-24-5 MP 7.23 PO No SSE ID Building Access 2 Broadway 341/345/347…" at bounding box center [279, 283] width 504 height 608
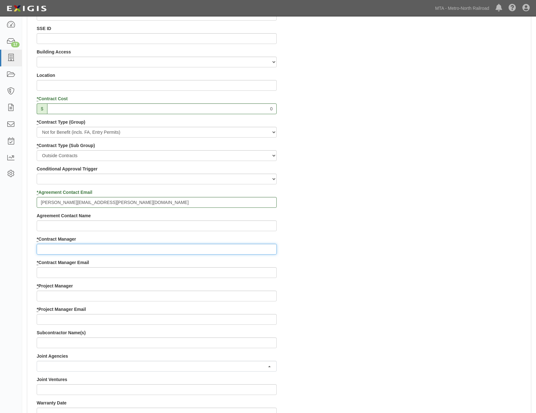
click at [216, 247] on input "* Contract Manager" at bounding box center [157, 249] width 240 height 11
paste input "Lorna Pryce"
type input "Lorna Pryce"
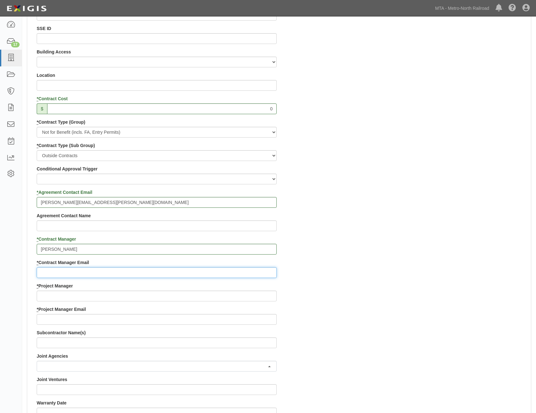
click at [225, 275] on input "* Contract Manager Email" at bounding box center [157, 272] width 240 height 11
paste input "lpryce@mnr.org"
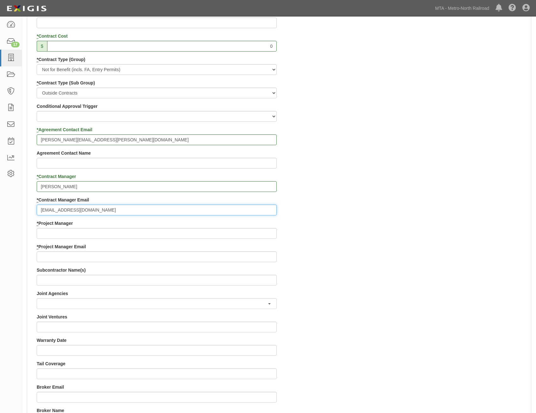
scroll to position [285, 0]
type input "lpryce@mnr.org"
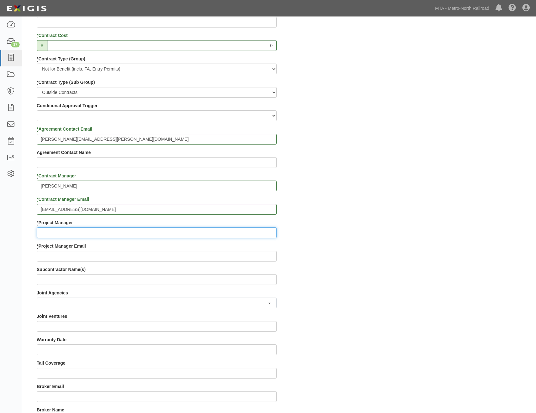
click at [241, 230] on input "* Project Manager" at bounding box center [157, 232] width 240 height 11
paste input "Christopher Norris"
type input "Christopher Norris"
click at [384, 282] on div "Contract ID HA-24-5 MP 7.23 PO No SSE ID Building Access 2 Broadway 341/345/347…" at bounding box center [279, 219] width 504 height 608
click at [202, 257] on input "* Project Manager Email" at bounding box center [157, 256] width 240 height 11
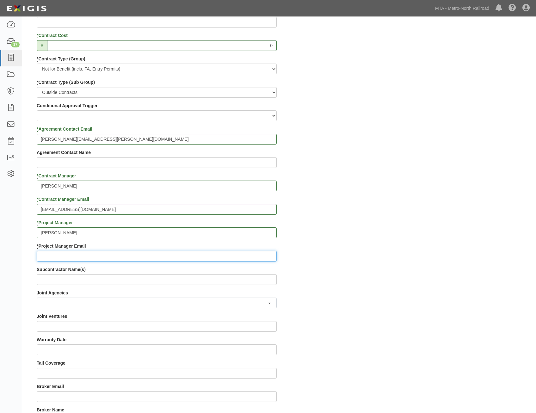
paste input "cnorris@mnr.org"
type input "cnorris@mnr.org"
click at [377, 278] on div "Contract ID HA-24-5 MP 7.23 PO No SSE ID Building Access 2 Broadway 341/345/347…" at bounding box center [279, 219] width 504 height 608
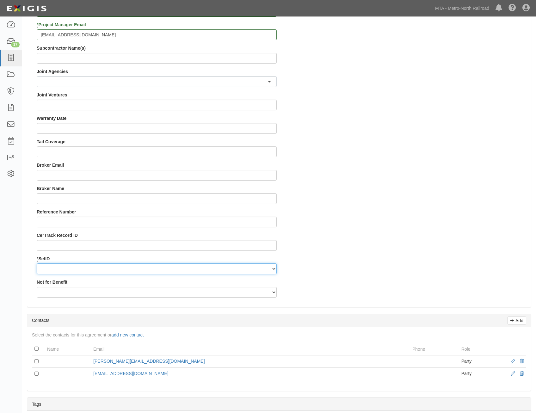
click at [234, 273] on select "MNCRR" at bounding box center [157, 268] width 240 height 11
select select "94"
click at [37, 263] on select "MNCRR" at bounding box center [157, 268] width 240 height 11
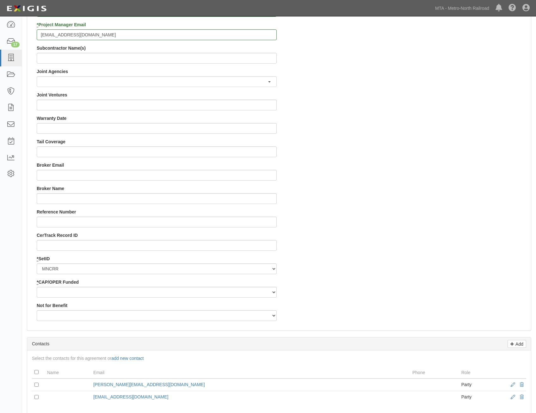
click at [246, 286] on div "* CAP/OPER Funded Capital Operating" at bounding box center [157, 288] width 240 height 19
click at [245, 289] on select "Capital Operating" at bounding box center [157, 292] width 240 height 11
select select "355"
click at [37, 287] on select "Capital Operating" at bounding box center [157, 292] width 240 height 11
click at [255, 314] on select "Yes No" at bounding box center [157, 315] width 240 height 11
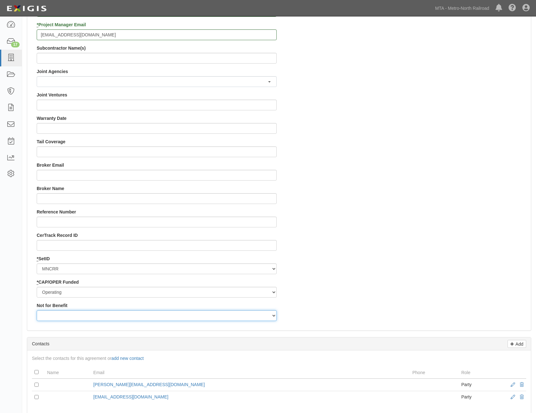
select select "503"
click at [37, 310] on select "Yes No" at bounding box center [157, 315] width 240 height 11
click at [384, 280] on div "Contract ID HA-24-5 MP 7.23 PO No SSE ID Building Access 2 Broadway 341/345/347…" at bounding box center [279, 10] width 504 height 632
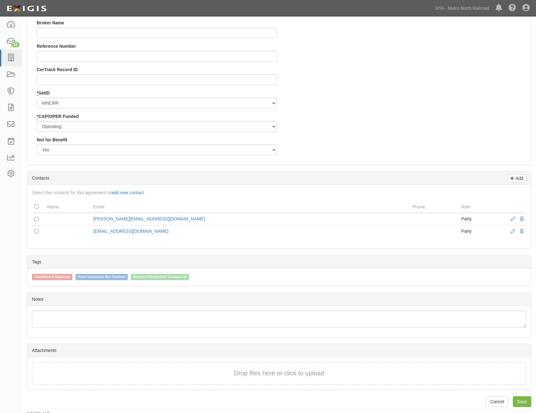
scroll to position [675, 0]
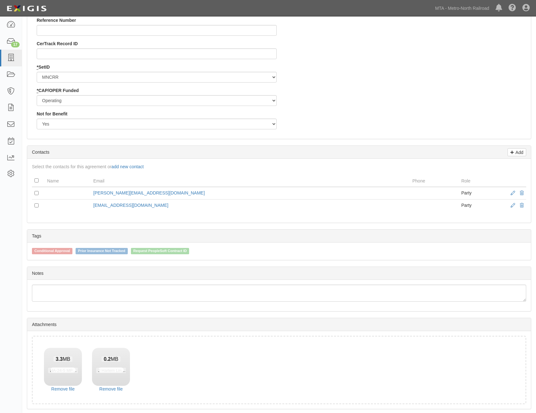
scroll to position [720, 0]
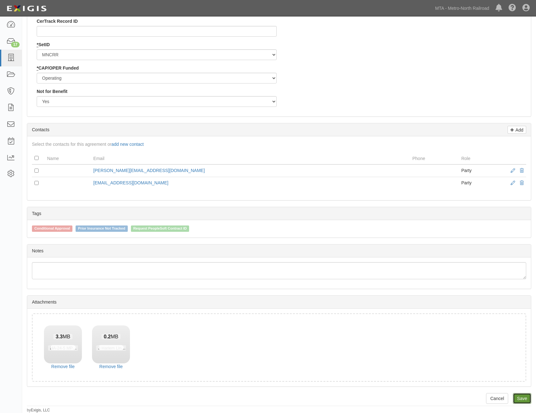
click at [529, 400] on link "Save" at bounding box center [522, 398] width 18 height 11
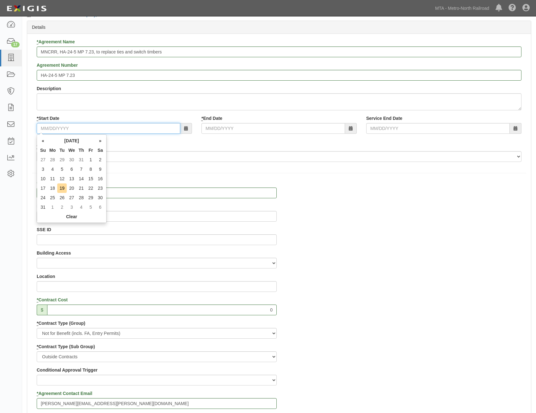
scroll to position [17, 0]
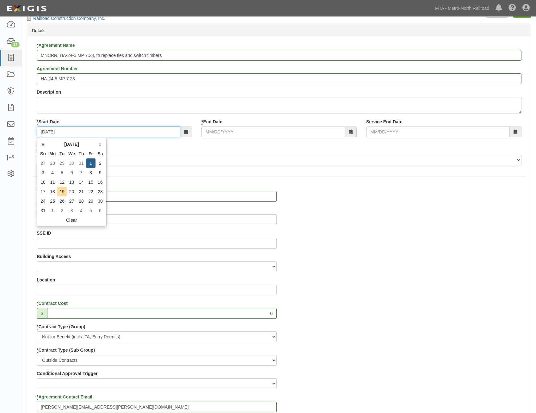
type input "08/01/2025"
click at [310, 144] on div "* Agreement Name MNCRR, HA-24-5 MP 7.23, to replace ties and switch timbers Agr…" at bounding box center [279, 106] width 494 height 128
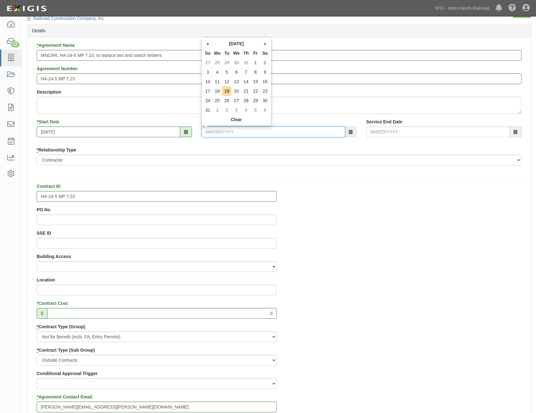
click at [306, 130] on input "* End Date" at bounding box center [273, 131] width 144 height 11
type input "12/31/2026"
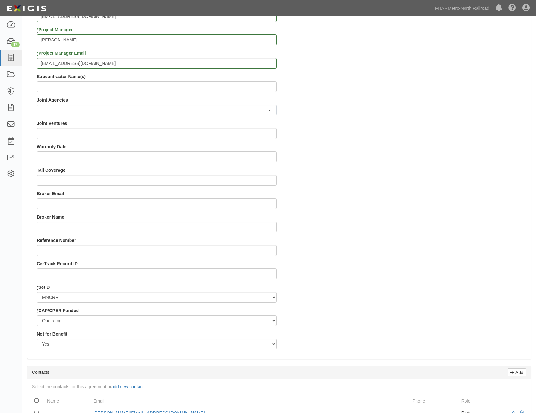
drag, startPoint x: 428, startPoint y: 192, endPoint x: 437, endPoint y: 286, distance: 94.3
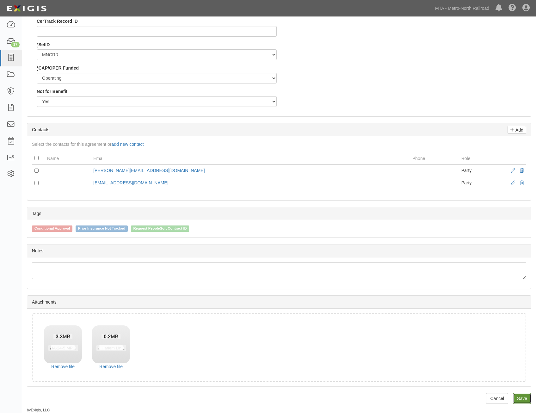
click at [520, 396] on link "Save" at bounding box center [522, 398] width 18 height 11
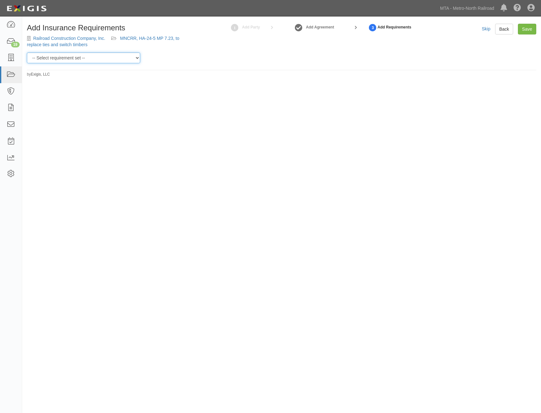
click at [109, 57] on select "-- Select requirement set -- Basic Basic Enhanced Option for Operating Agreemen…" at bounding box center [83, 57] width 113 height 11
click at [27, 52] on select "-- Select requirement set -- Basic Basic Enhanced Option for Operating Agreemen…" at bounding box center [83, 57] width 113 height 11
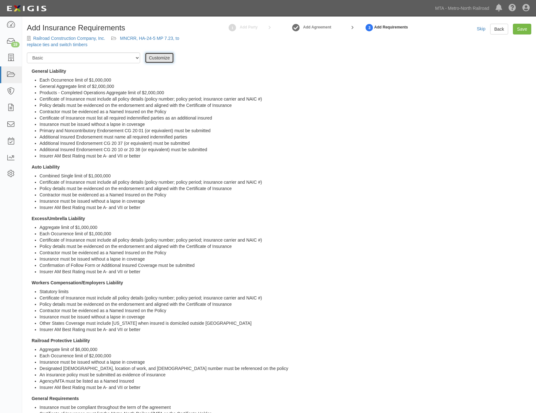
click at [163, 56] on link "Customize" at bounding box center [159, 57] width 29 height 11
click at [108, 56] on select "-- Select requirement set -- Basic Basic Enhanced Option for Operating Agreemen…" at bounding box center [83, 57] width 113 height 11
select select "21211"
click at [27, 52] on select "-- Select requirement set -- Basic Basic Enhanced Option for Operating Agreemen…" at bounding box center [83, 57] width 113 height 11
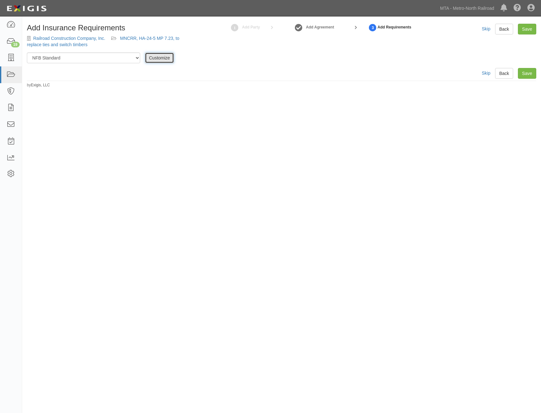
click at [159, 60] on link "Customize" at bounding box center [159, 57] width 29 height 11
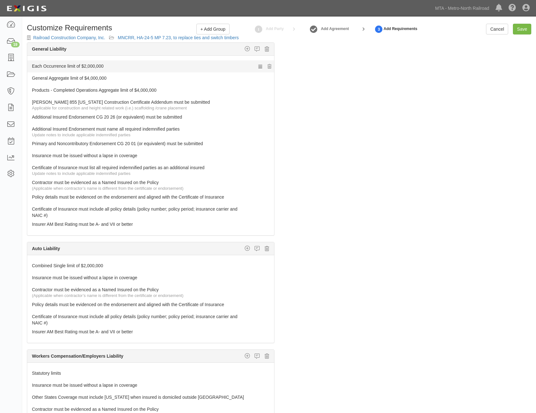
click at [155, 66] on link "Each Occurrence limit of $2,000,000" at bounding box center [139, 64] width 214 height 9
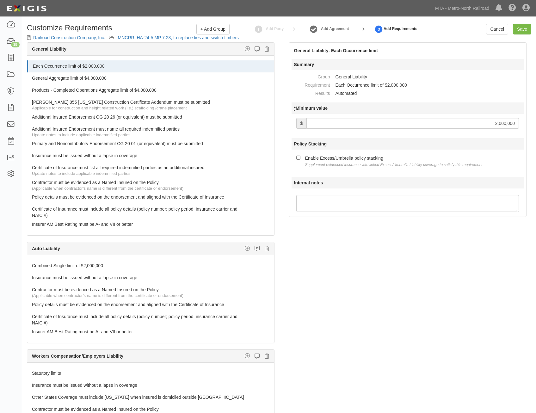
click at [511, 126] on input "2,000,000" at bounding box center [412, 123] width 212 height 11
type input "3,000,000"
click at [335, 162] on div "Enable Excess/Umbrella policy stacking Supplement evidenced insurance with link…" at bounding box center [393, 160] width 177 height 13
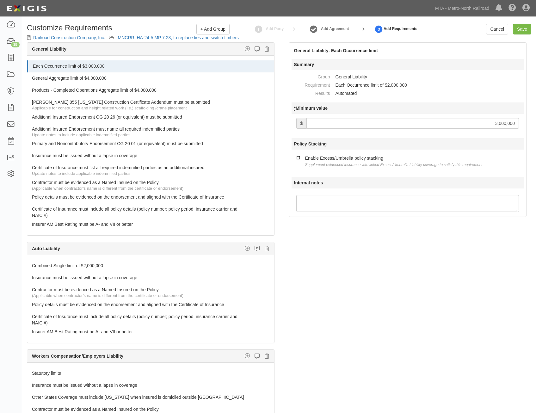
click at [300, 160] on input "Enable Excess/Umbrella policy stacking Supplement evidenced insurance with link…" at bounding box center [298, 158] width 4 height 4
checkbox input "true"
click at [186, 75] on link "General Aggregate limit of $4,000,000" at bounding box center [139, 76] width 214 height 9
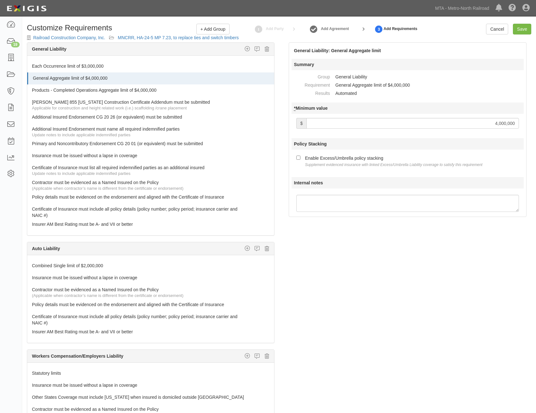
click at [496, 123] on input "4,000,000" at bounding box center [412, 123] width 212 height 11
type input "3,000,000"
click at [359, 165] on small "Supplement evidenced insurance with linked Excess/Umbrella Liability coverage t…" at bounding box center [393, 164] width 177 height 4
click at [300, 160] on input "Enable Excess/Umbrella policy stacking Supplement evidenced insurance with link…" at bounding box center [298, 158] width 4 height 4
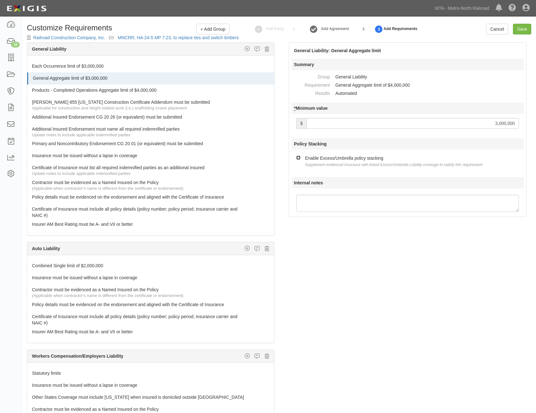
checkbox input "true"
click at [200, 90] on link "Products - Completed Operations Aggregate limit of $4,000,000" at bounding box center [139, 88] width 214 height 9
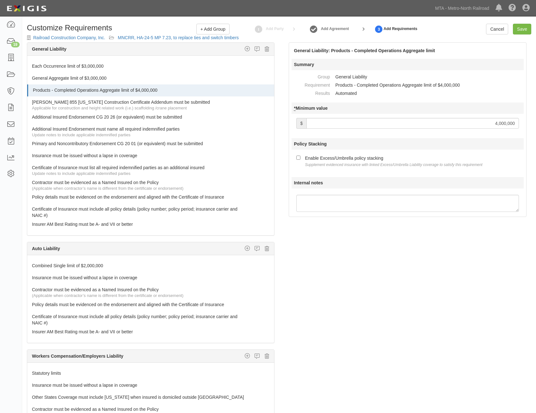
click at [465, 124] on input "4,000,000" at bounding box center [412, 123] width 212 height 11
type input "3,000,000"
click at [365, 166] on small "Supplement evidenced insurance with linked Excess/Umbrella Liability coverage t…" at bounding box center [393, 164] width 177 height 4
click at [300, 160] on input "Enable Excess/Umbrella policy stacking Supplement evidenced insurance with link…" at bounding box center [298, 158] width 4 height 4
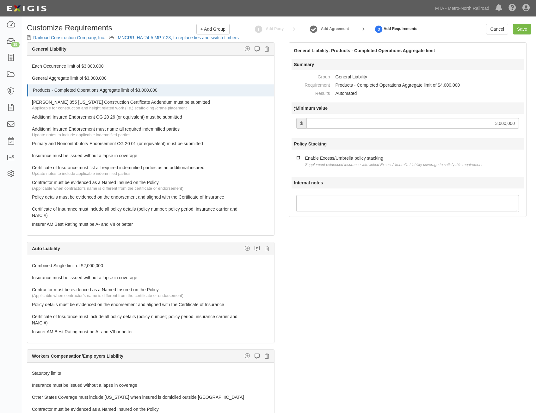
checkbox input "true"
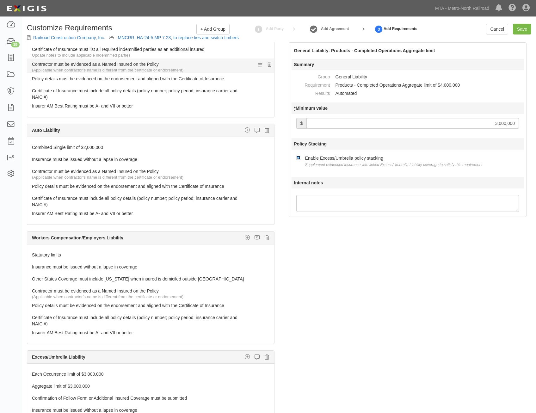
scroll to position [126, 0]
